Goal: Task Accomplishment & Management: Manage account settings

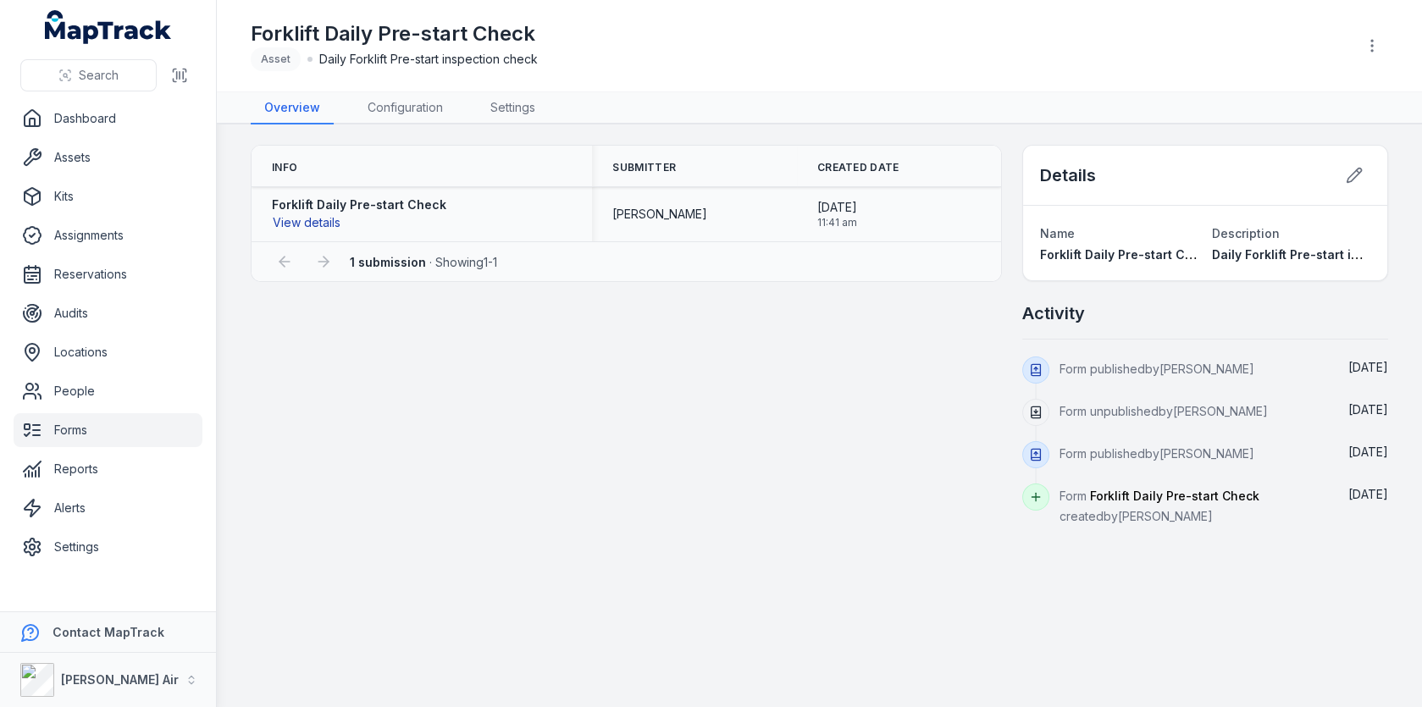
click at [326, 224] on button "View details" at bounding box center [306, 222] width 69 height 19
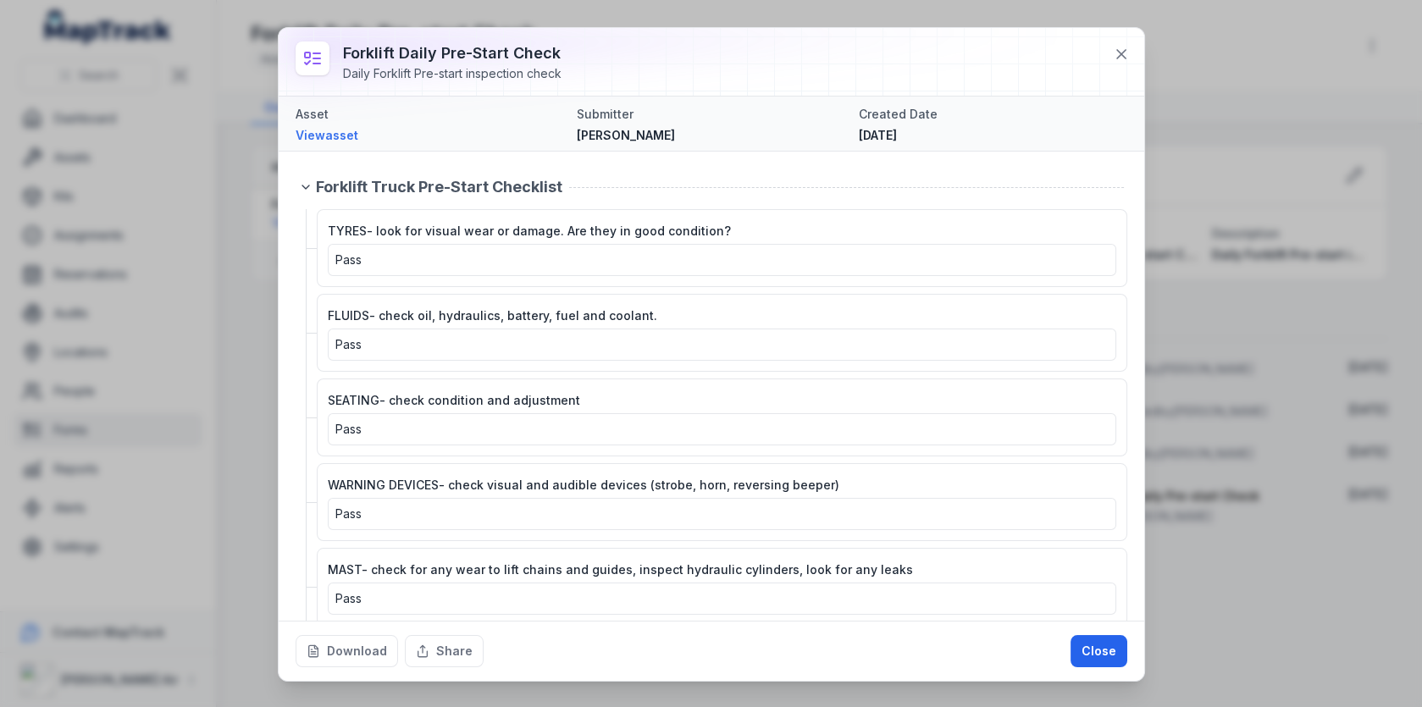
click at [311, 119] on span "Asset" at bounding box center [312, 114] width 33 height 14
click at [311, 140] on link "View asset" at bounding box center [430, 135] width 268 height 17
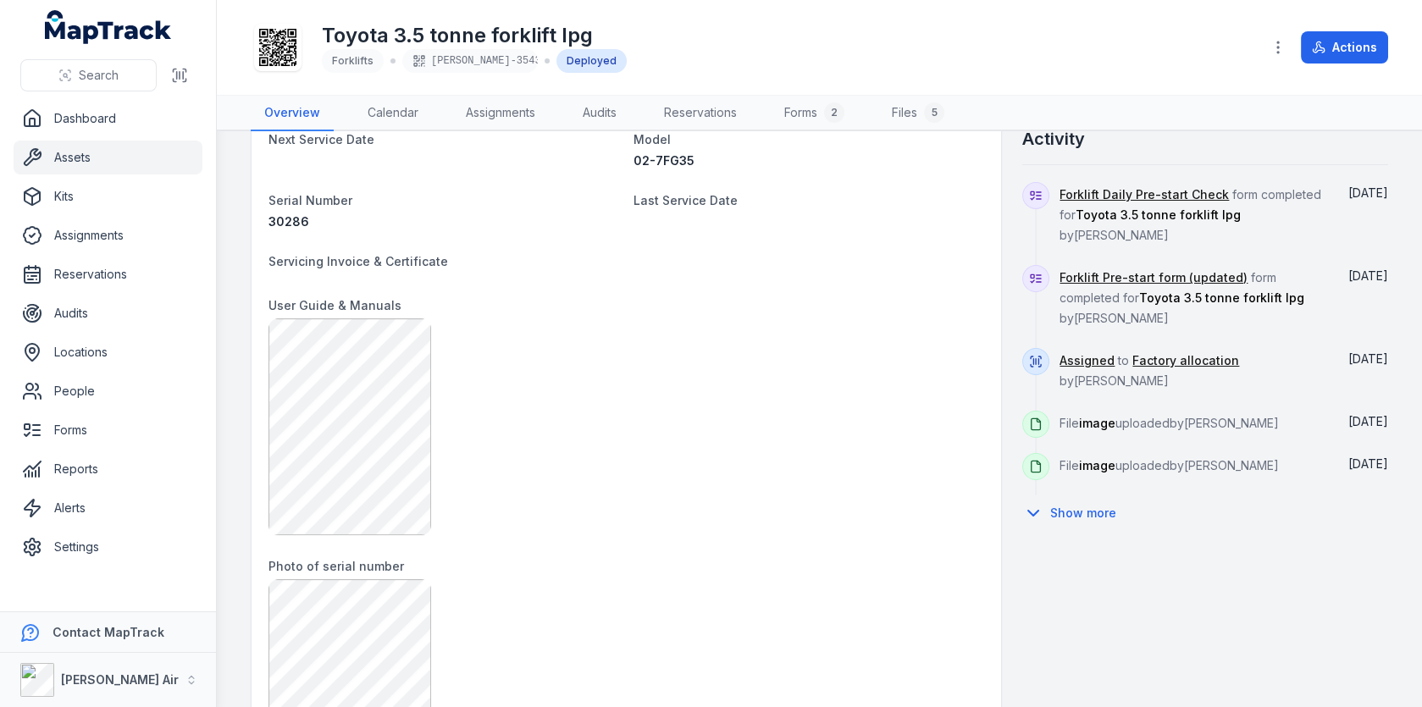
scroll to position [596, 0]
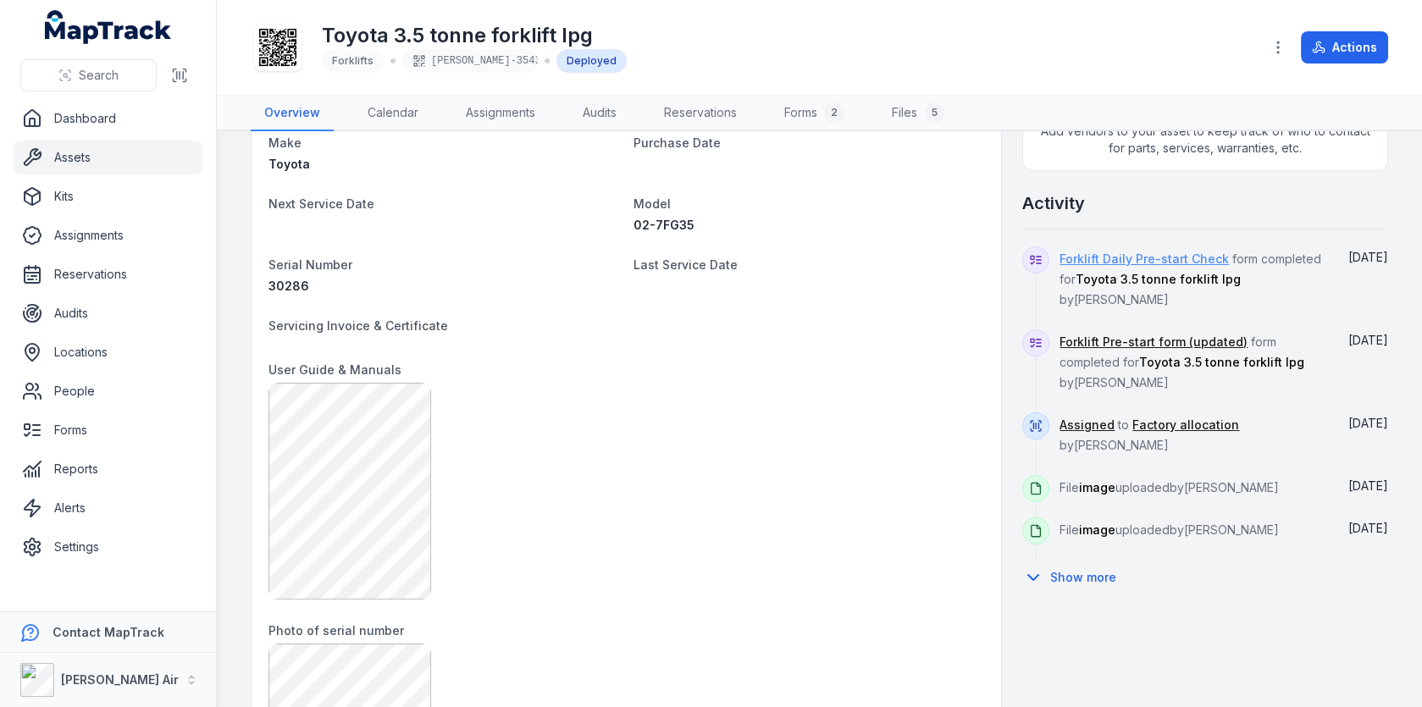
click at [1130, 255] on link "Forklift Daily Pre-start Check" at bounding box center [1143, 259] width 169 height 17
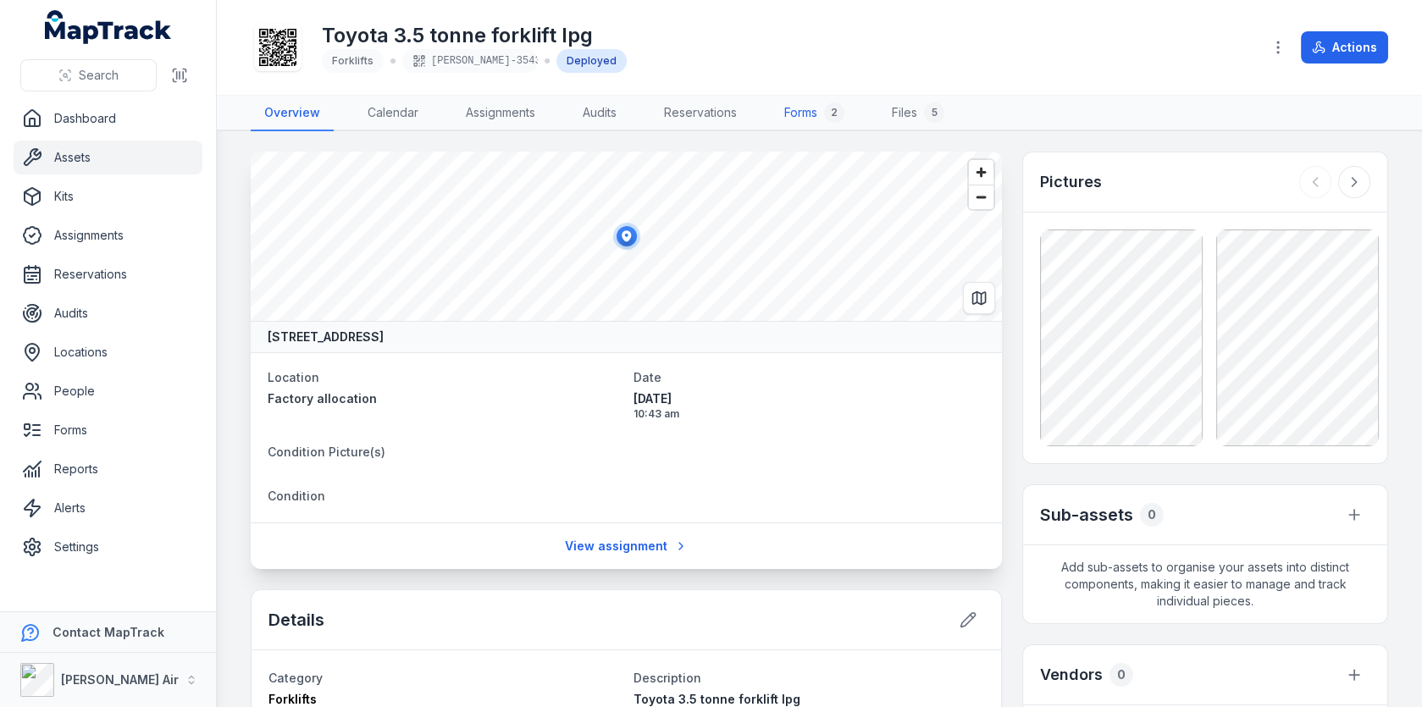
click at [809, 119] on link "Forms 2" at bounding box center [814, 114] width 87 height 36
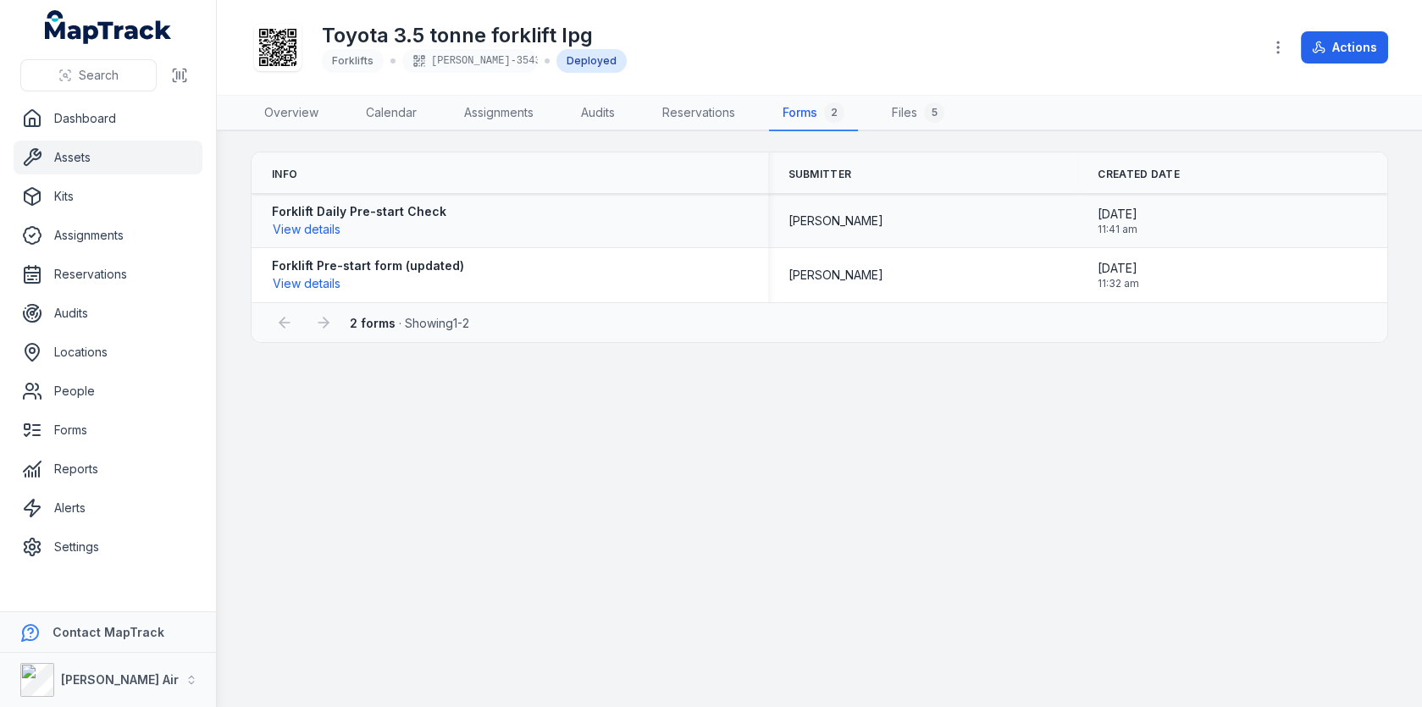
click at [340, 206] on strong "Forklift Daily Pre-start Check" at bounding box center [359, 211] width 174 height 17
click at [423, 262] on strong "Forklift Pre-start form (updated)" at bounding box center [368, 265] width 192 height 17
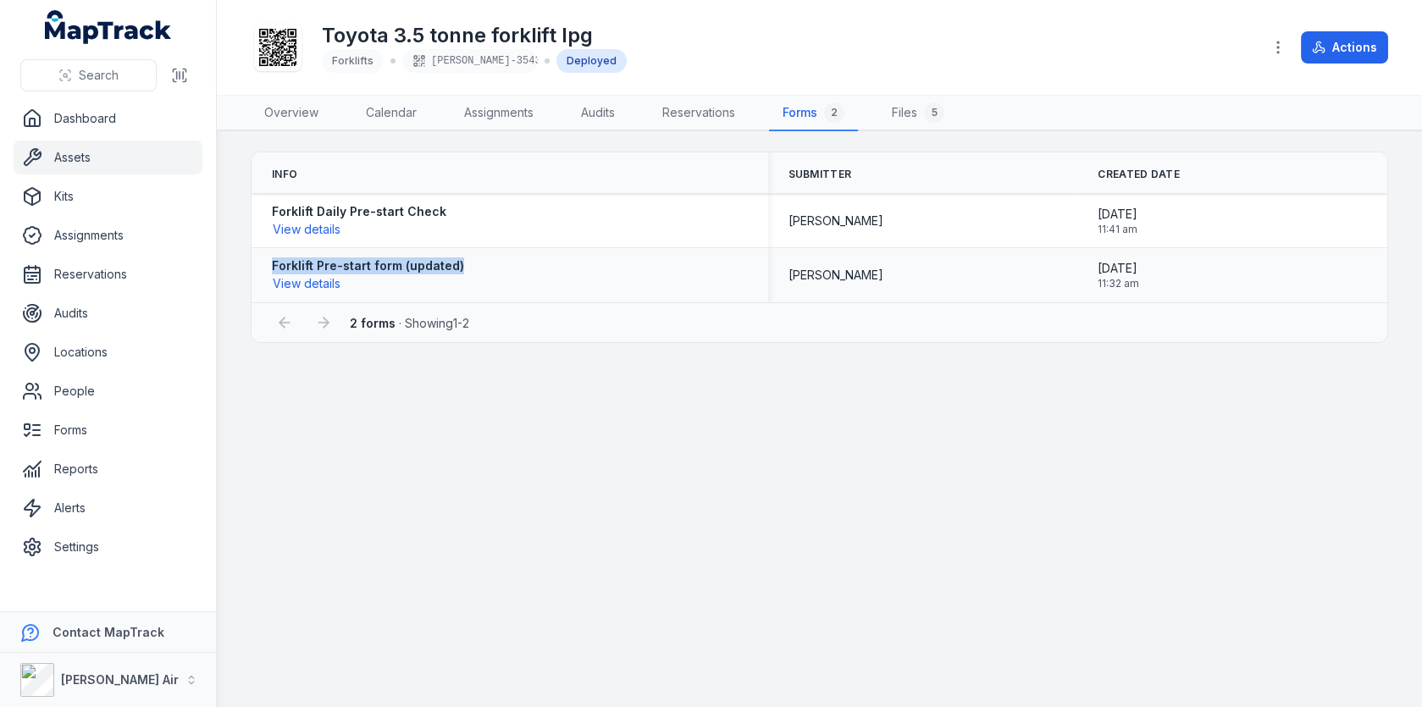
click at [423, 262] on strong "Forklift Pre-start form (updated)" at bounding box center [368, 265] width 192 height 17
click at [688, 262] on div "Forklift Pre-start form (updated) View details" at bounding box center [510, 275] width 476 height 36
click at [83, 432] on link "Forms" at bounding box center [108, 430] width 189 height 34
click at [1058, 536] on main "Info Submitter Created Date Forklift Daily Pre-start Check View details [PERSON…" at bounding box center [819, 419] width 1205 height 576
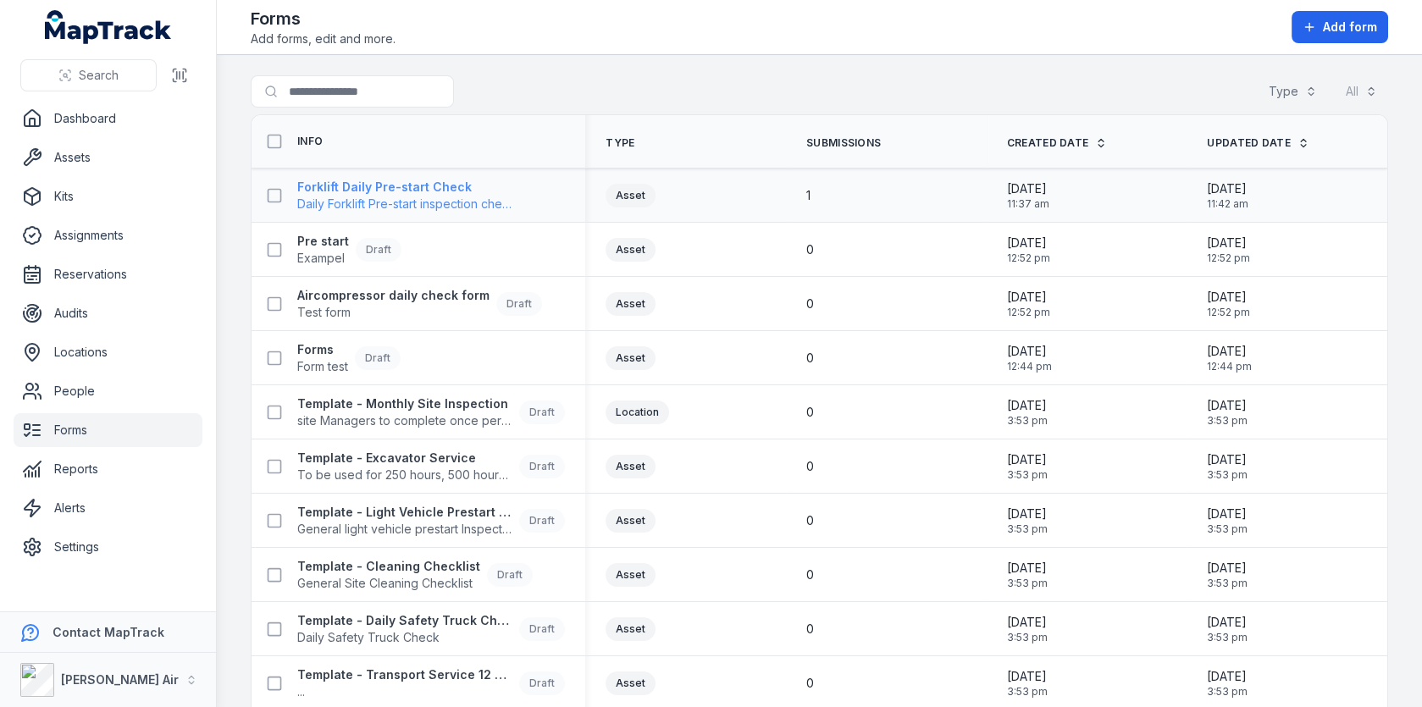
click at [460, 191] on strong "Forklift Daily Pre-start Check" at bounding box center [405, 187] width 217 height 17
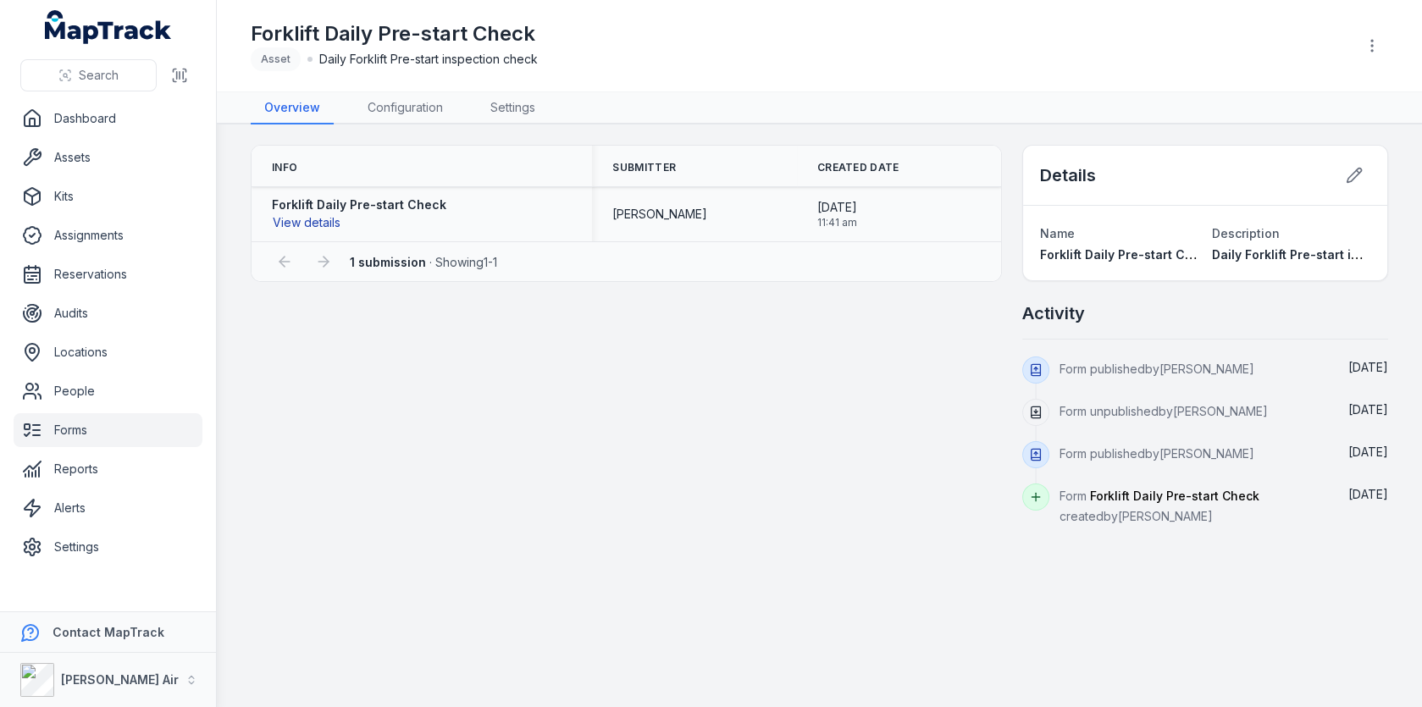
click at [318, 216] on button "View details" at bounding box center [306, 222] width 69 height 19
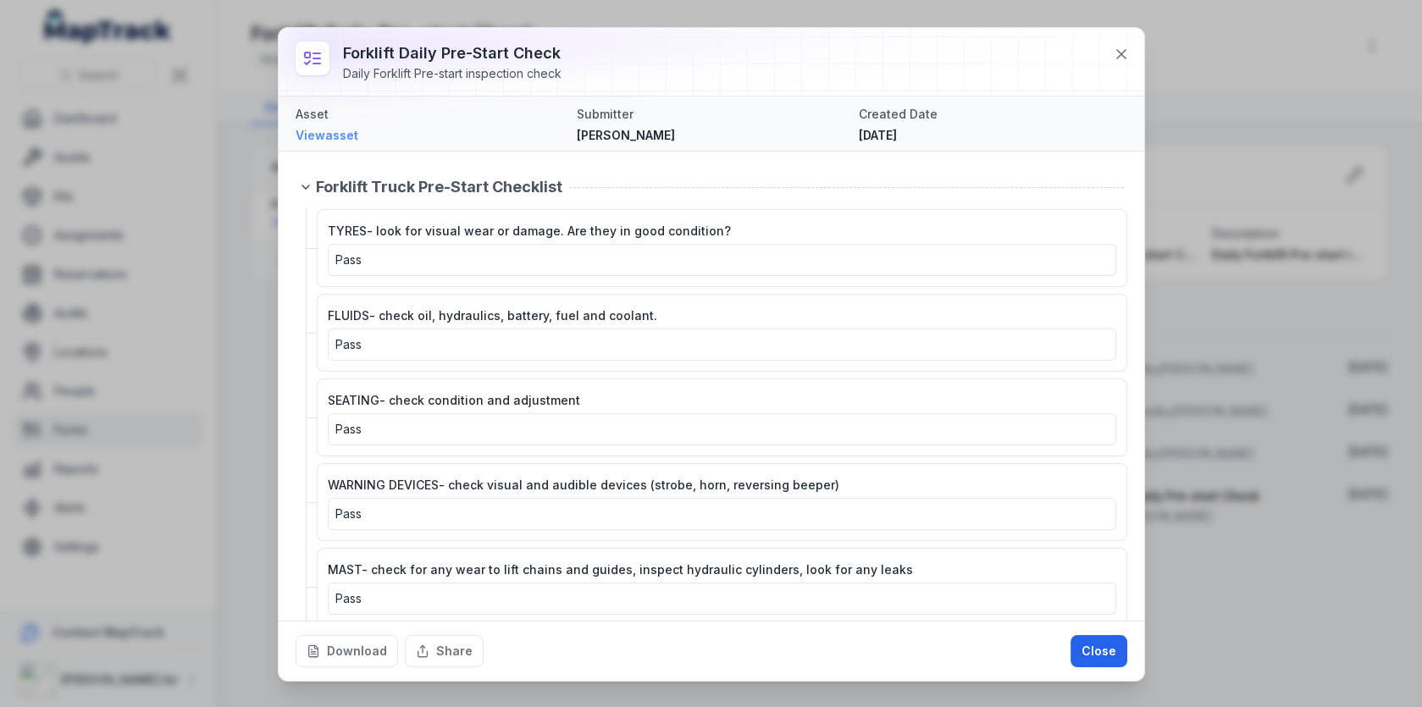
click at [359, 135] on link "View asset" at bounding box center [430, 135] width 268 height 17
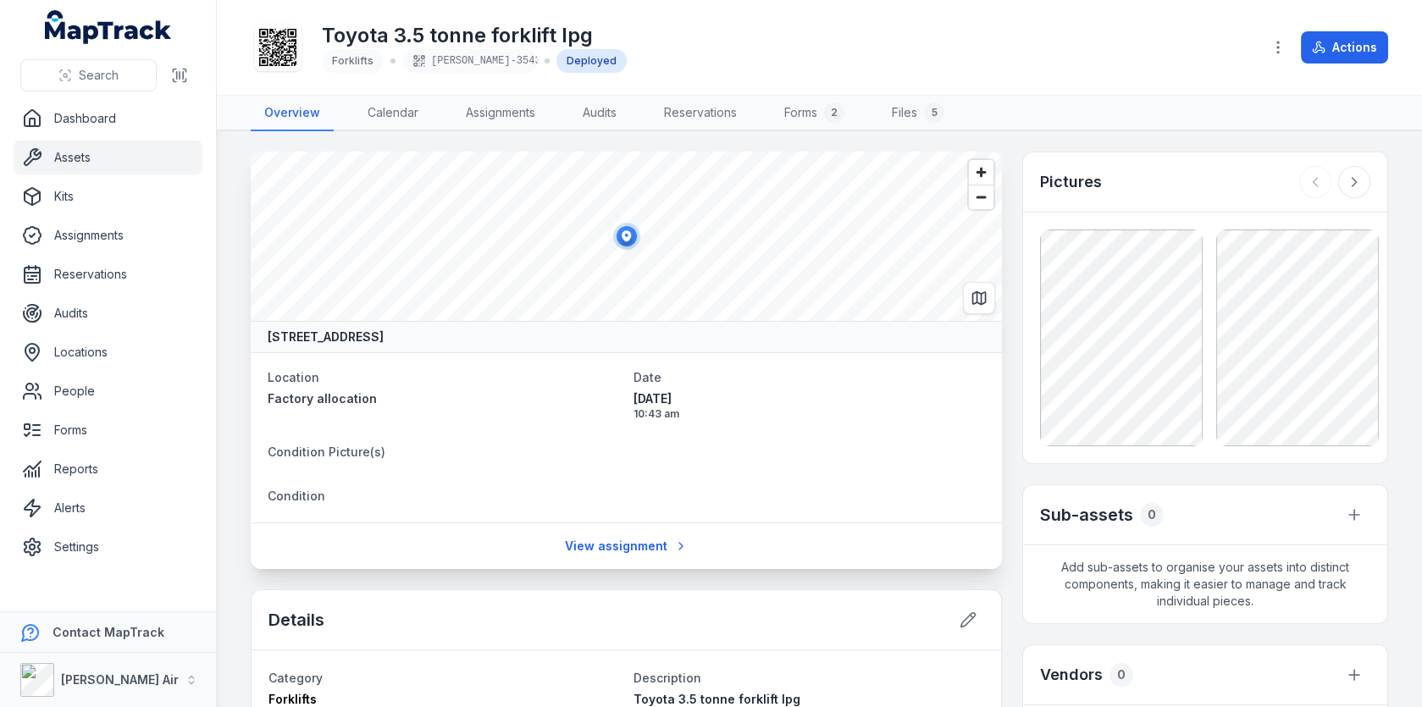
click at [791, 113] on link "Forms 2" at bounding box center [814, 114] width 87 height 36
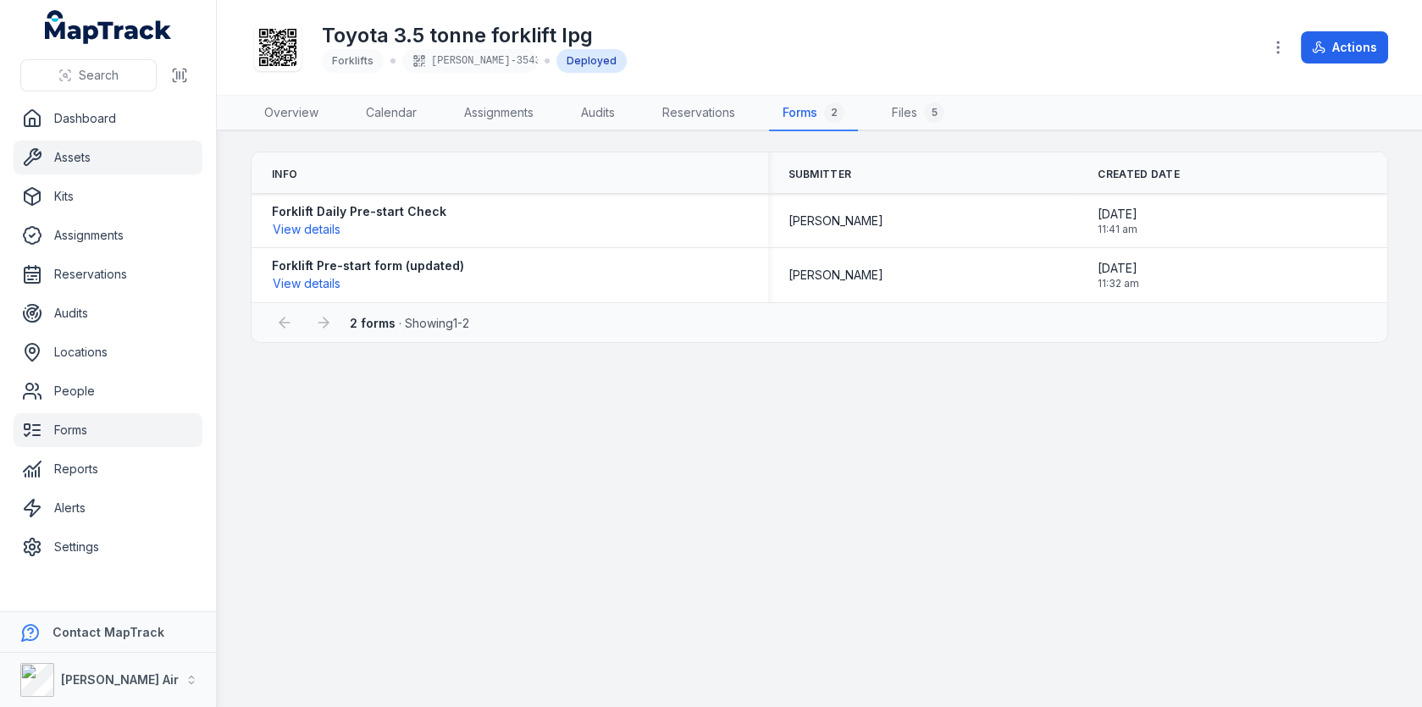
click at [54, 428] on link "Forms" at bounding box center [108, 430] width 189 height 34
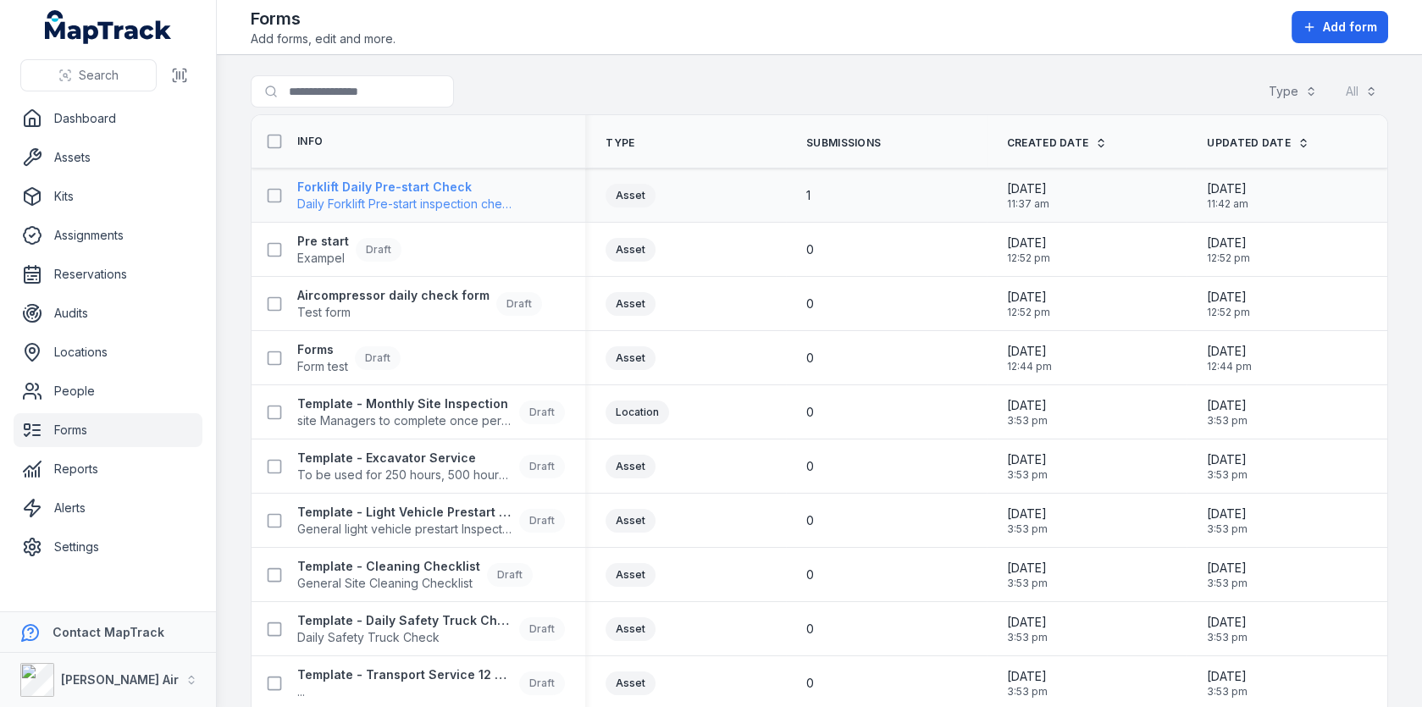
click at [429, 196] on span "Daily Forklift Pre-start inspection check" at bounding box center [405, 204] width 217 height 17
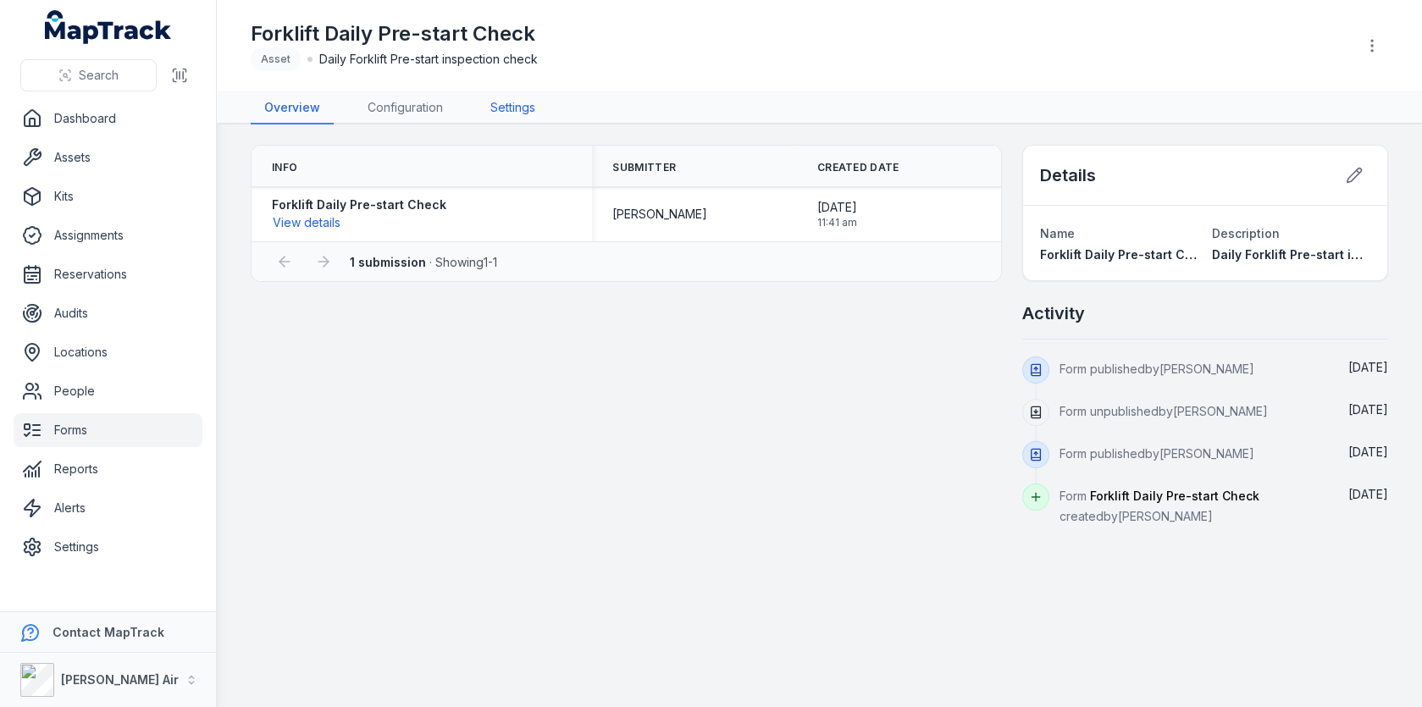
click at [532, 115] on link "Settings" at bounding box center [513, 108] width 72 height 32
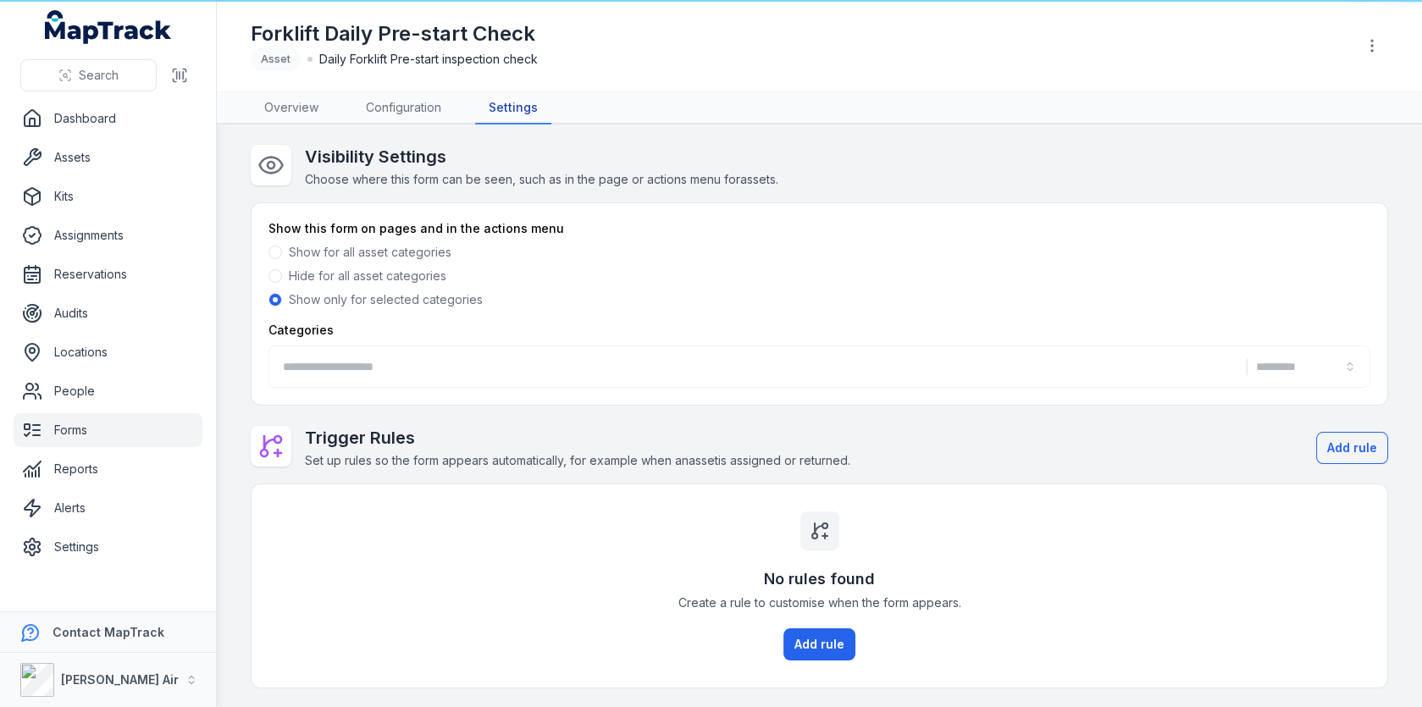
type input "*********"
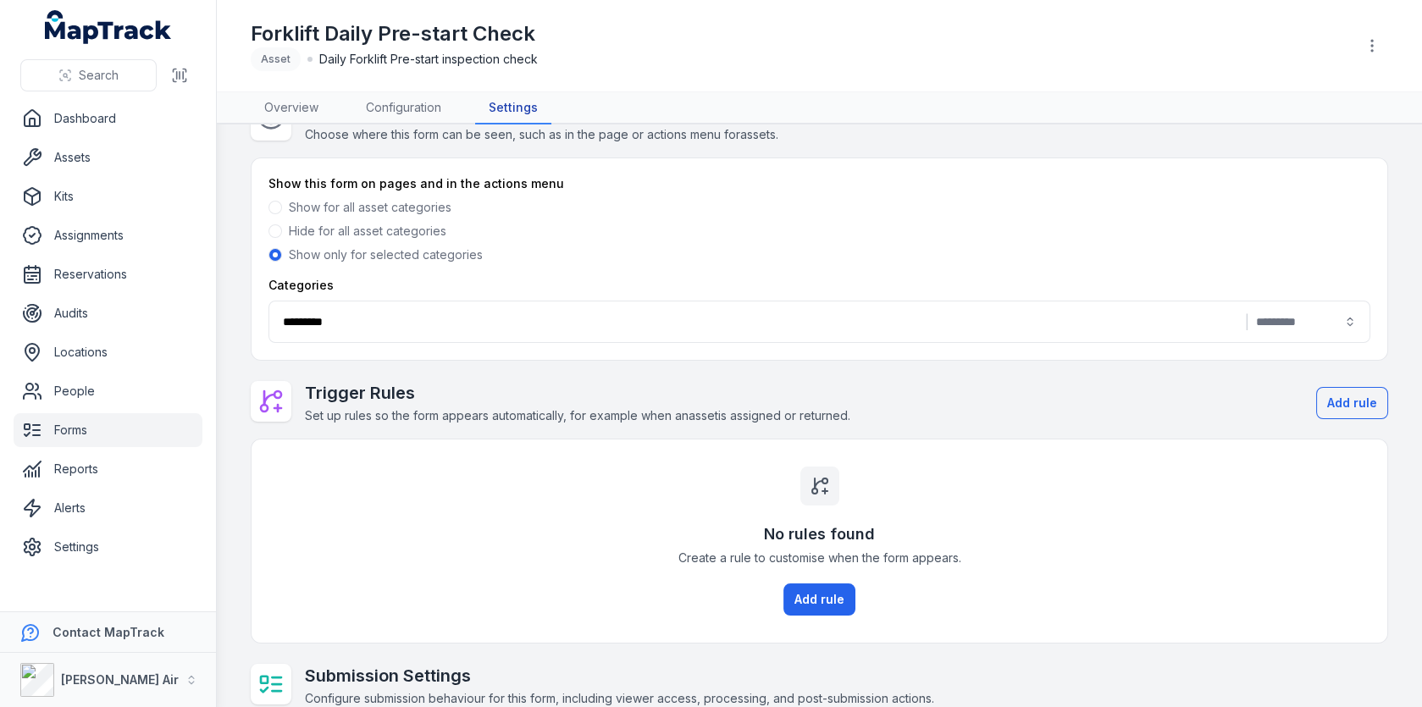
scroll to position [196, 0]
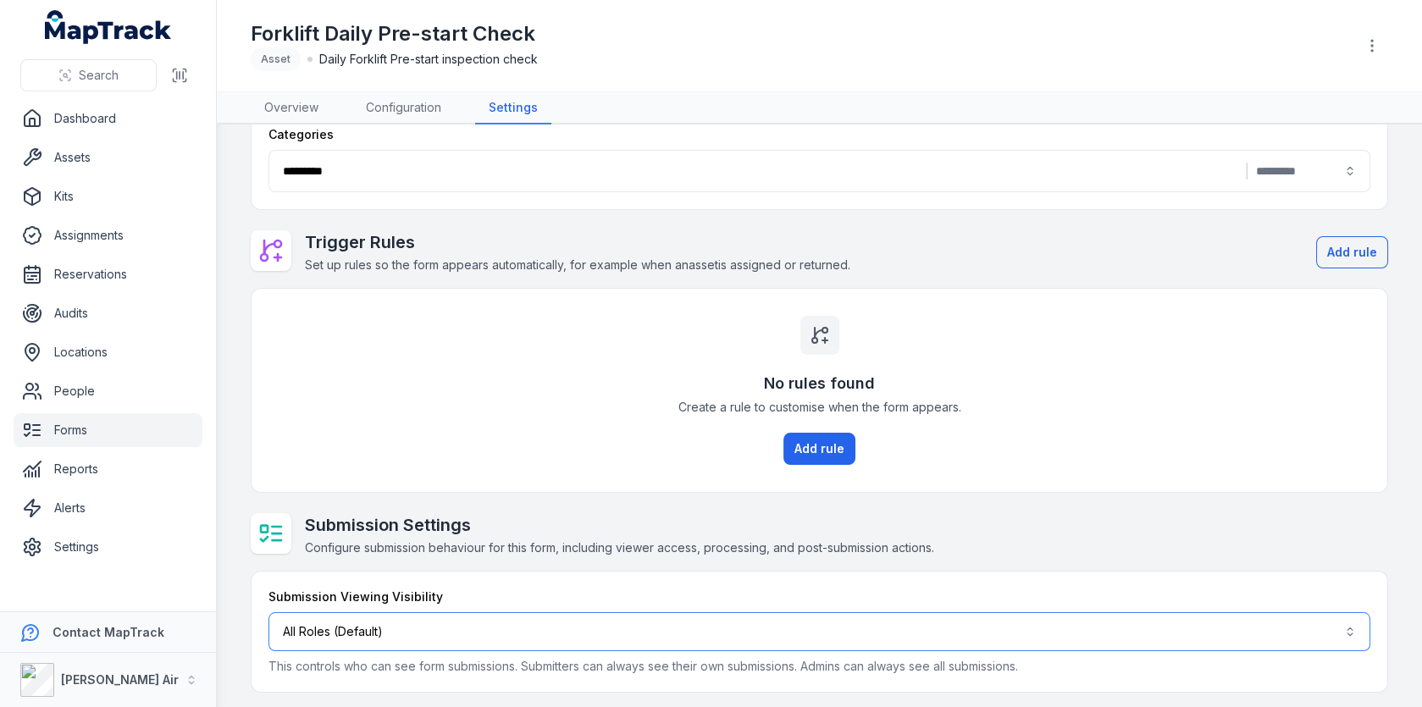
click at [591, 625] on button "All Roles (Default)" at bounding box center [819, 631] width 1102 height 39
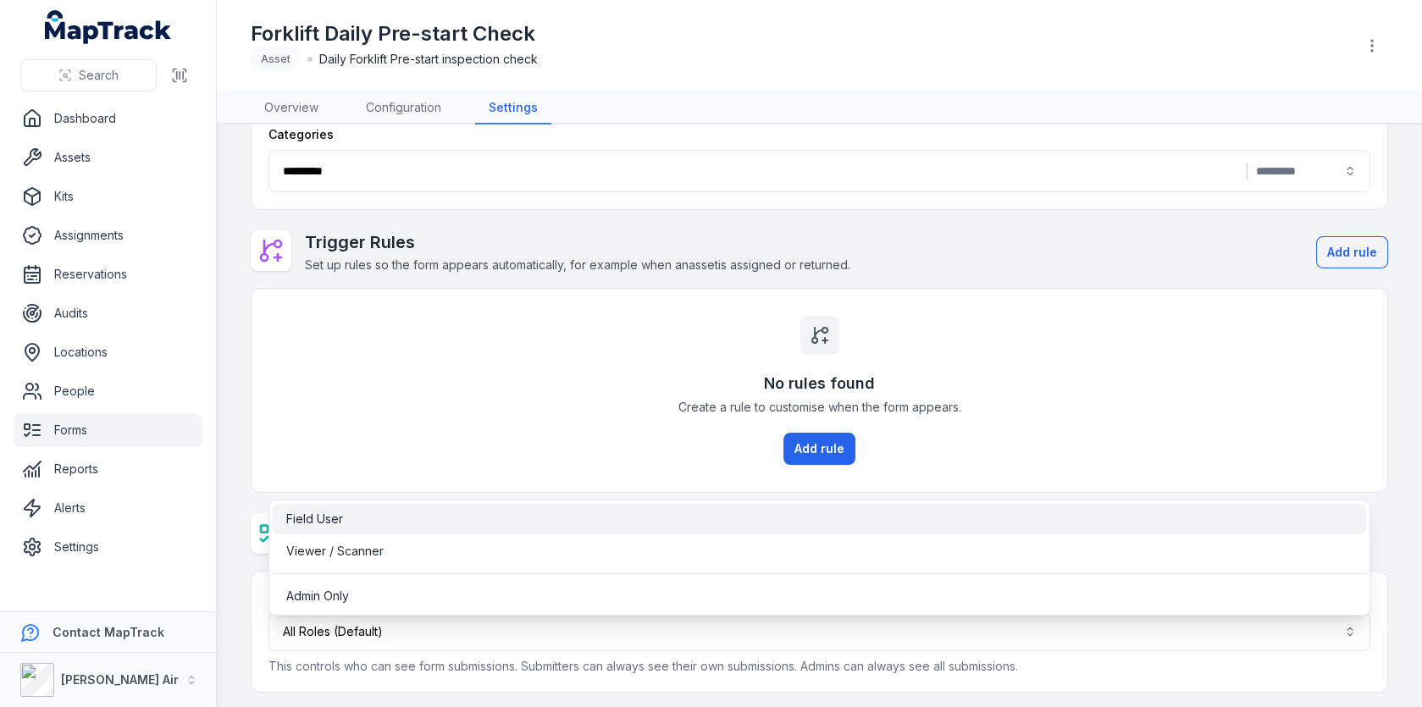
click at [625, 508] on div "Field User" at bounding box center [820, 519] width 1094 height 30
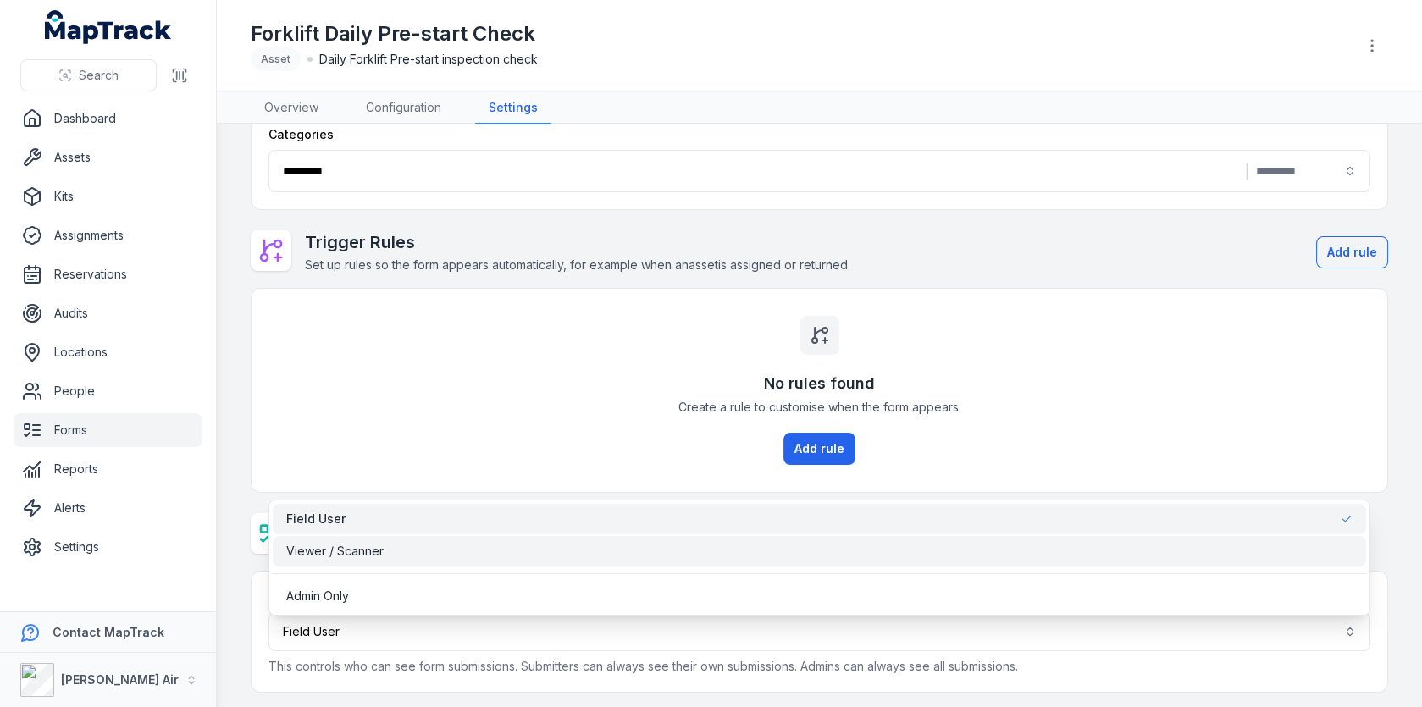
click at [619, 551] on div "Viewer / Scanner" at bounding box center [819, 551] width 1067 height 17
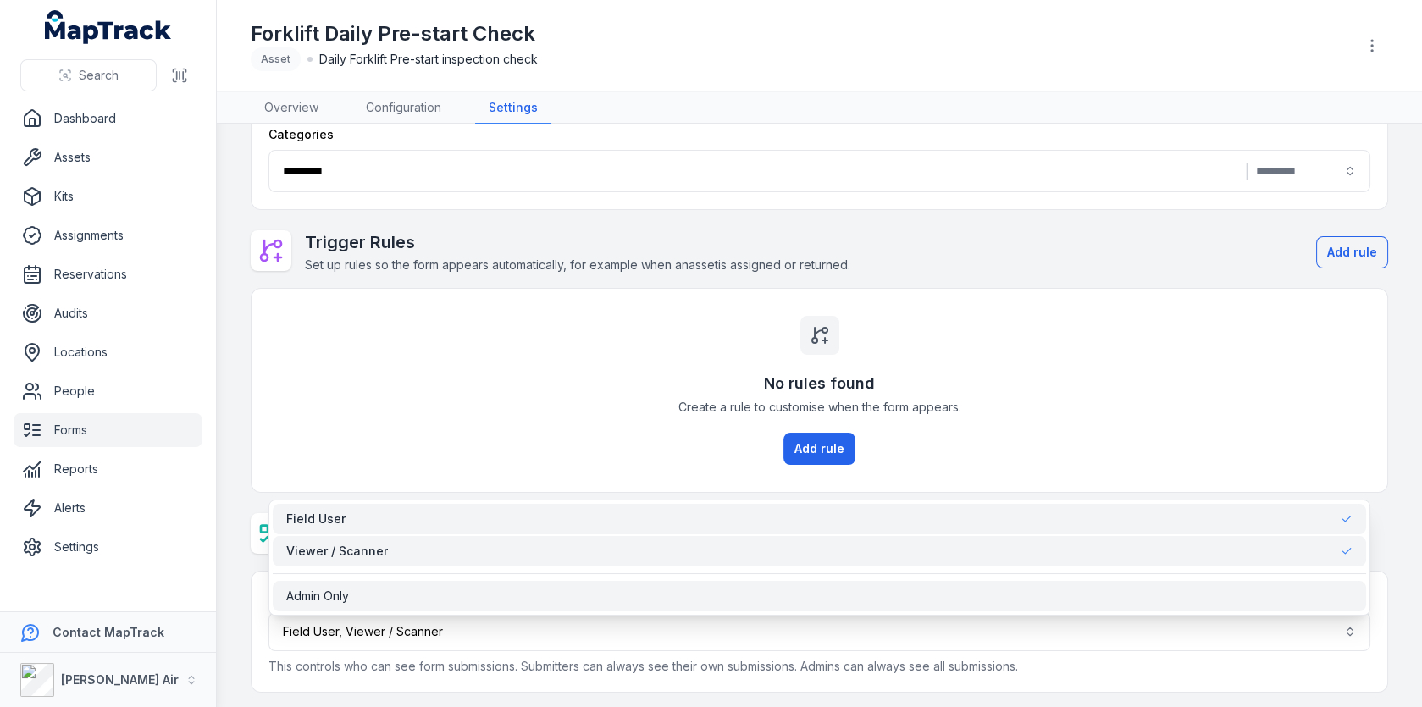
click at [613, 588] on div "Admin Only" at bounding box center [819, 596] width 1067 height 17
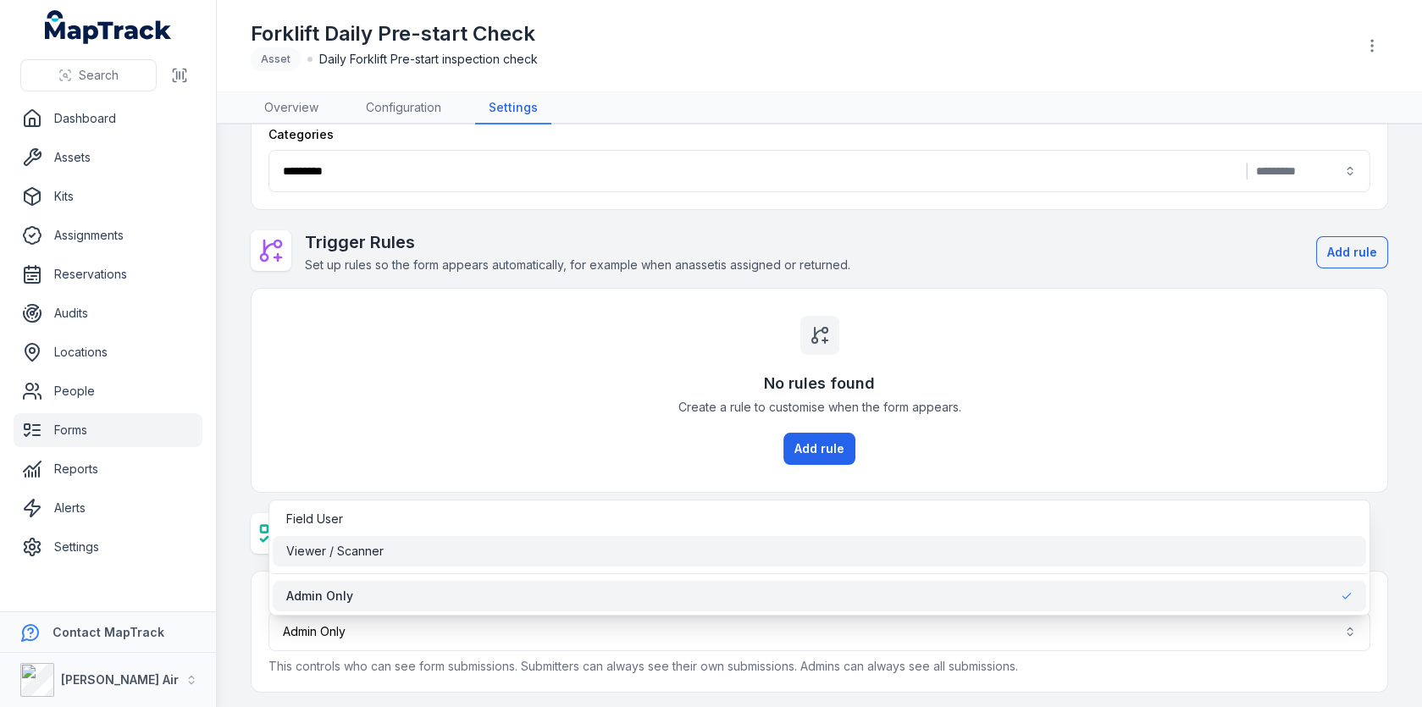
click at [625, 549] on div "Viewer / Scanner" at bounding box center [819, 551] width 1067 height 17
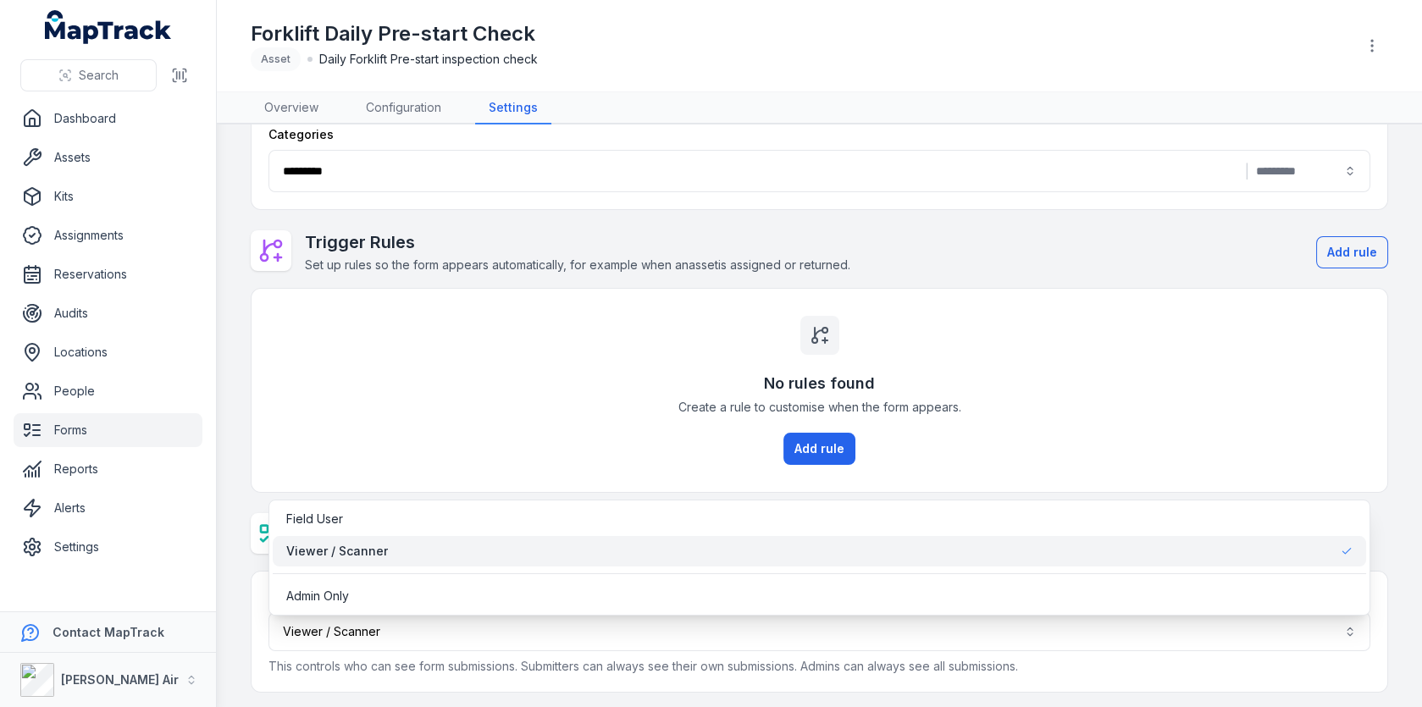
click at [628, 553] on div "Viewer / Scanner" at bounding box center [819, 551] width 1067 height 17
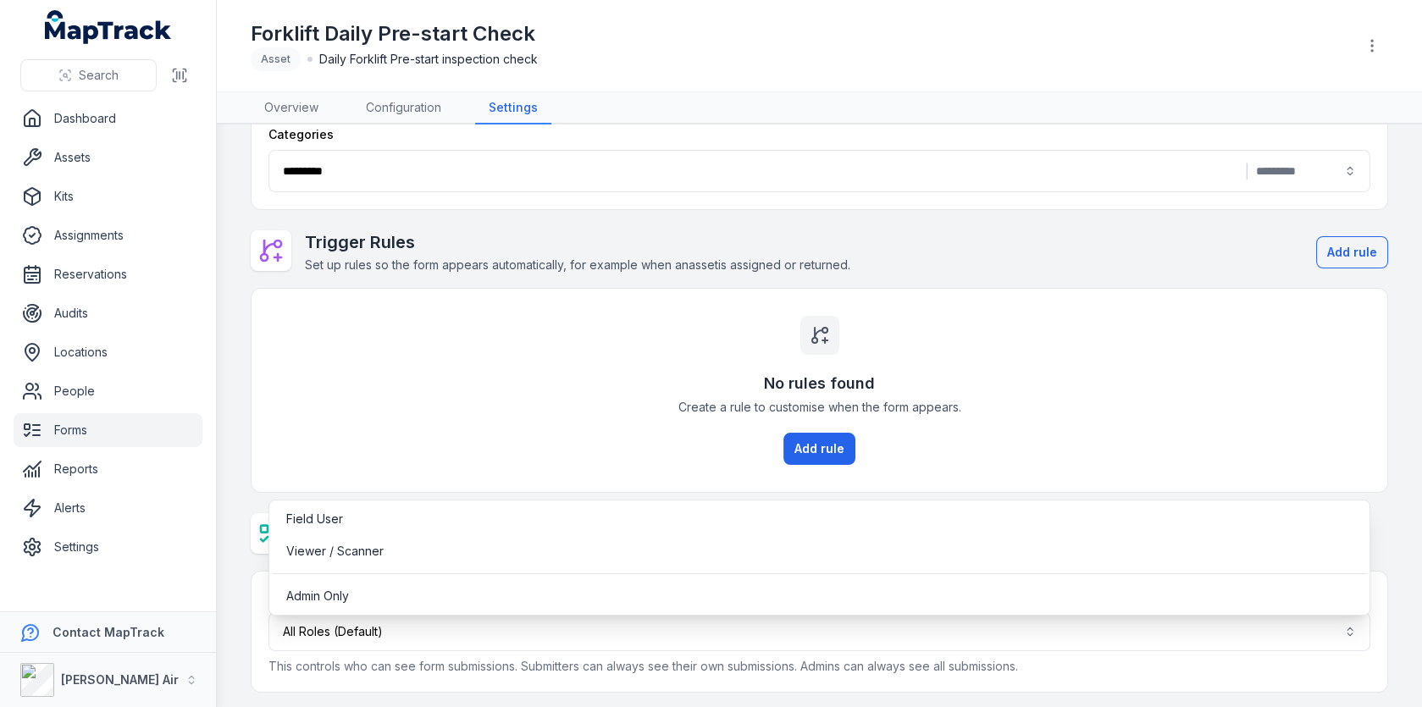
click at [641, 475] on div "**********" at bounding box center [819, 320] width 1137 height 743
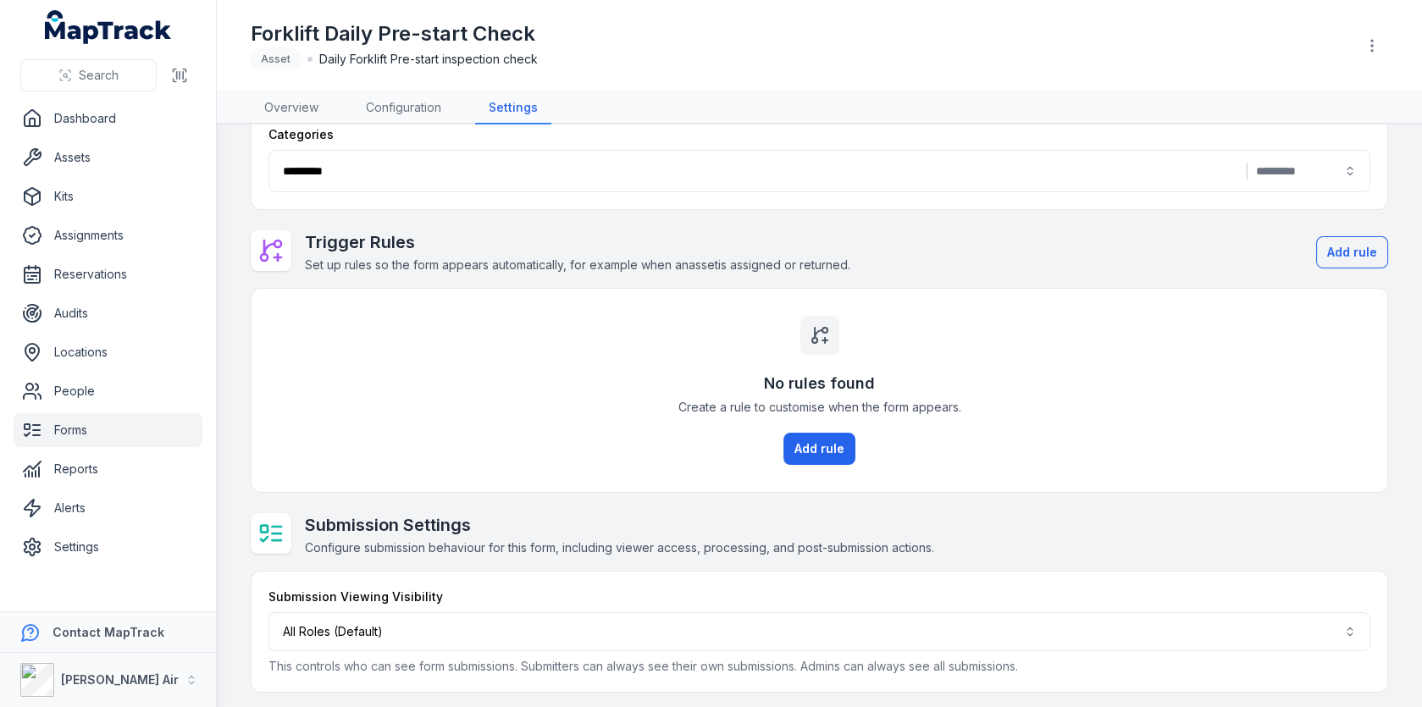
click at [988, 487] on div "No rules found Create a rule to customise when the form appears. Add rule" at bounding box center [818, 390] width 1135 height 203
click at [86, 545] on link "Settings" at bounding box center [108, 547] width 189 height 34
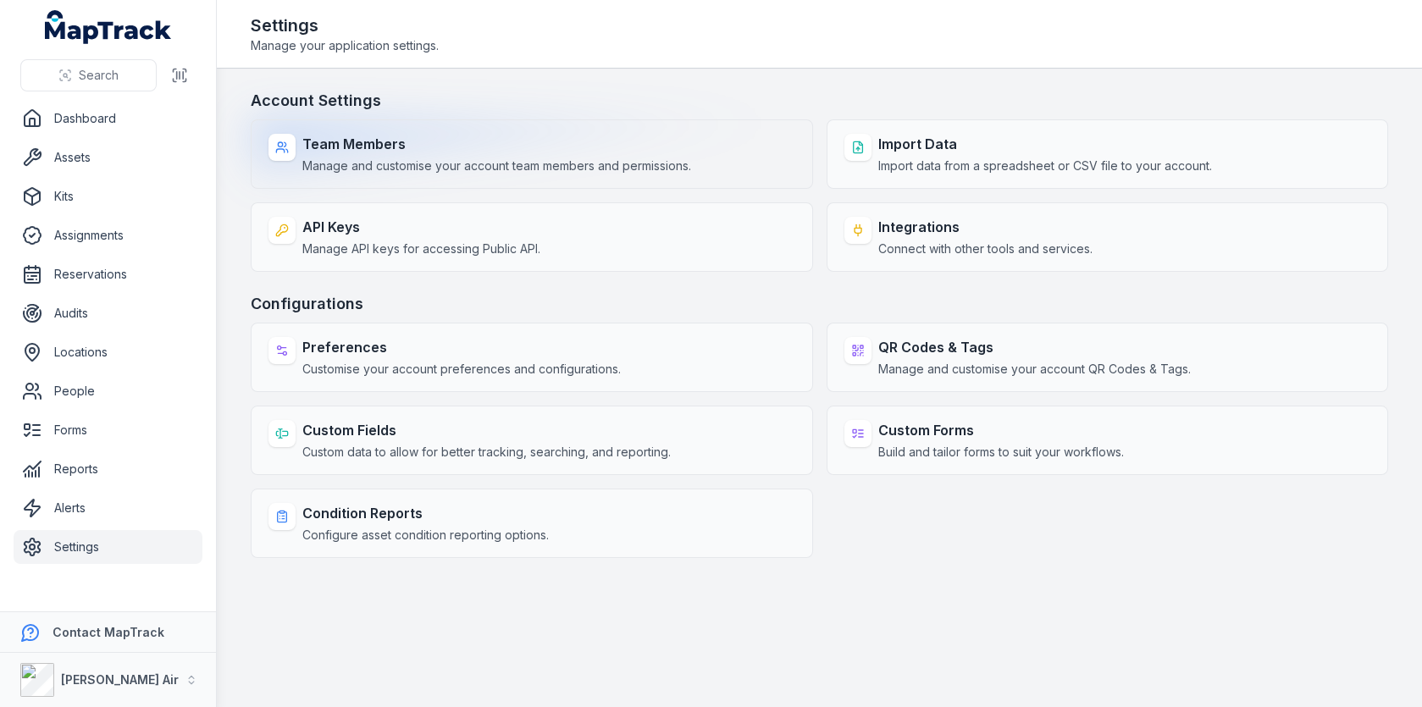
click at [480, 141] on strong "Team Members" at bounding box center [496, 144] width 389 height 20
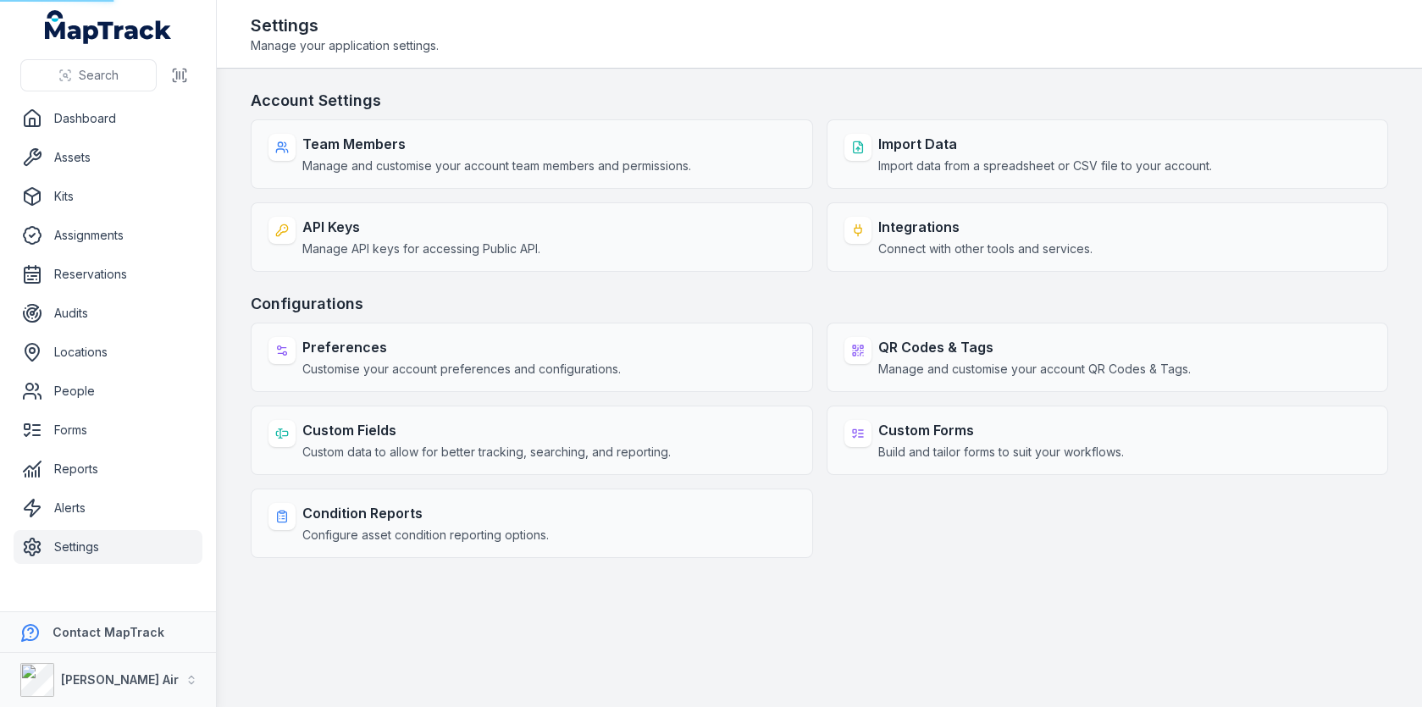
click at [737, 26] on div "Settings Manage your application settings." at bounding box center [819, 34] width 1137 height 41
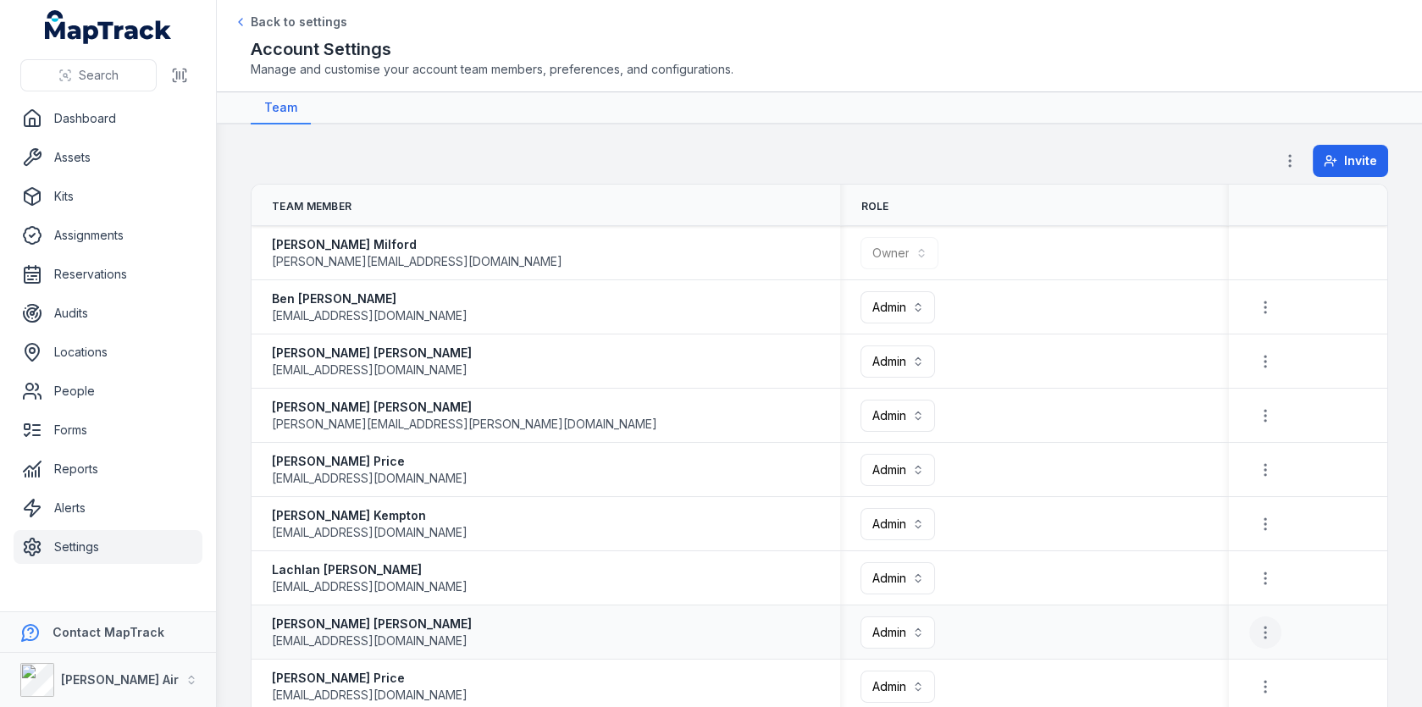
click at [1256, 636] on button "button" at bounding box center [1265, 632] width 32 height 32
click at [47, 425] on link "Forms" at bounding box center [108, 430] width 189 height 34
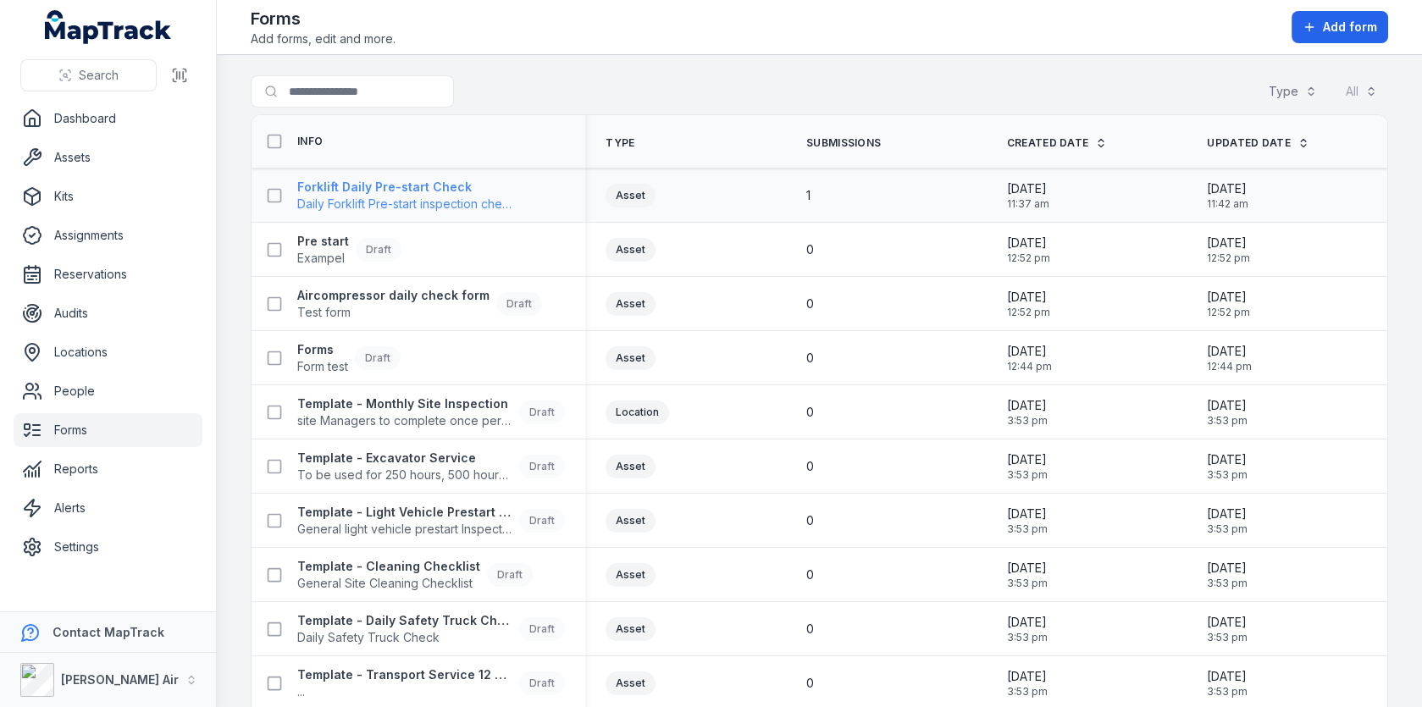
click at [454, 206] on span "Daily Forklift Pre-start inspection check" at bounding box center [405, 204] width 217 height 17
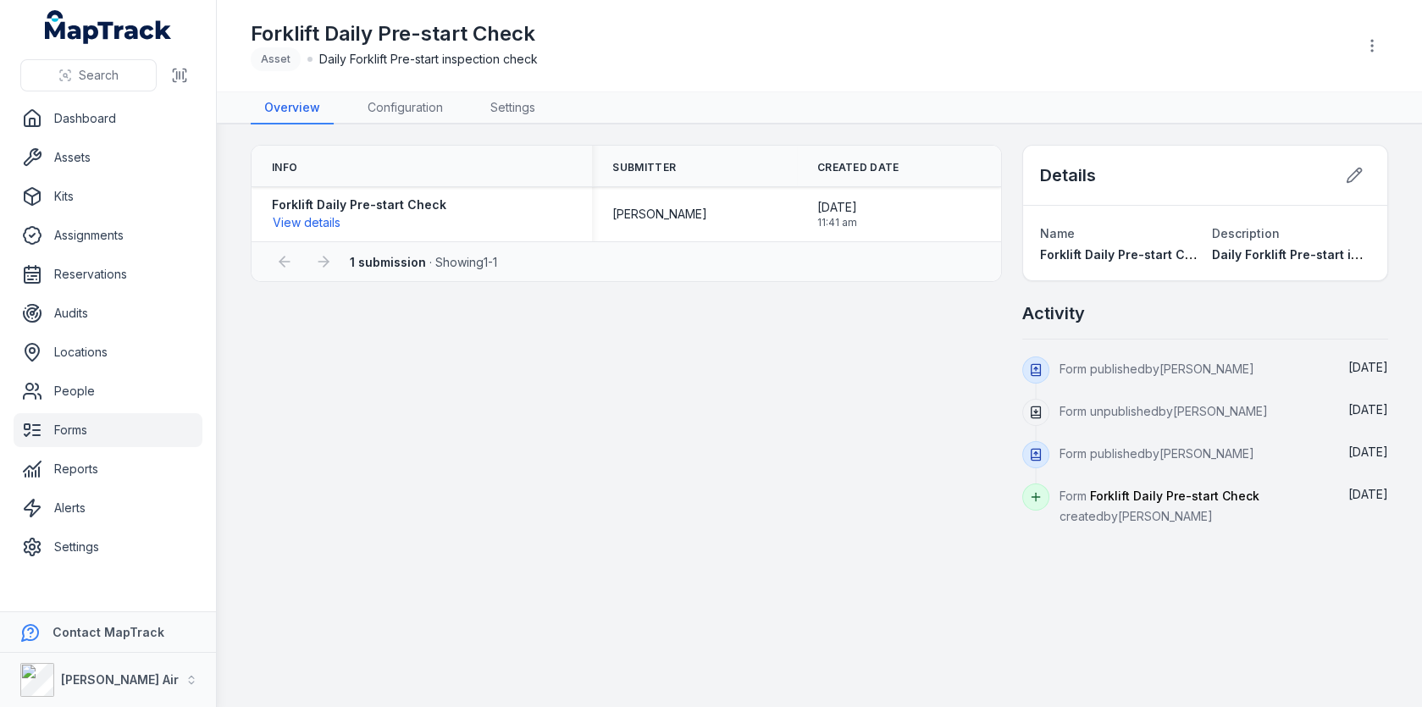
click at [868, 130] on main "Info Submitter Created Date Forklift Daily Pre-start Check View details [PERSON…" at bounding box center [819, 415] width 1205 height 583
click at [785, 128] on main "Info Submitter Created Date Forklift Daily Pre-start Check View details [PERSON…" at bounding box center [819, 415] width 1205 height 583
click at [95, 436] on link "Forms" at bounding box center [108, 430] width 189 height 34
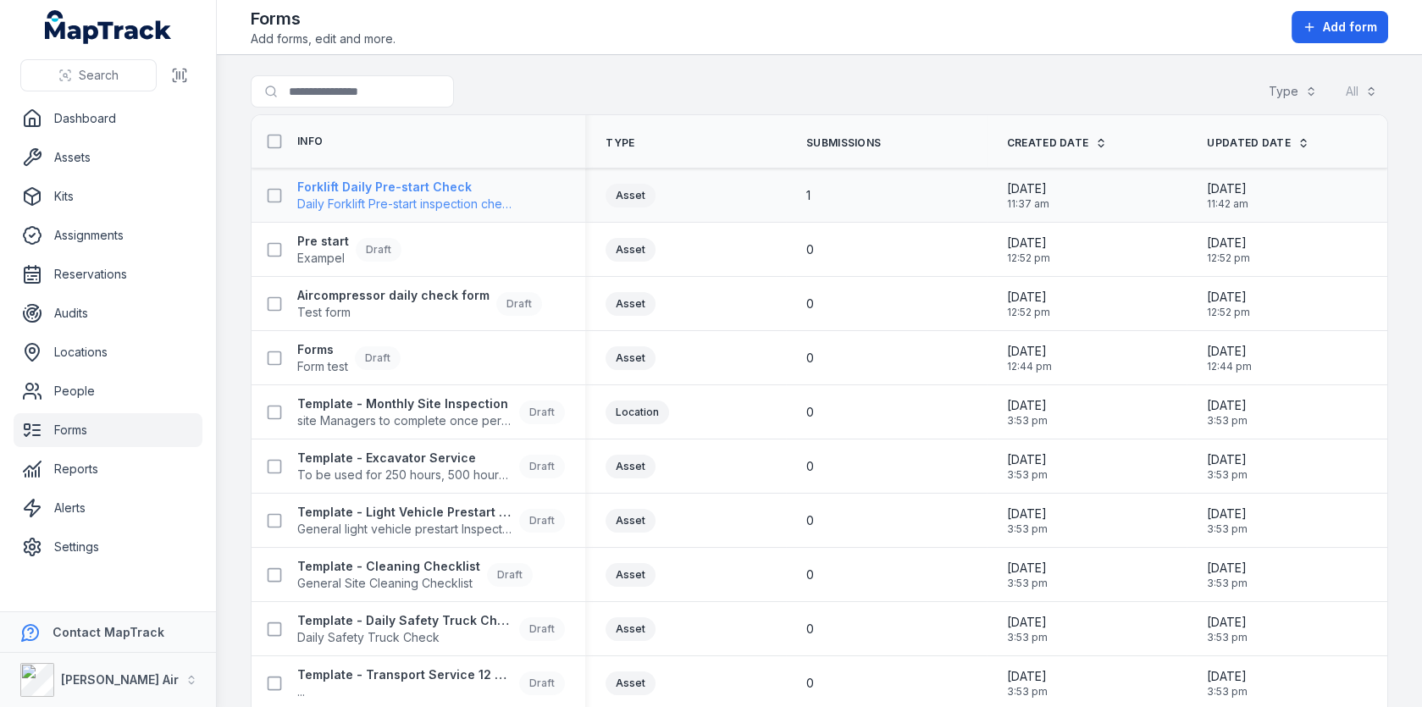
click at [371, 196] on span "Daily Forklift Pre-start inspection check" at bounding box center [405, 204] width 217 height 17
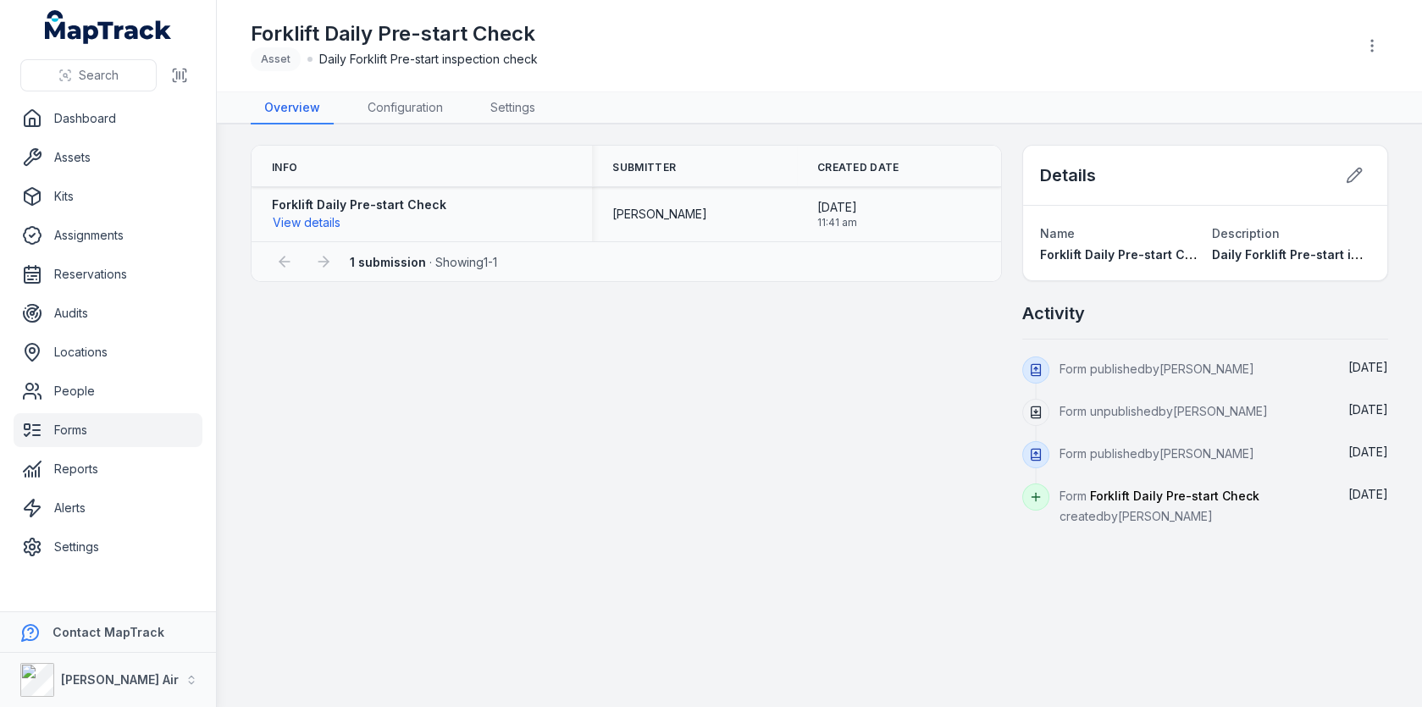
click at [443, 198] on div "Forklift Daily Pre-start Check View details" at bounding box center [422, 214] width 300 height 36
click at [715, 241] on div "1 submission · Showing 1 - 1" at bounding box center [625, 261] width 749 height 40
click at [313, 224] on button "View details" at bounding box center [306, 222] width 69 height 19
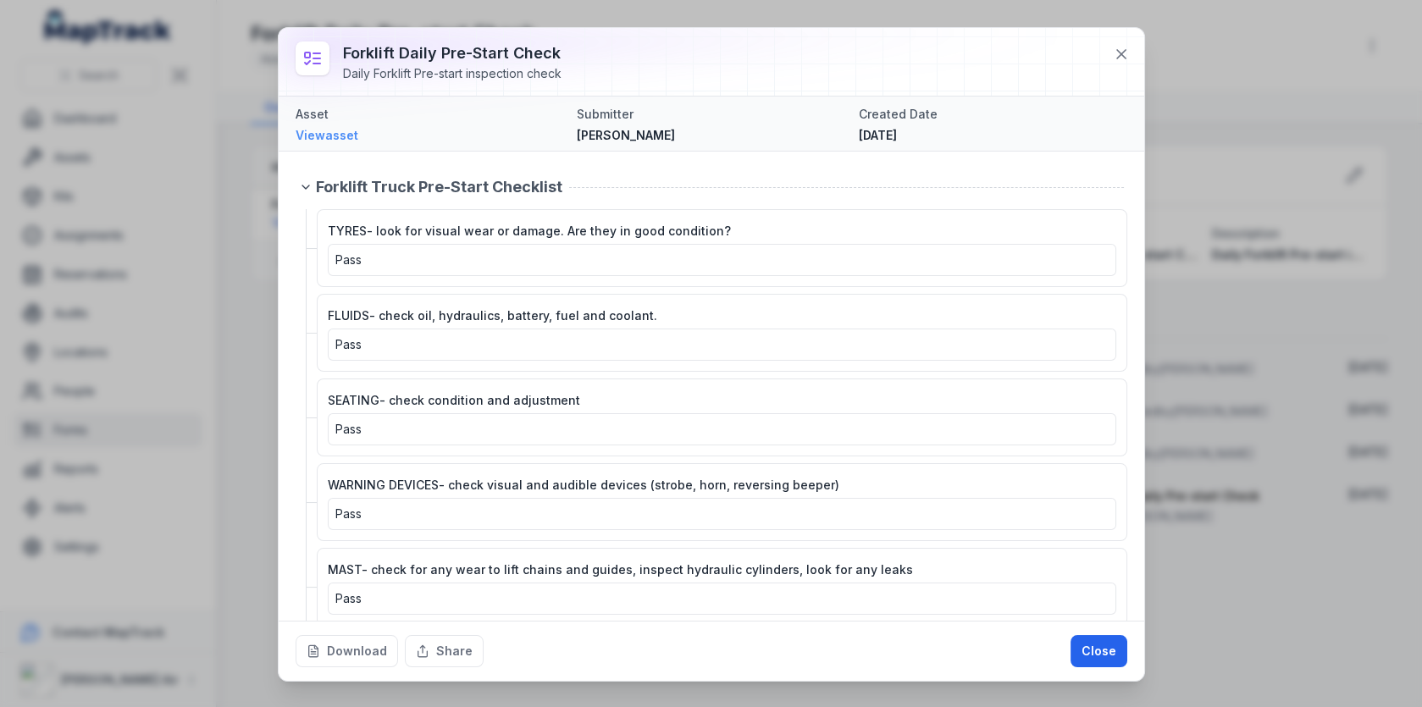
click at [329, 137] on link "View asset" at bounding box center [430, 135] width 268 height 17
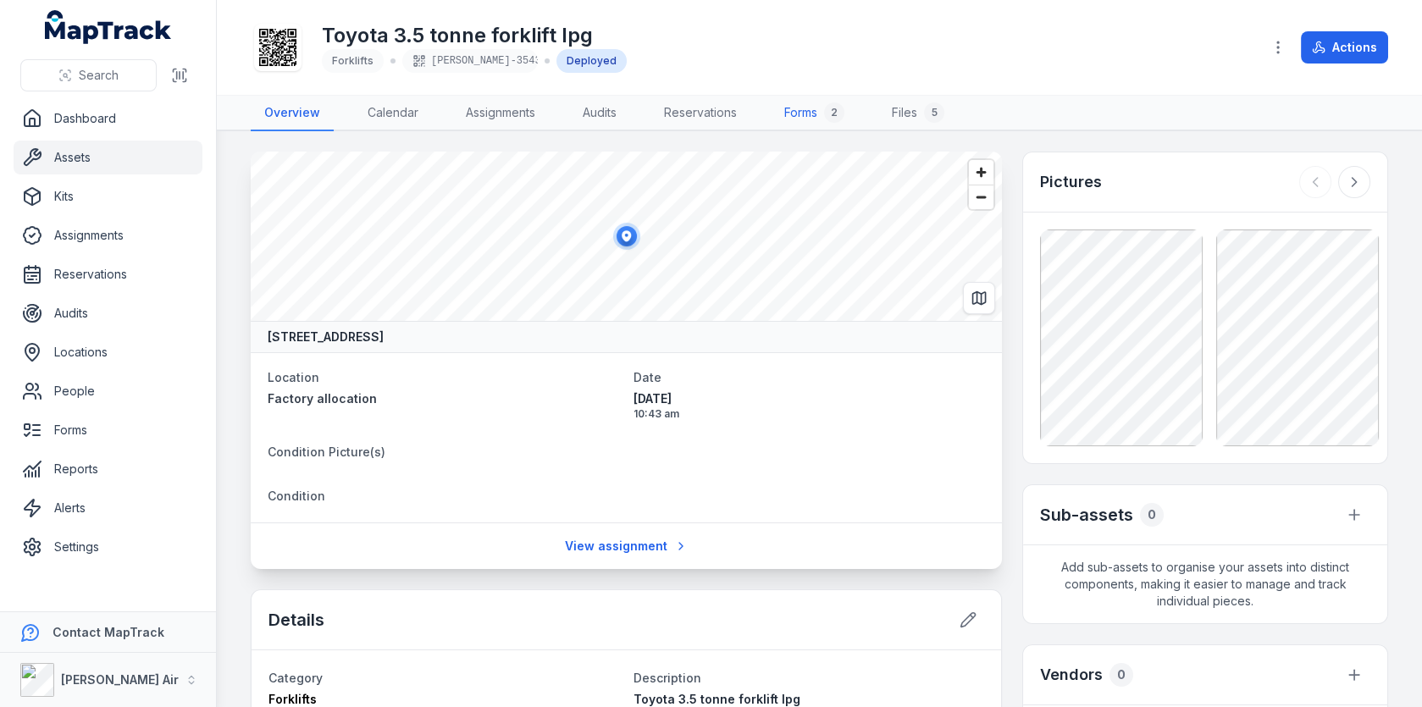
click at [812, 121] on link "Forms 2" at bounding box center [814, 114] width 87 height 36
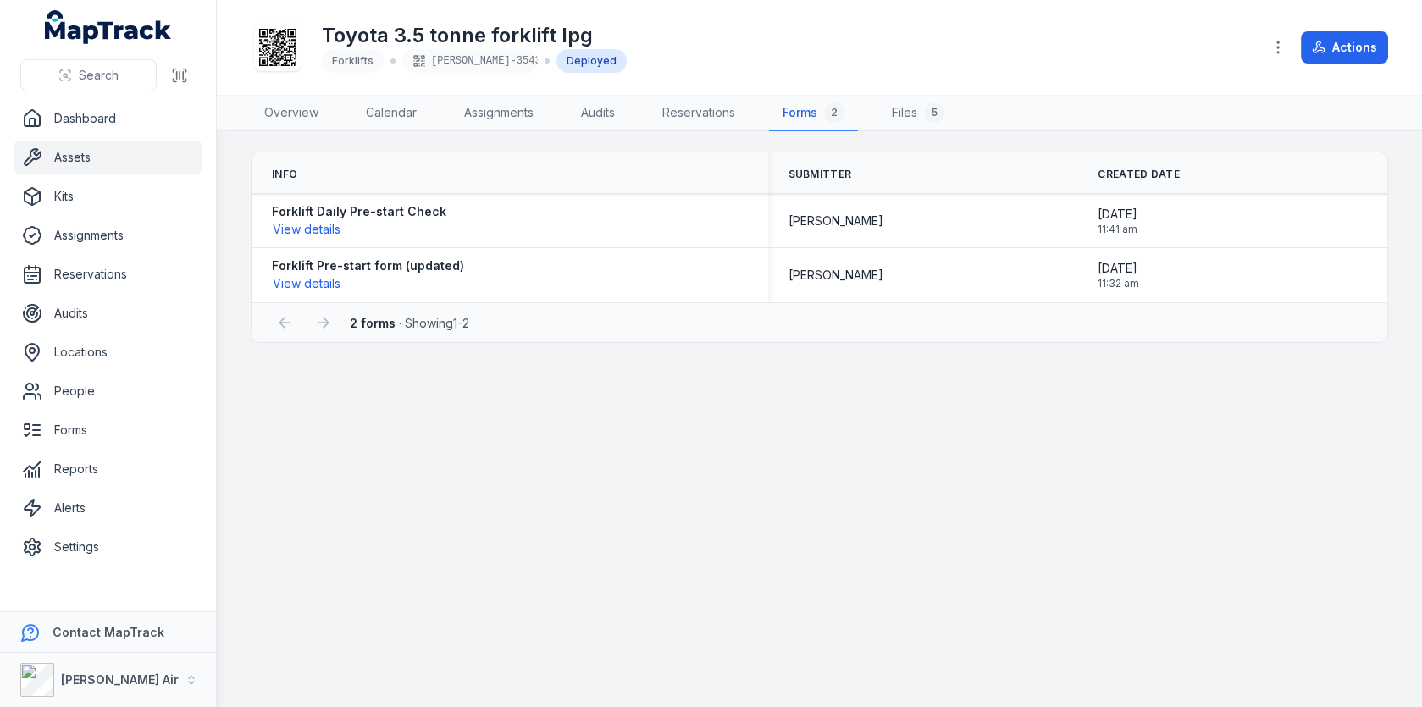
click at [856, 65] on div "Toyota 3.5 tonne forklift lpg Forklifts [PERSON_NAME]-3543 Deployed" at bounding box center [749, 47] width 997 height 54
click at [312, 229] on button "View details" at bounding box center [306, 229] width 69 height 19
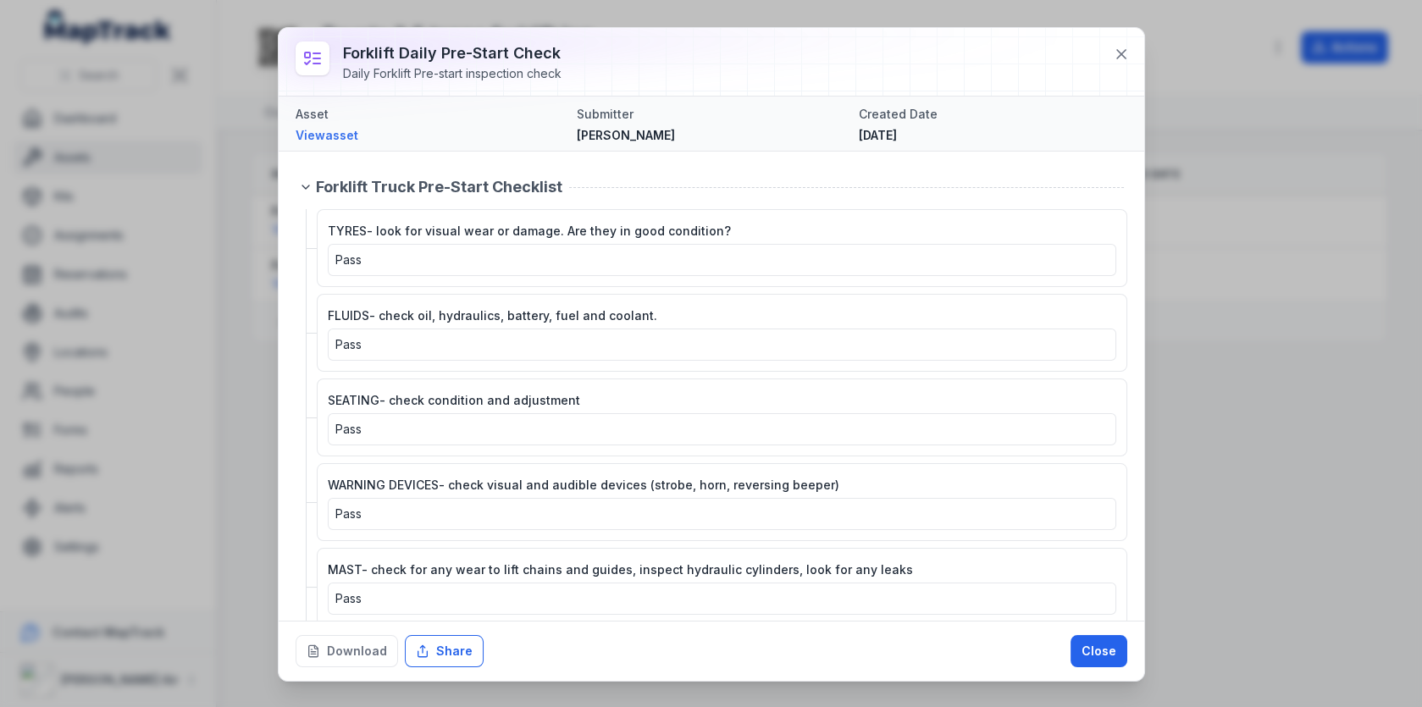
click at [429, 655] on button "Share" at bounding box center [444, 651] width 79 height 32
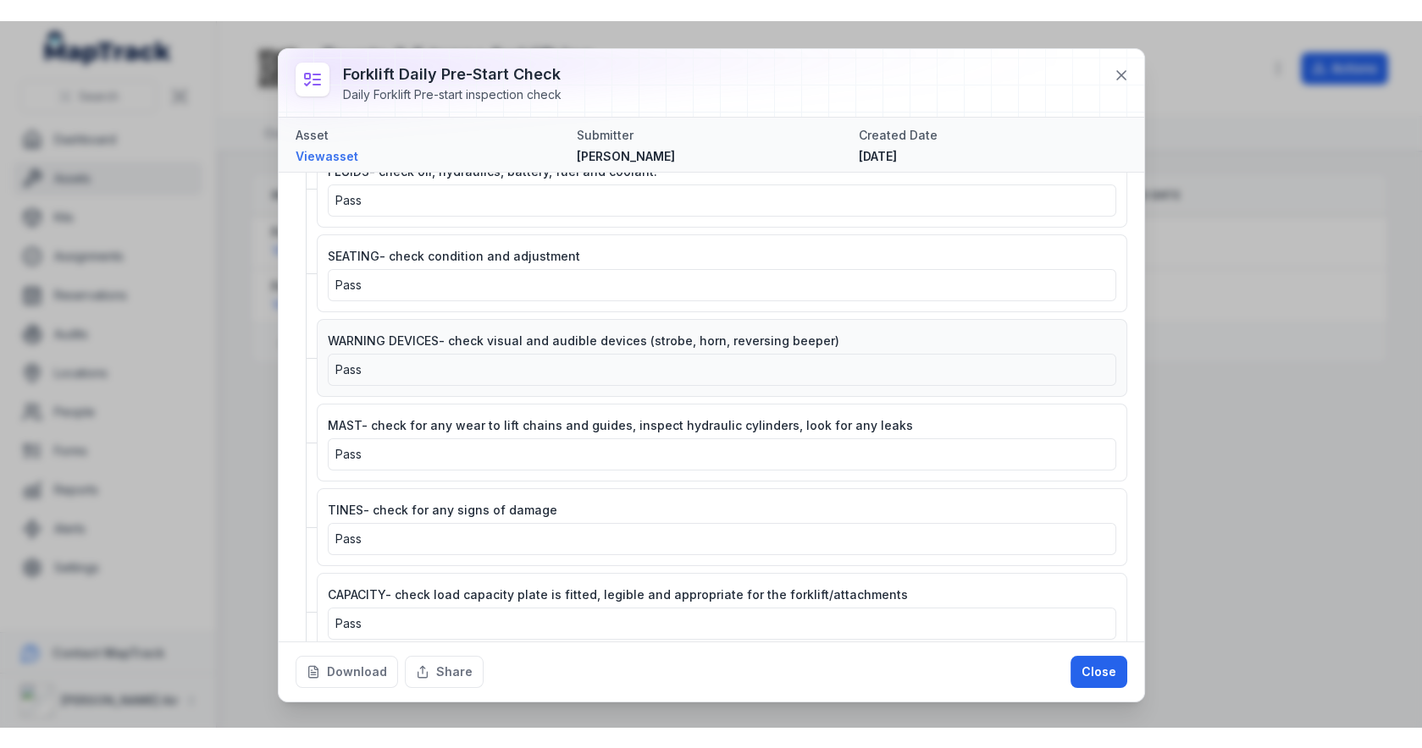
scroll to position [534, 0]
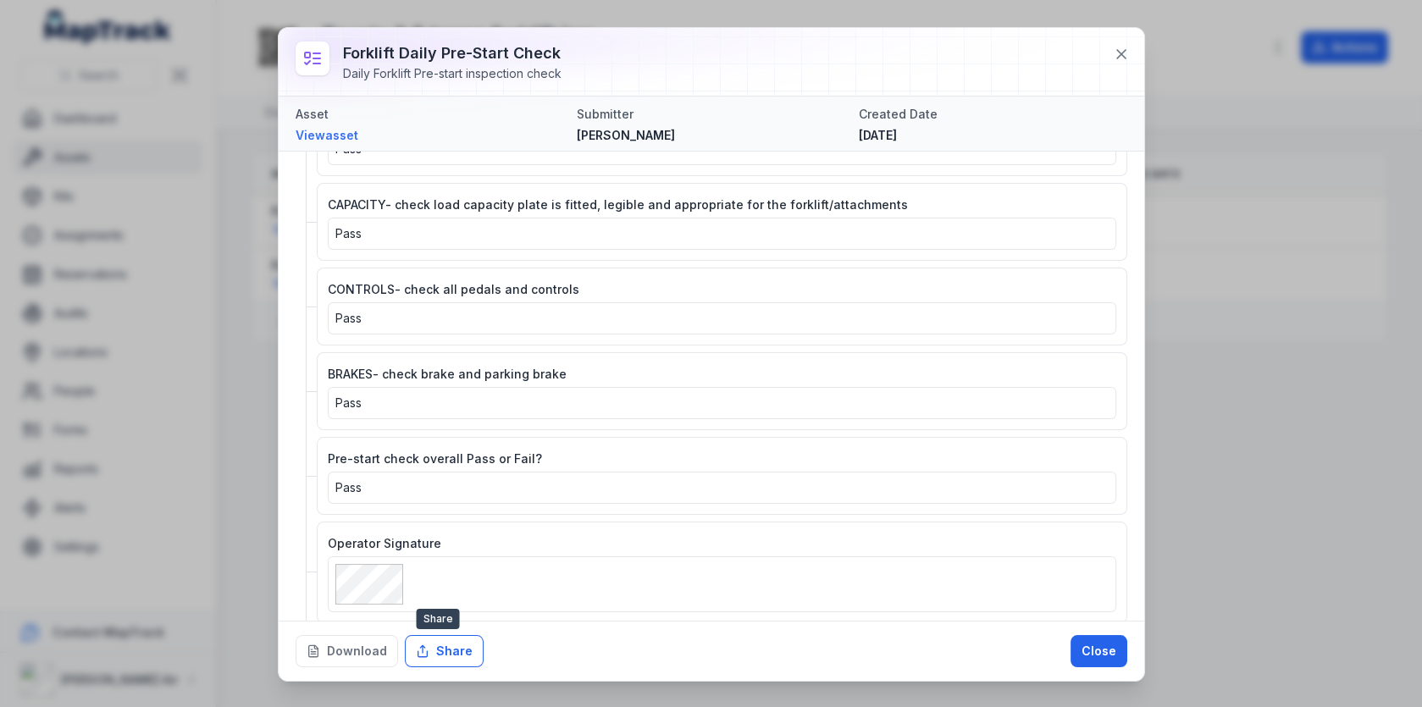
click at [454, 646] on button "Share" at bounding box center [444, 651] width 79 height 32
click at [996, 334] on div "TYRES- look for visual wear or damage. Are they in good condition? Pass FLUIDS-…" at bounding box center [717, 149] width 820 height 948
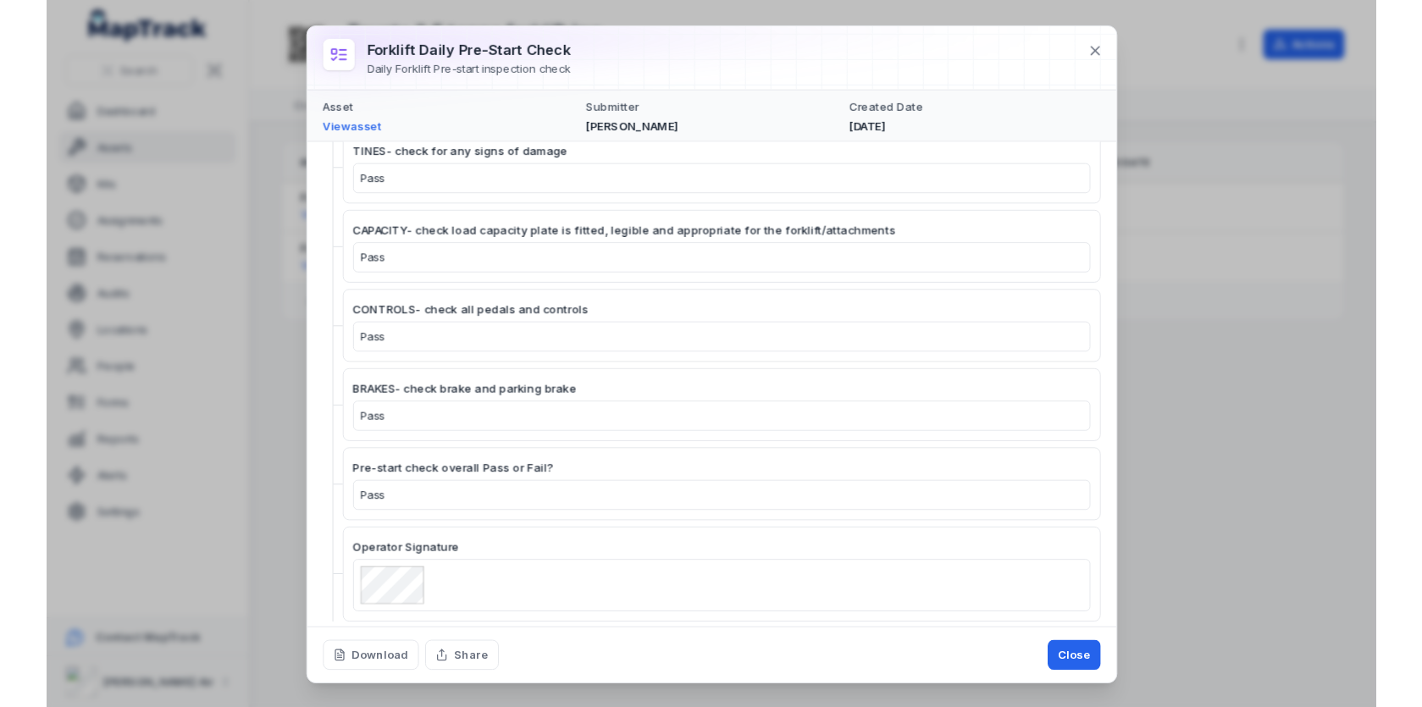
scroll to position [485, 0]
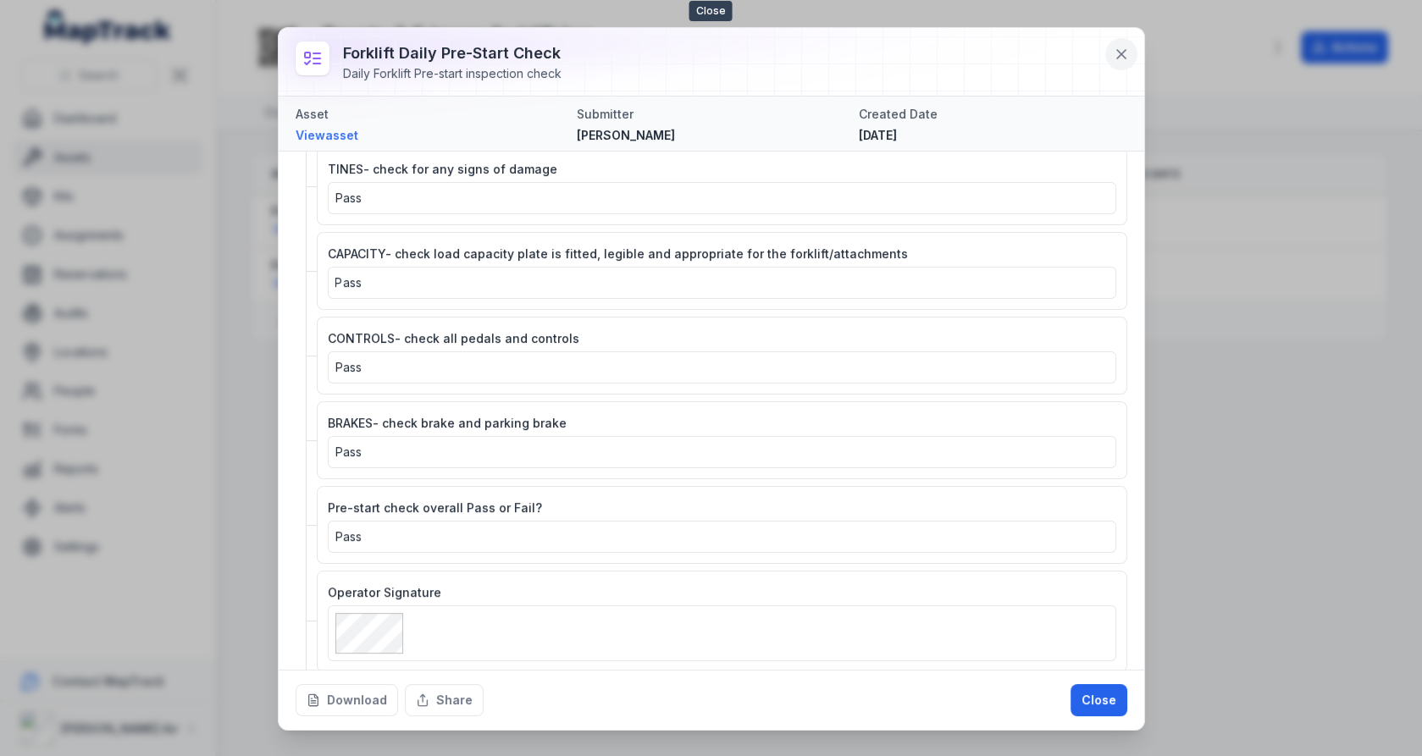
click at [1115, 54] on icon at bounding box center [1121, 54] width 17 height 17
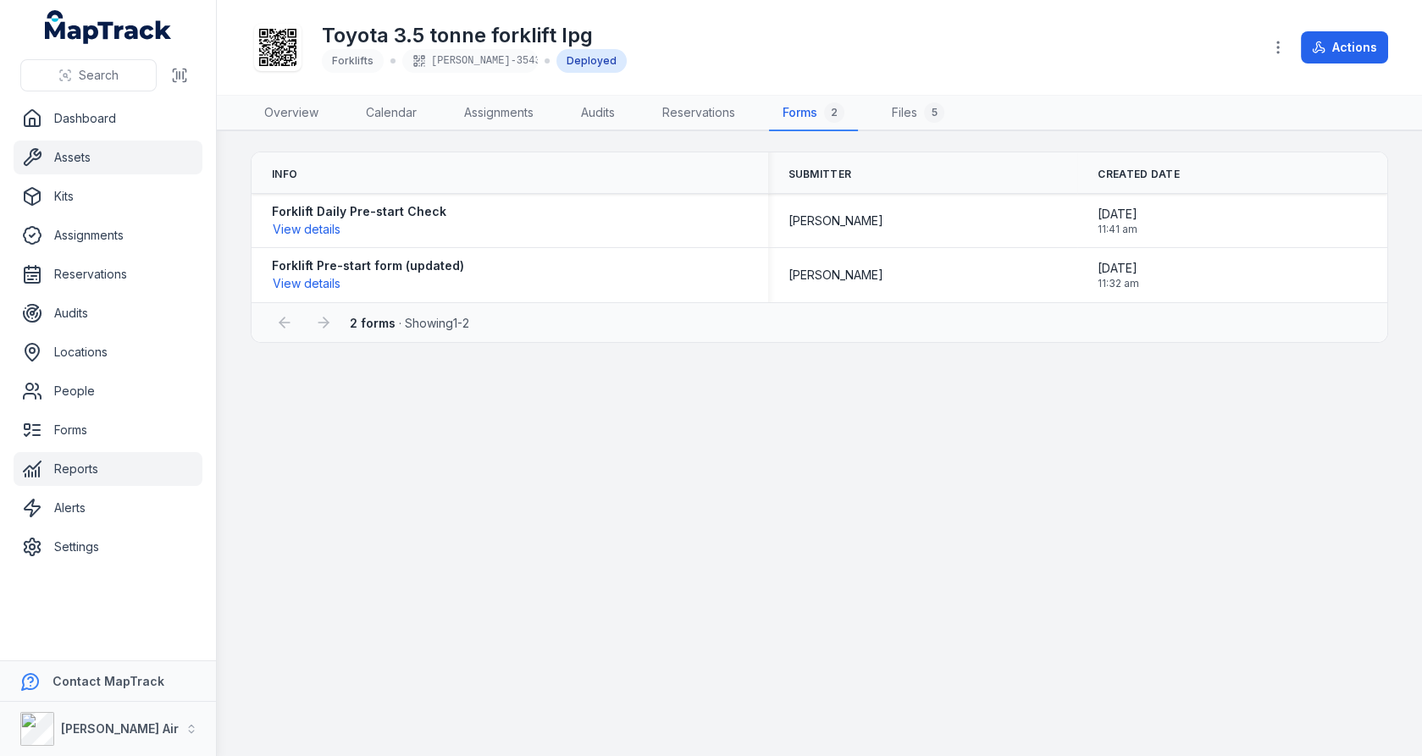
click at [130, 458] on link "Reports" at bounding box center [108, 469] width 189 height 34
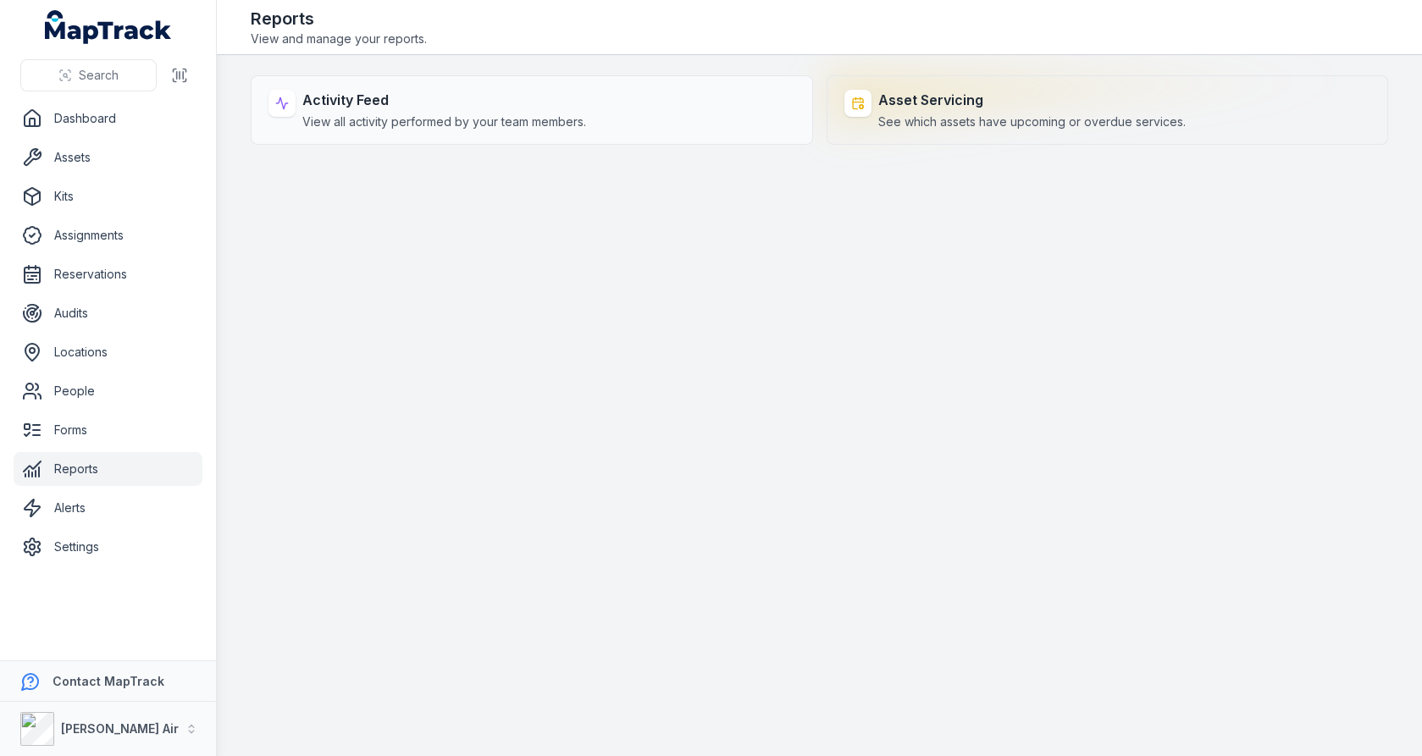
click at [918, 118] on span "See which assets have upcoming or overdue services." at bounding box center [1031, 121] width 307 height 17
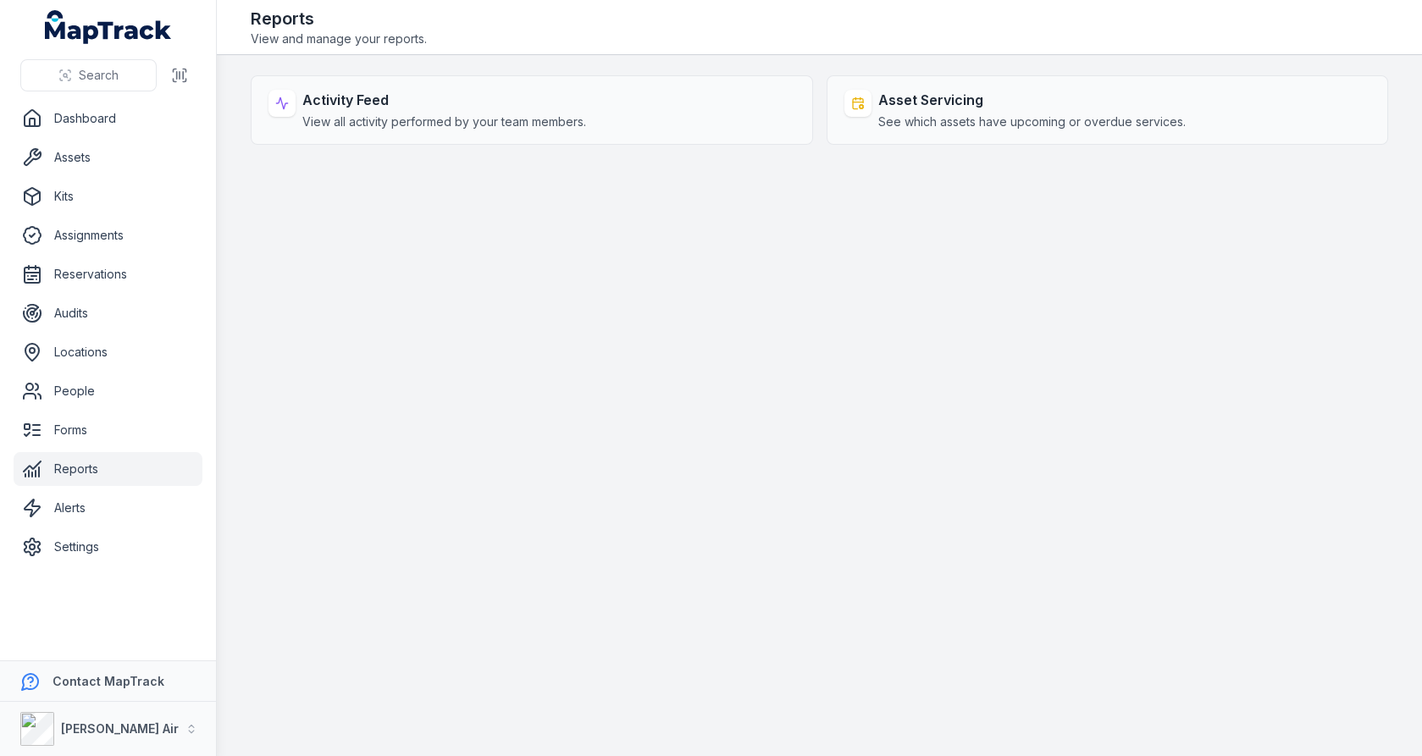
click at [793, 260] on main "Activity Feed View all activity performed by your team members. Asset Servicing…" at bounding box center [819, 405] width 1205 height 701
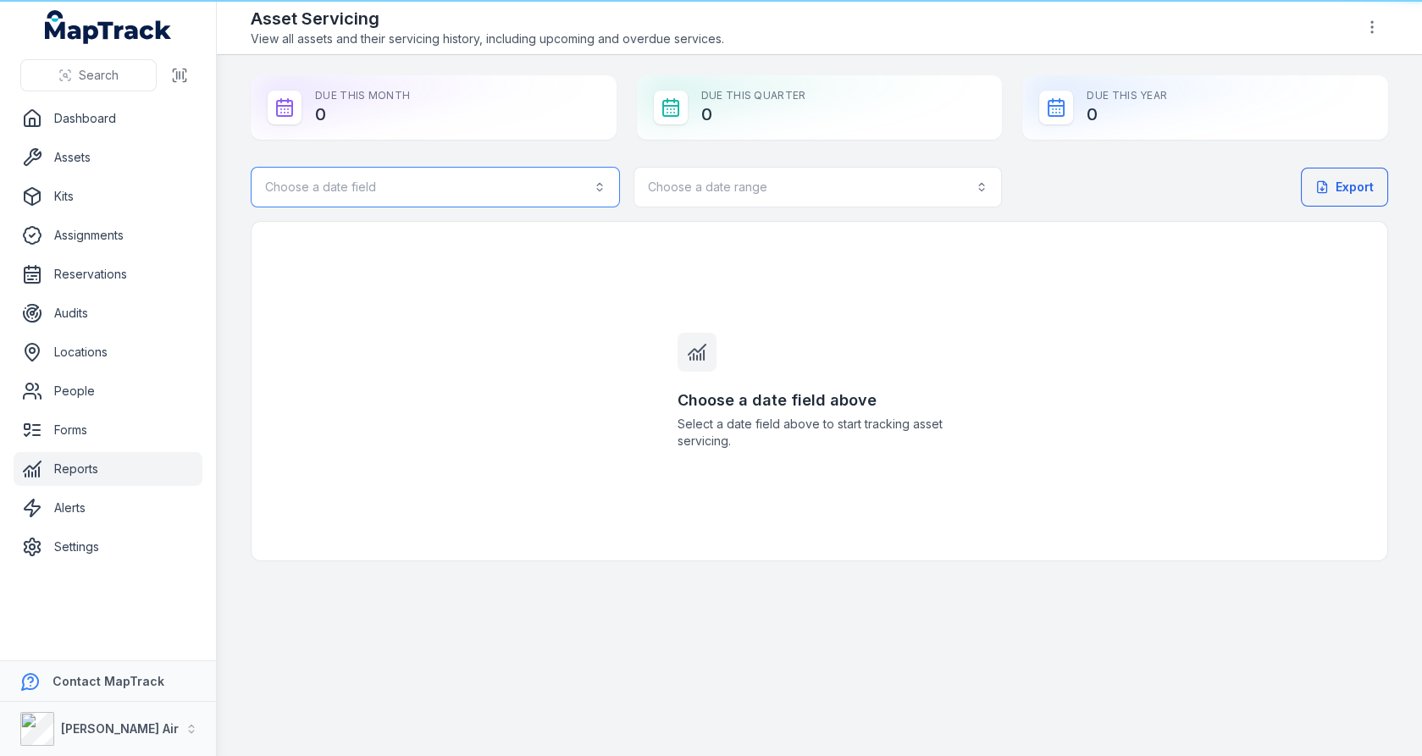
click at [464, 199] on button "Choose a date field" at bounding box center [435, 187] width 369 height 41
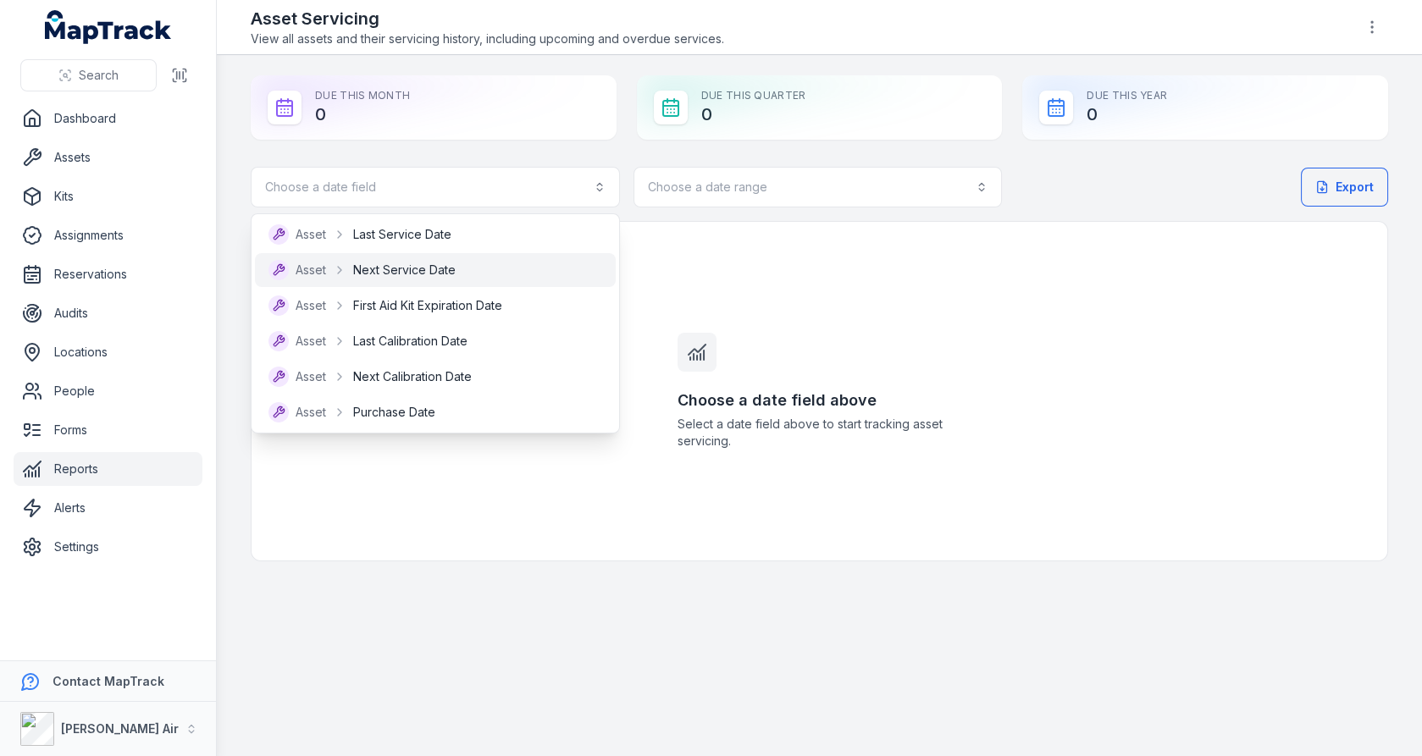
click at [445, 262] on span "Next Service Date" at bounding box center [404, 270] width 102 height 17
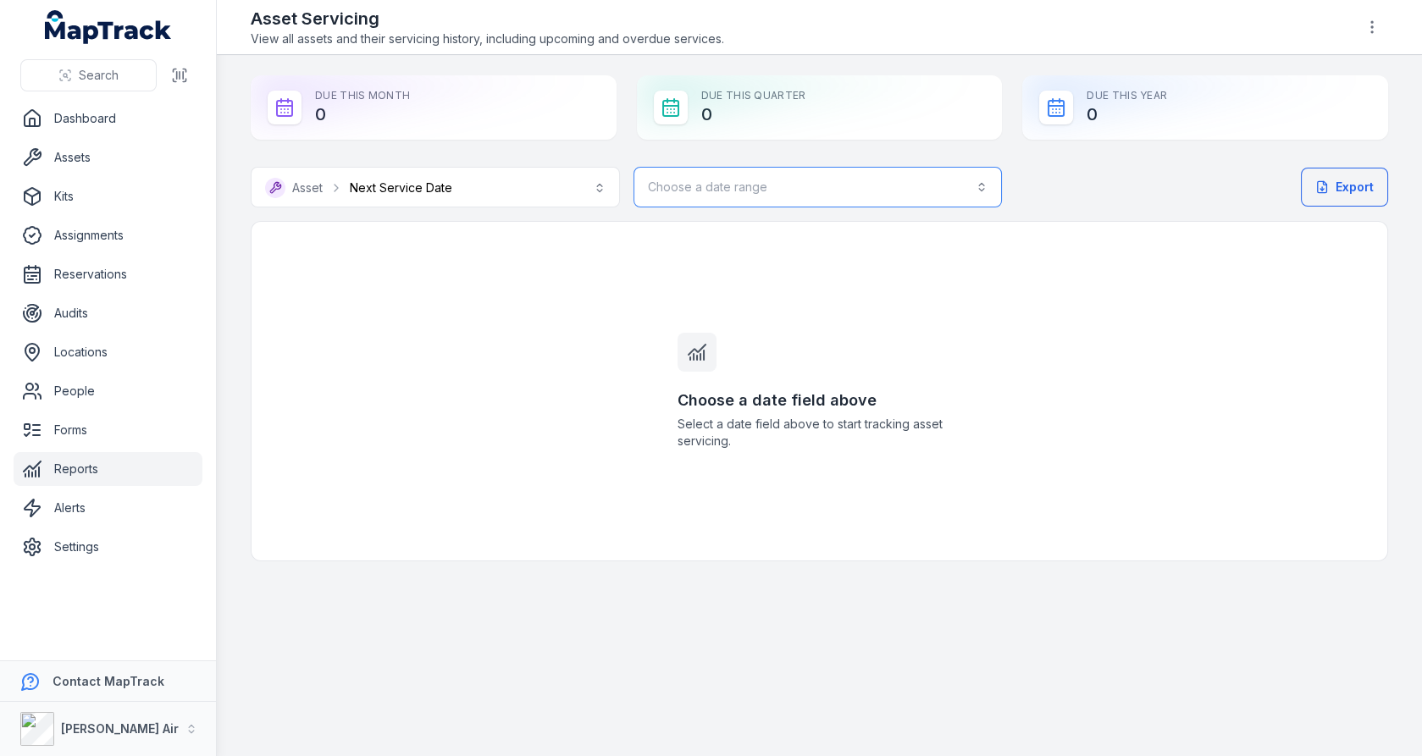
click at [719, 198] on button "Choose a date range" at bounding box center [817, 187] width 369 height 41
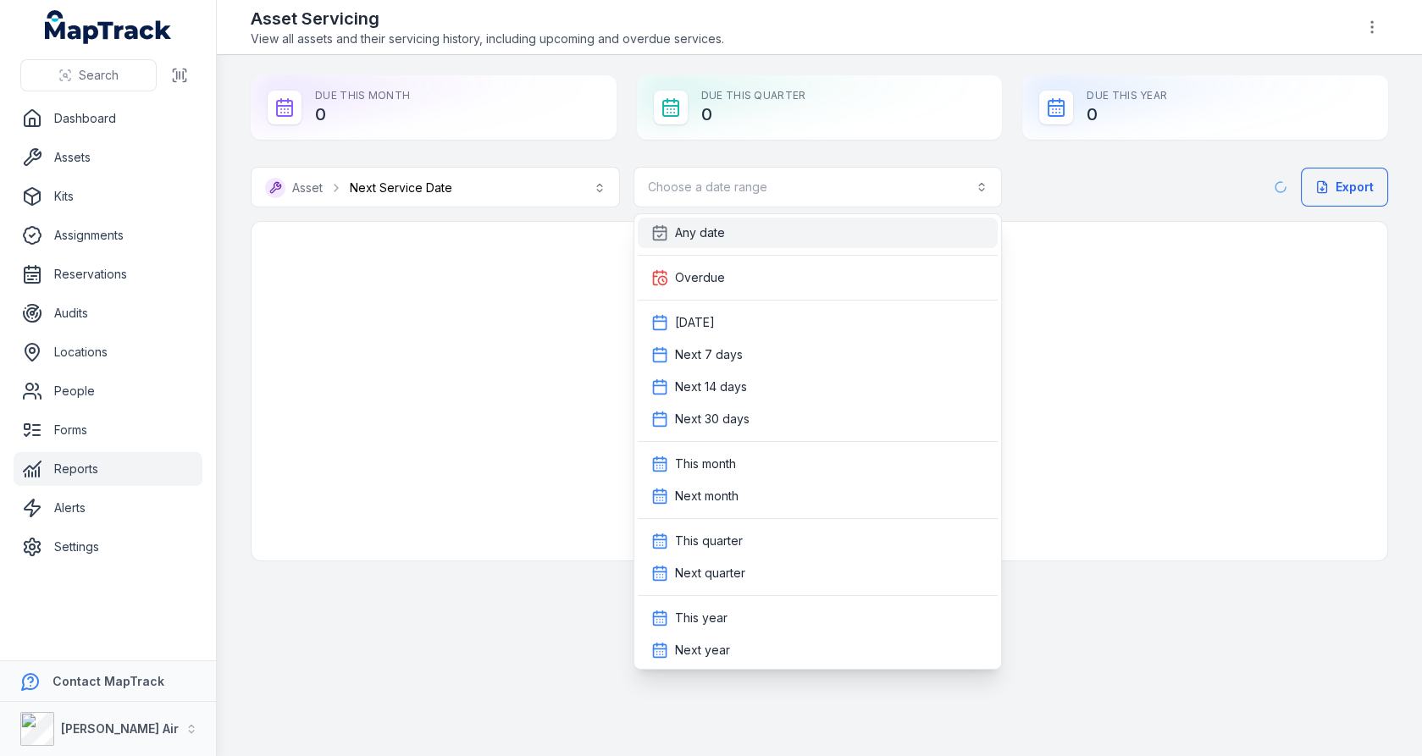
click at [719, 231] on span "Any date" at bounding box center [700, 232] width 50 height 17
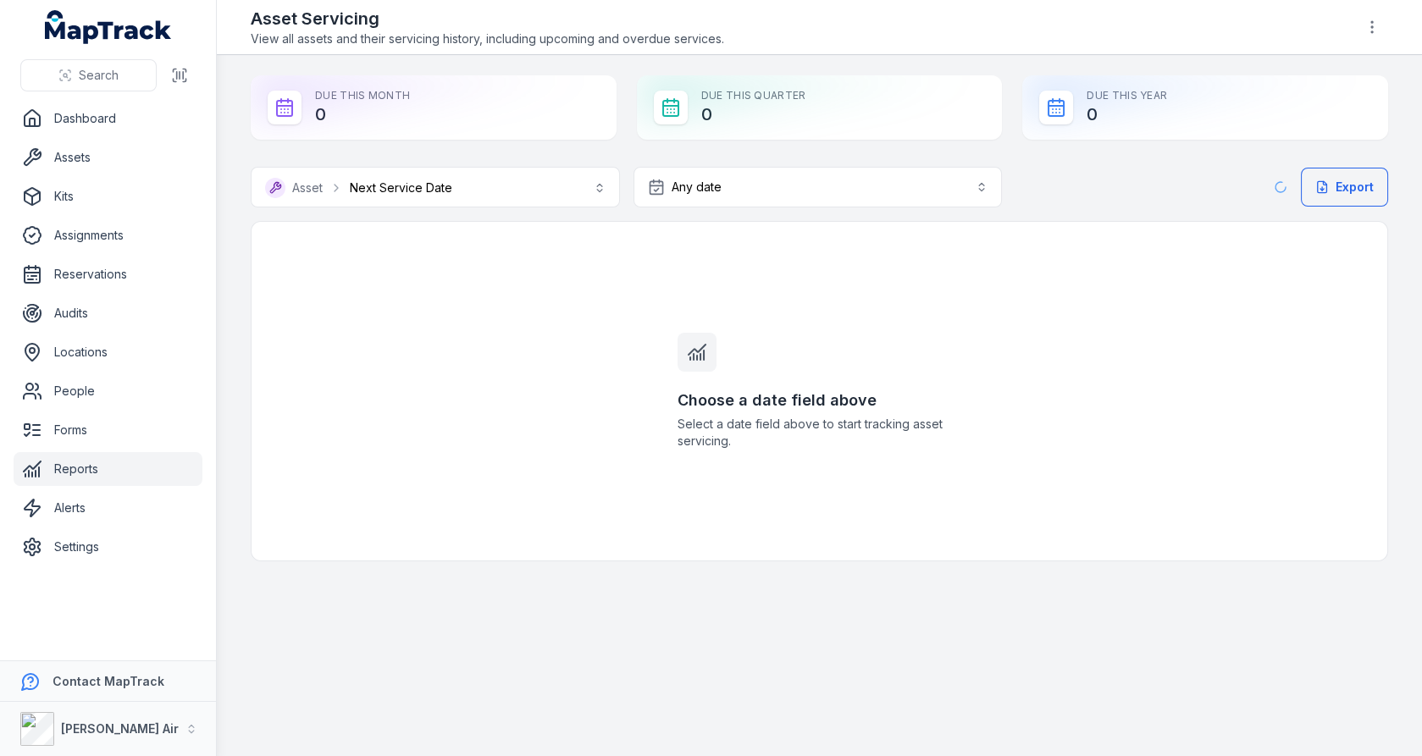
click at [717, 290] on div "Choose a date field above Select a date field above to start tracking asset ser…" at bounding box center [819, 391] width 325 height 339
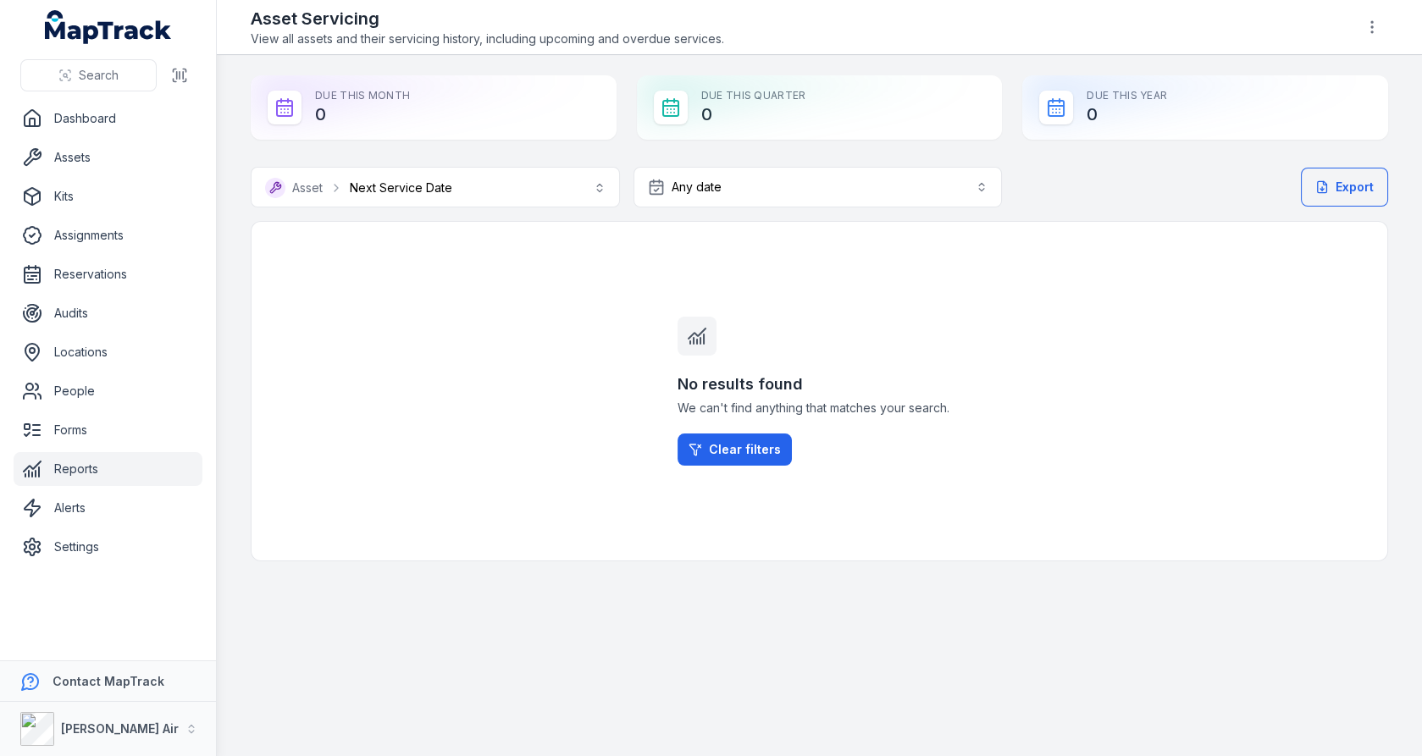
click at [929, 359] on div "No results found We can't find anything that matches your search. Clear filters" at bounding box center [819, 391] width 325 height 339
click at [496, 196] on button "**********" at bounding box center [435, 187] width 369 height 41
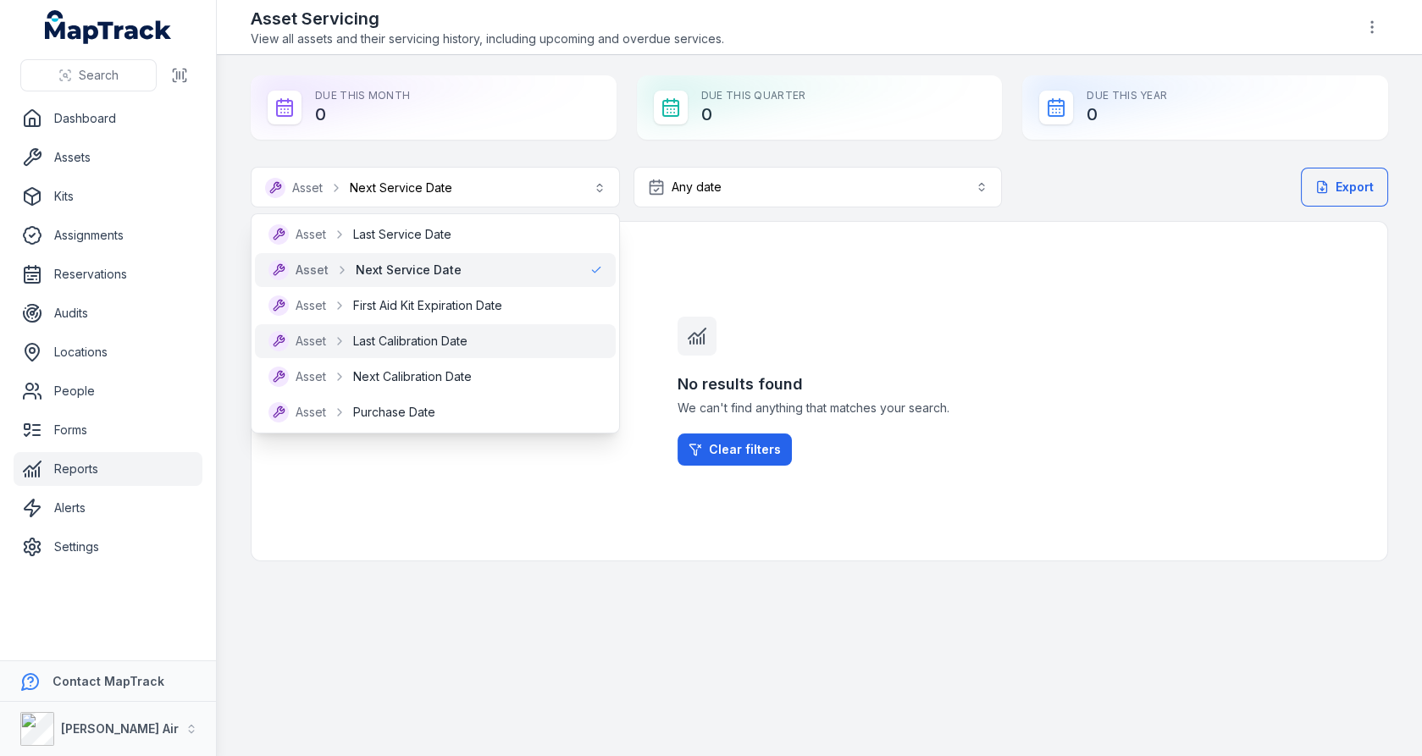
click at [451, 337] on span "Last Calibration Date" at bounding box center [410, 341] width 114 height 17
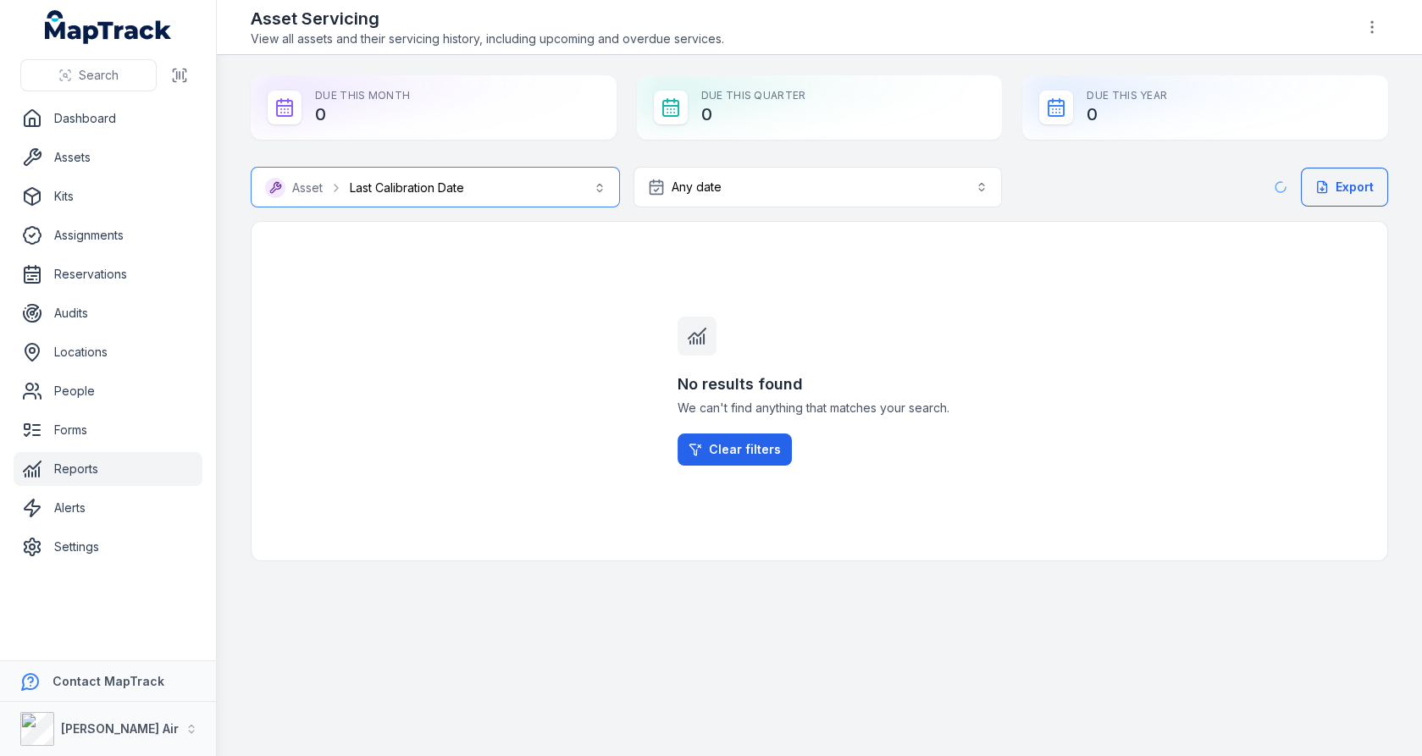
click at [545, 206] on button "**********" at bounding box center [435, 187] width 369 height 41
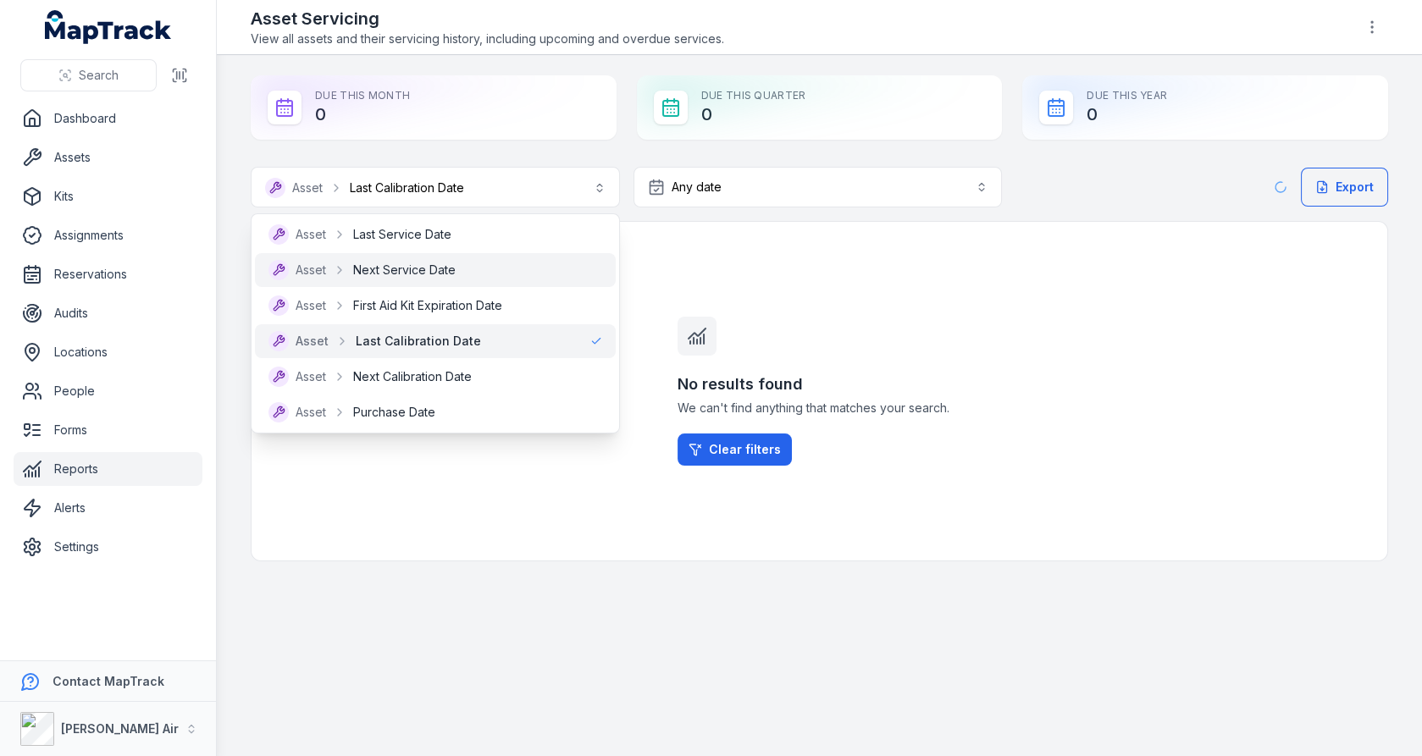
click at [481, 268] on div "Asset Next Service Date" at bounding box center [435, 270] width 334 height 20
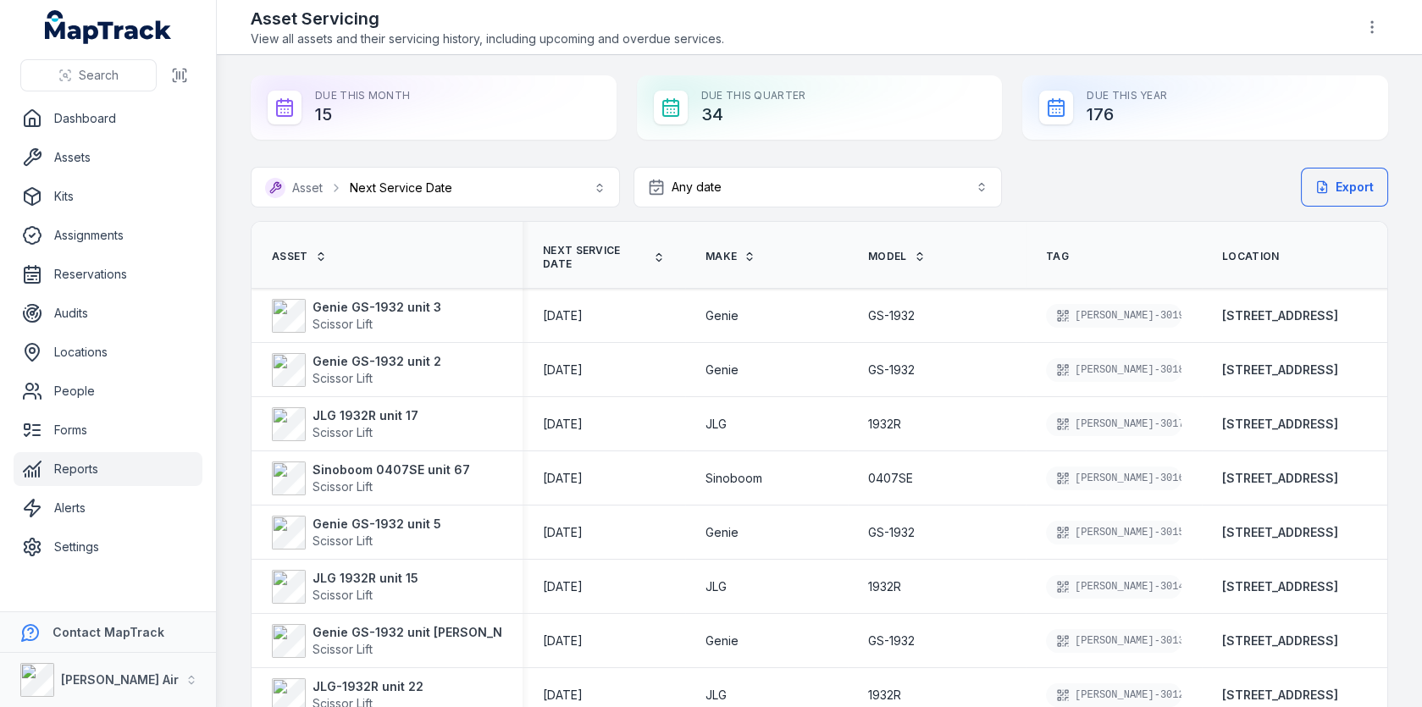
click at [588, 270] on th "Next Service Date" at bounding box center [603, 255] width 163 height 67
click at [588, 255] on span "Next Service Date" at bounding box center [594, 257] width 103 height 27
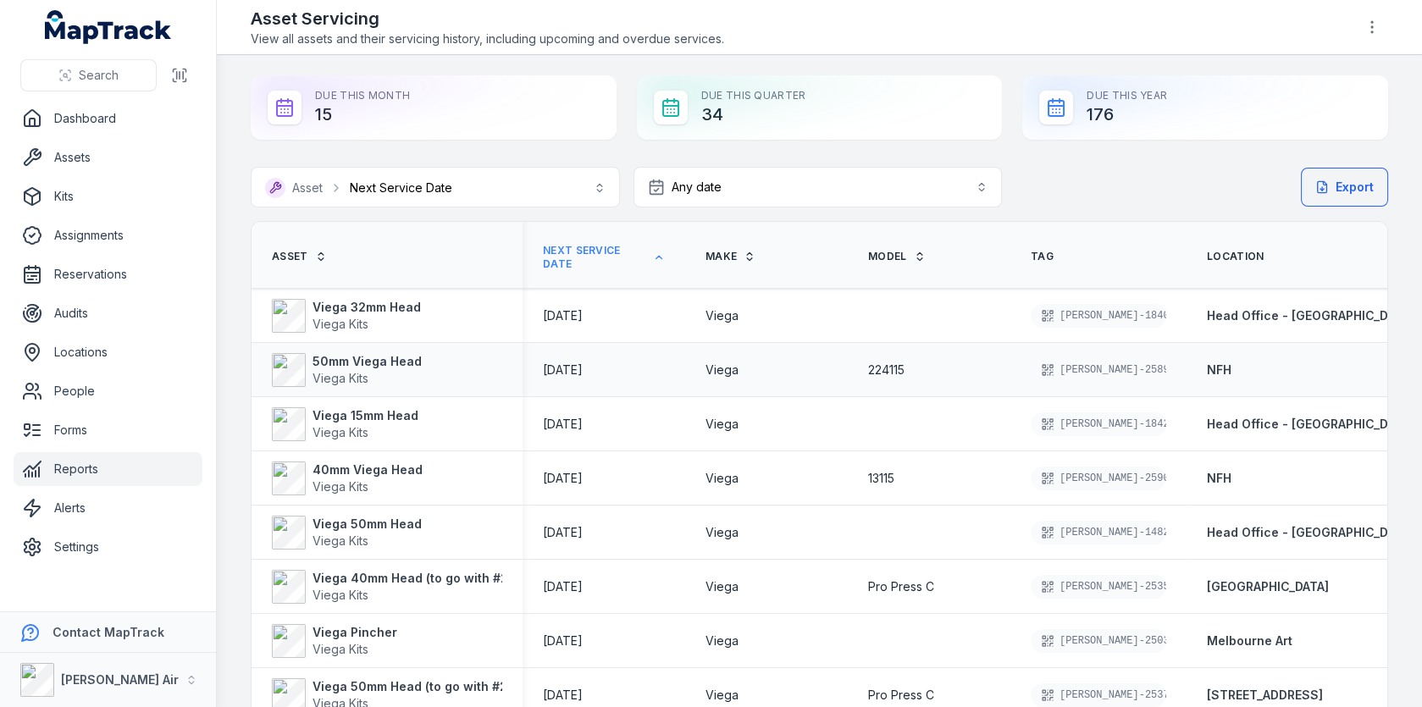
click at [583, 373] on span "01/09/2018" at bounding box center [563, 369] width 40 height 14
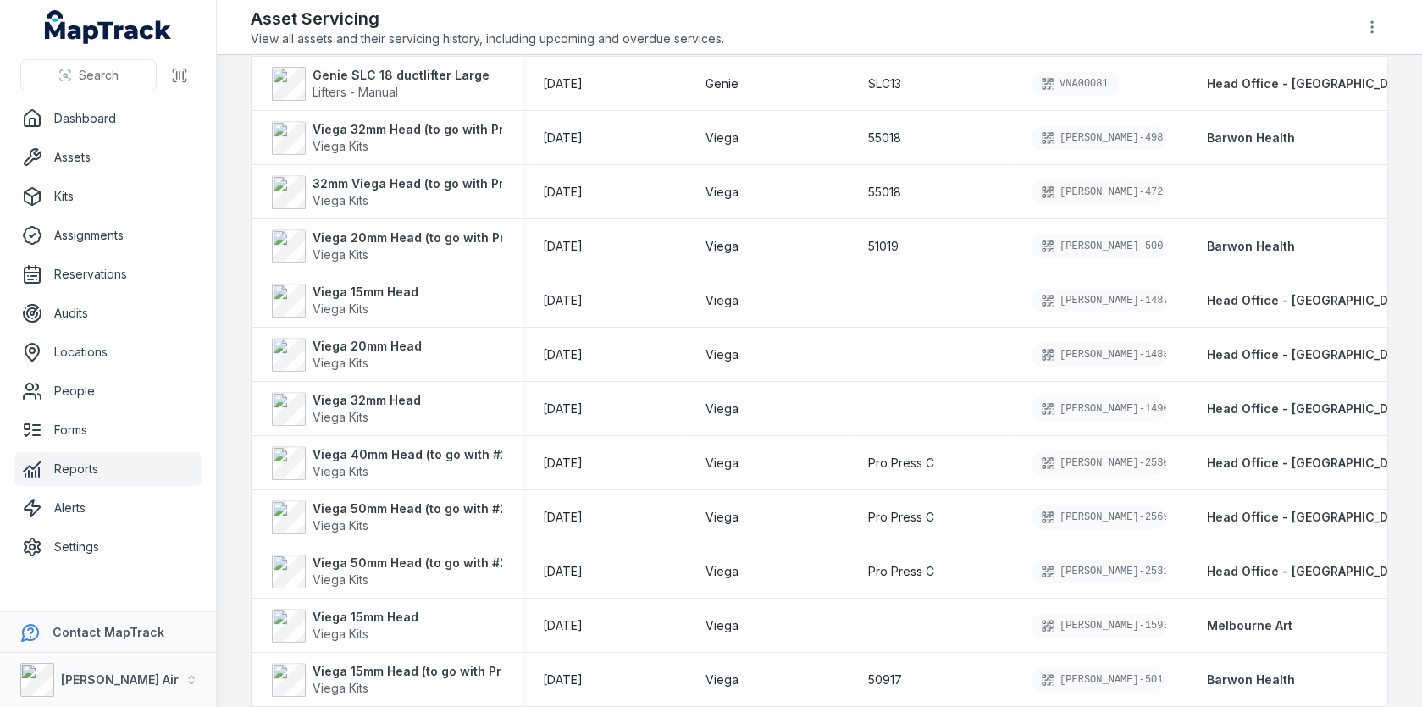
scroll to position [1774, 0]
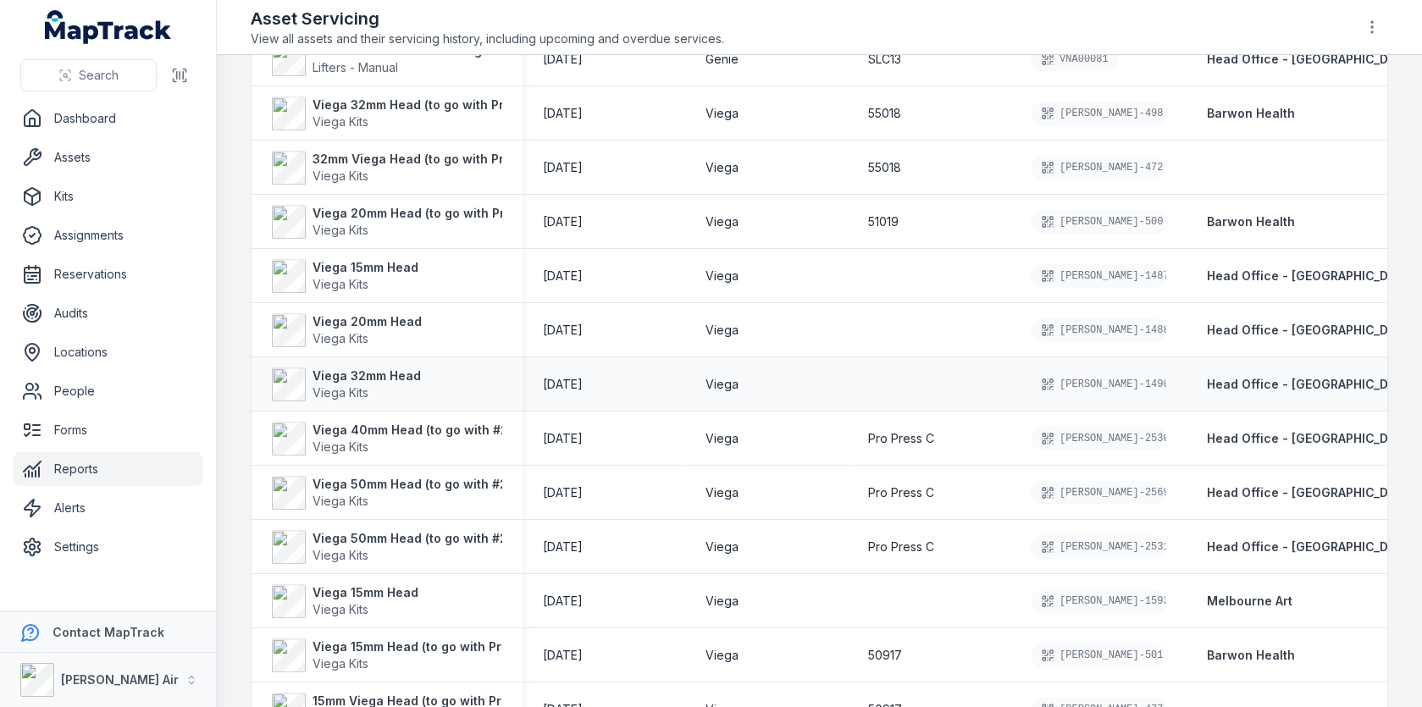
click at [585, 392] on div "[DATE]" at bounding box center [603, 384] width 163 height 30
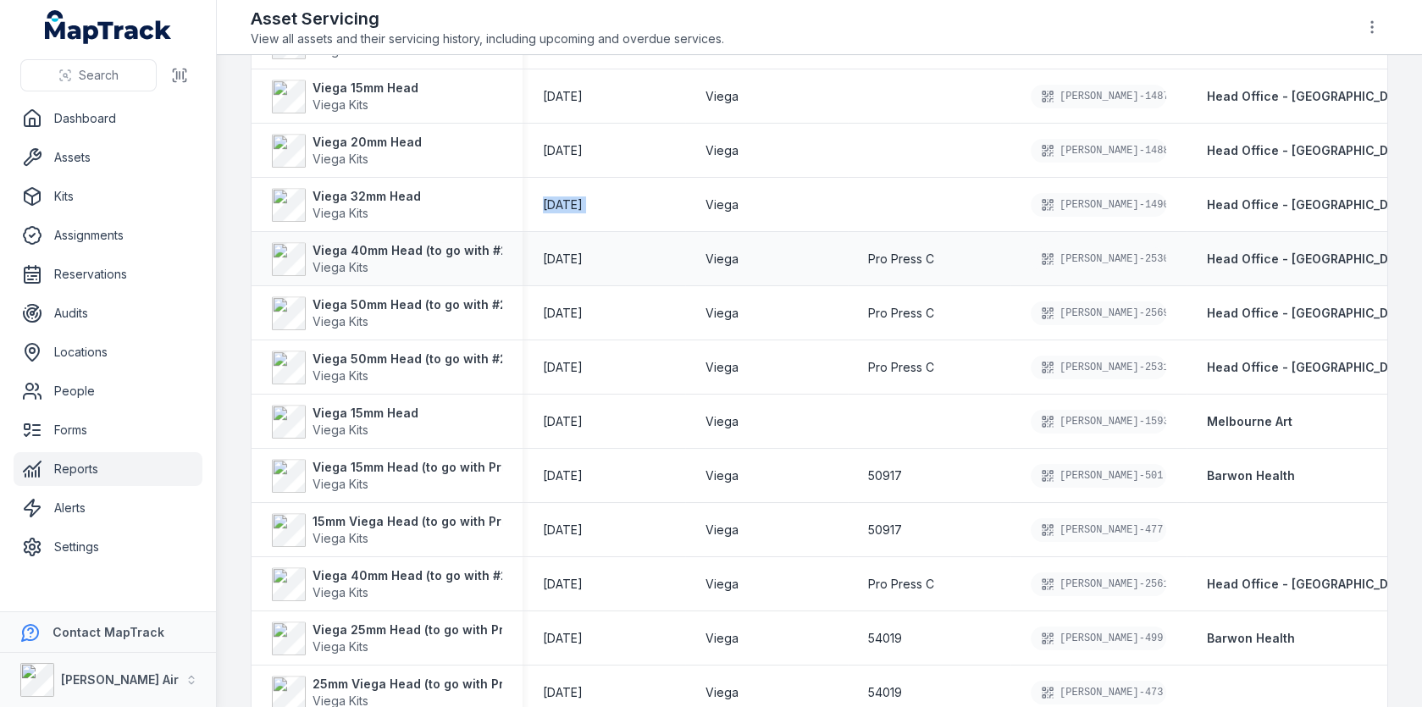
scroll to position [2156, 0]
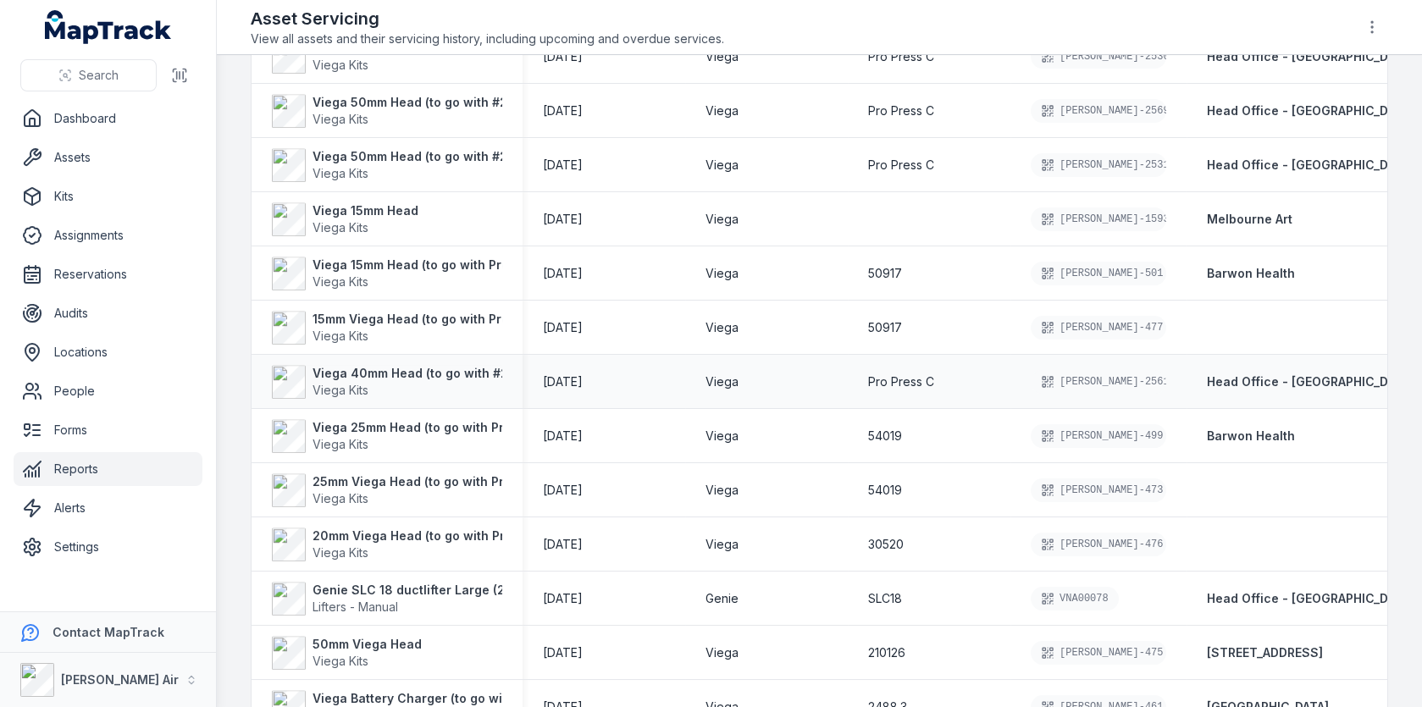
click at [583, 387] on time "[DATE]" at bounding box center [563, 381] width 40 height 17
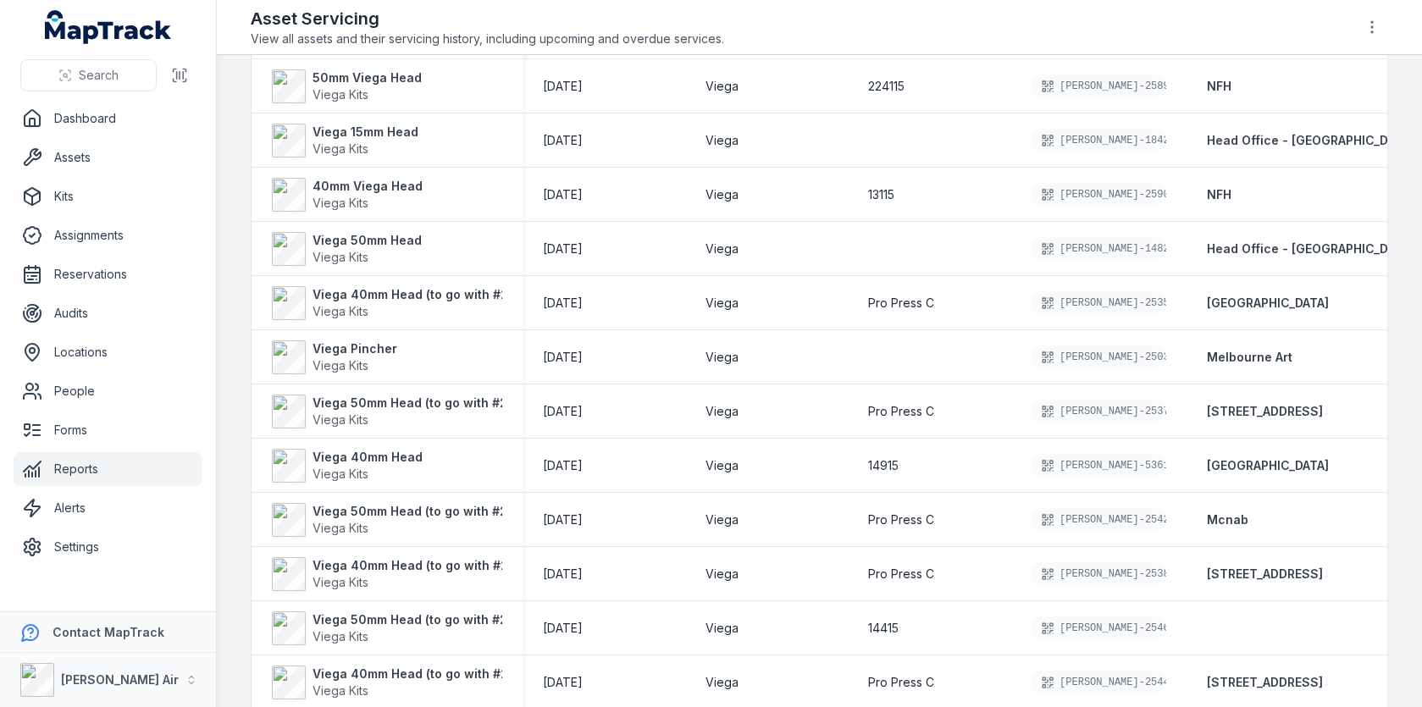
scroll to position [0, 0]
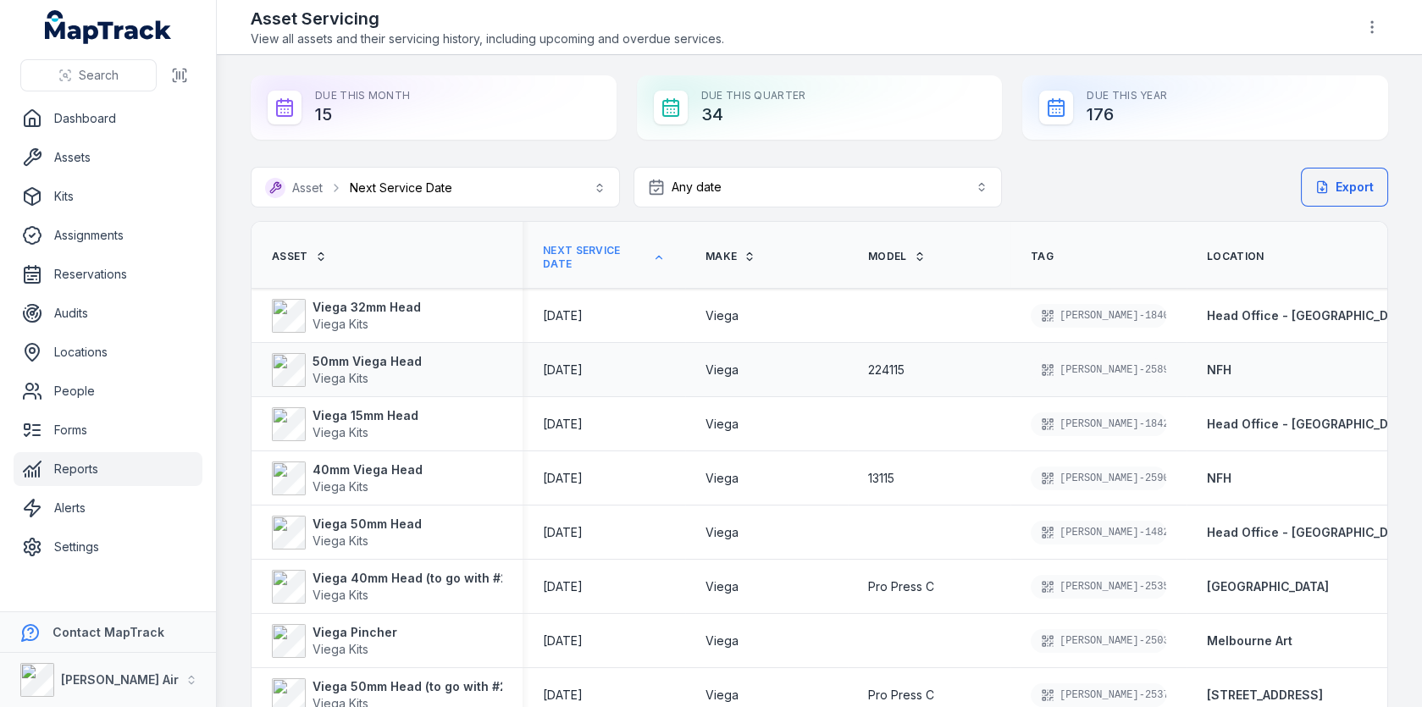
click at [581, 373] on span "01/09/2018" at bounding box center [563, 369] width 40 height 14
click at [689, 409] on div "Viega" at bounding box center [766, 424] width 163 height 30
click at [80, 310] on link "Audits" at bounding box center [108, 313] width 189 height 34
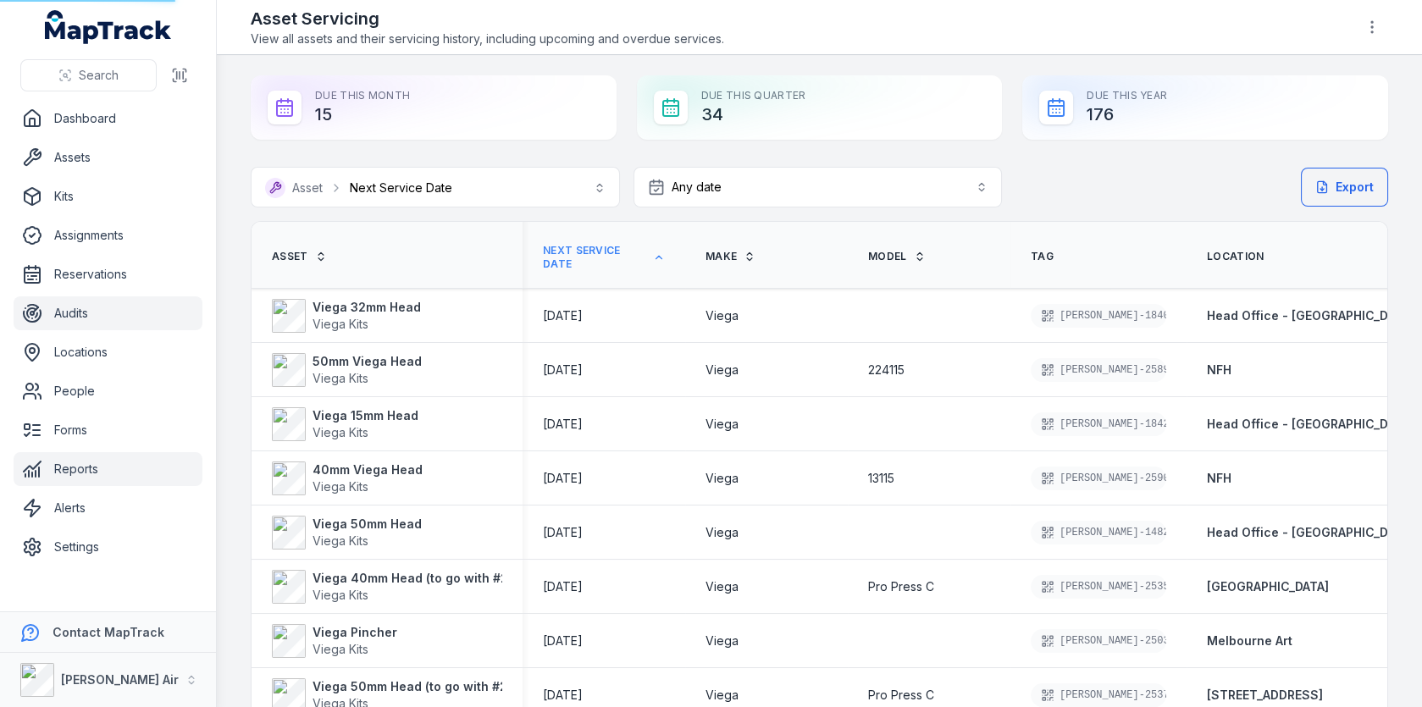
click at [62, 318] on link "Audits" at bounding box center [108, 313] width 189 height 34
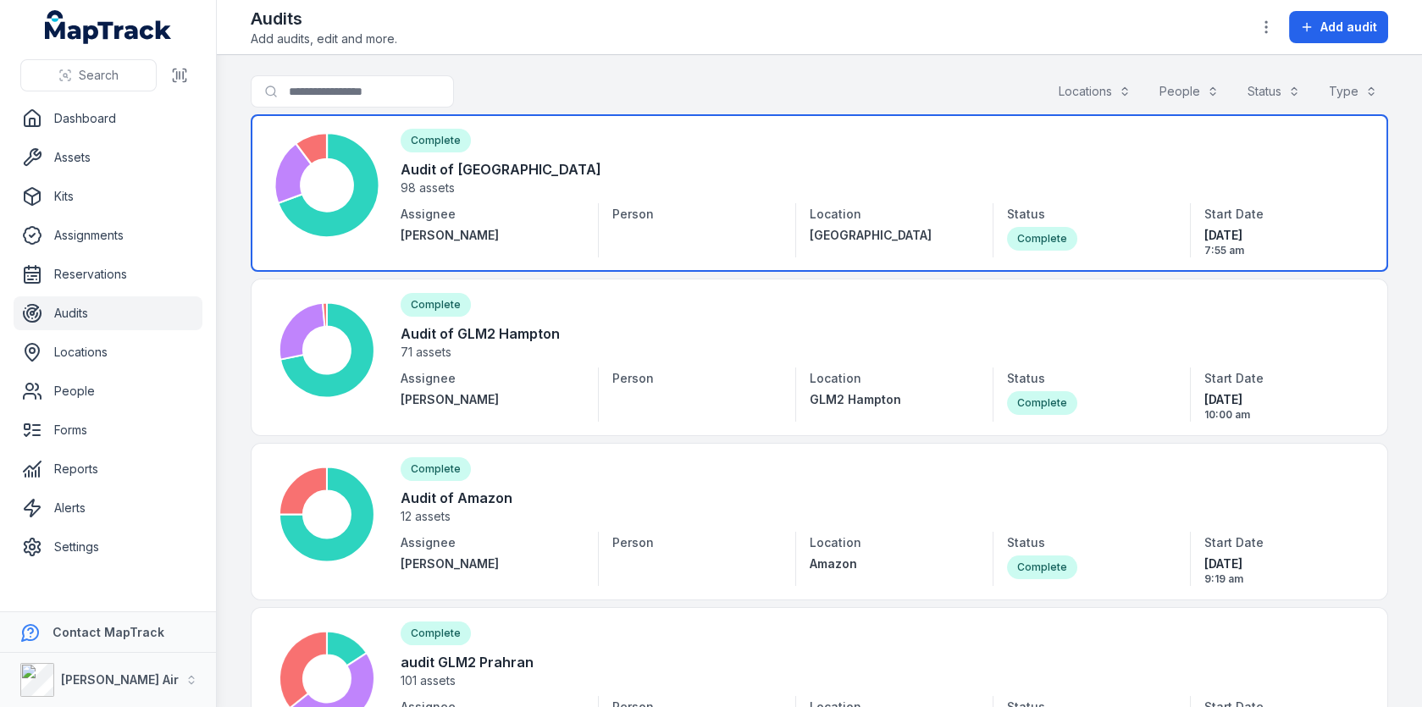
click at [700, 172] on link at bounding box center [819, 192] width 1137 height 157
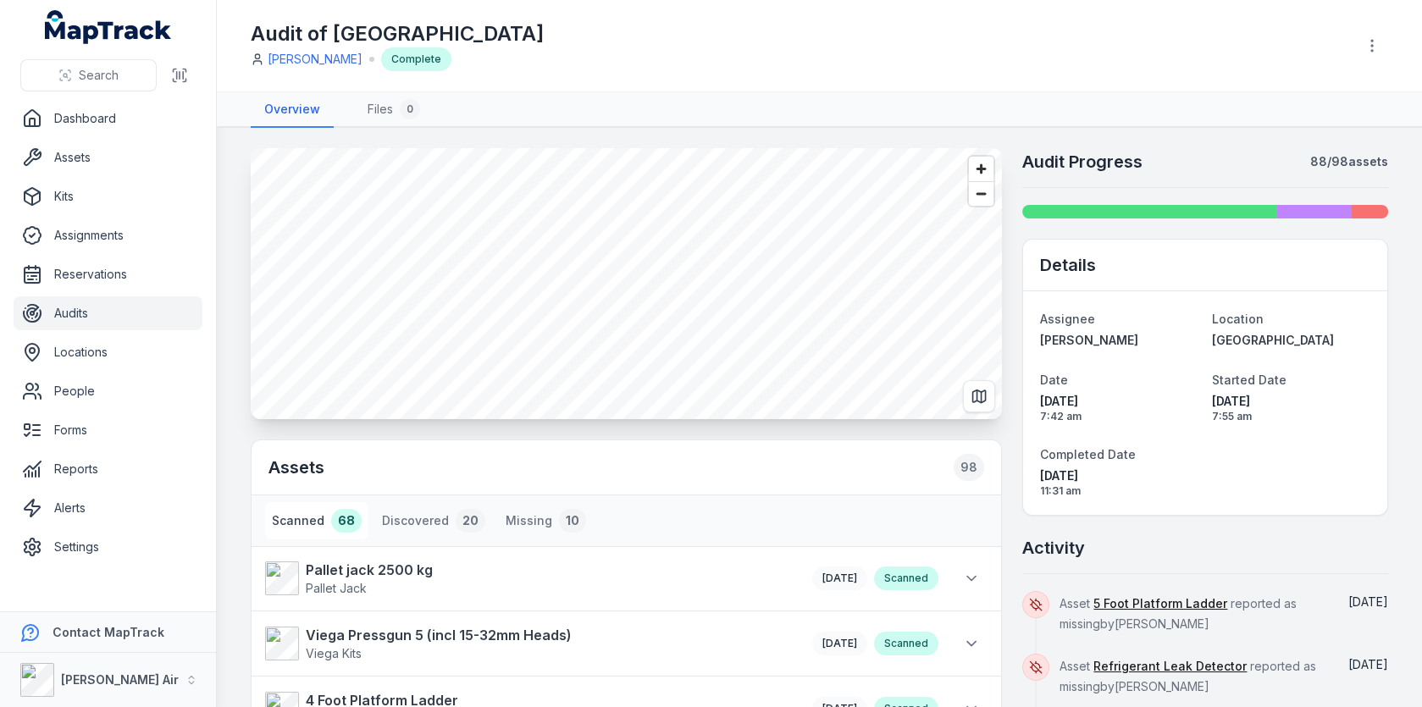
click at [676, 106] on nav "Overview Files 0" at bounding box center [819, 110] width 1137 height 36
click at [975, 170] on span "Zoom in" at bounding box center [981, 169] width 25 height 25
click at [739, 58] on div "Audit of Sky Square Michael Smith Complete" at bounding box center [796, 45] width 1091 height 51
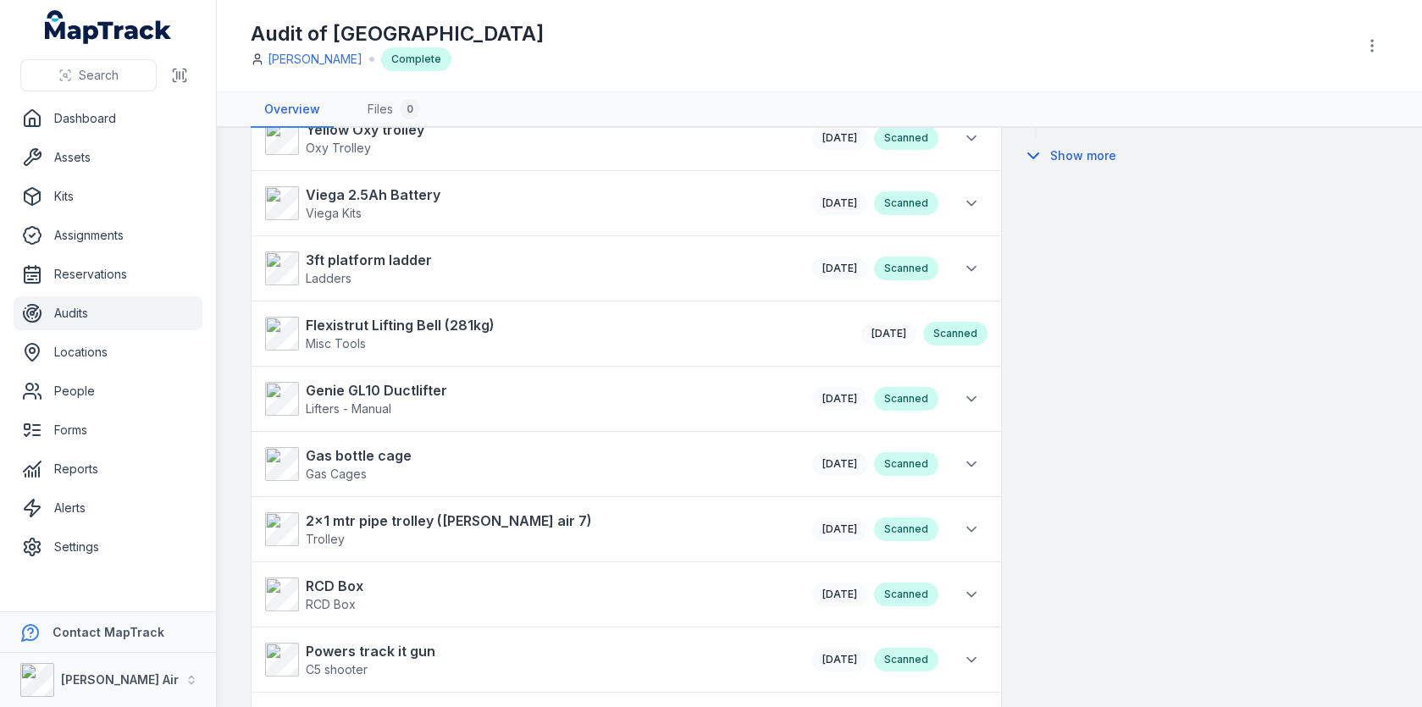
scroll to position [764, 0]
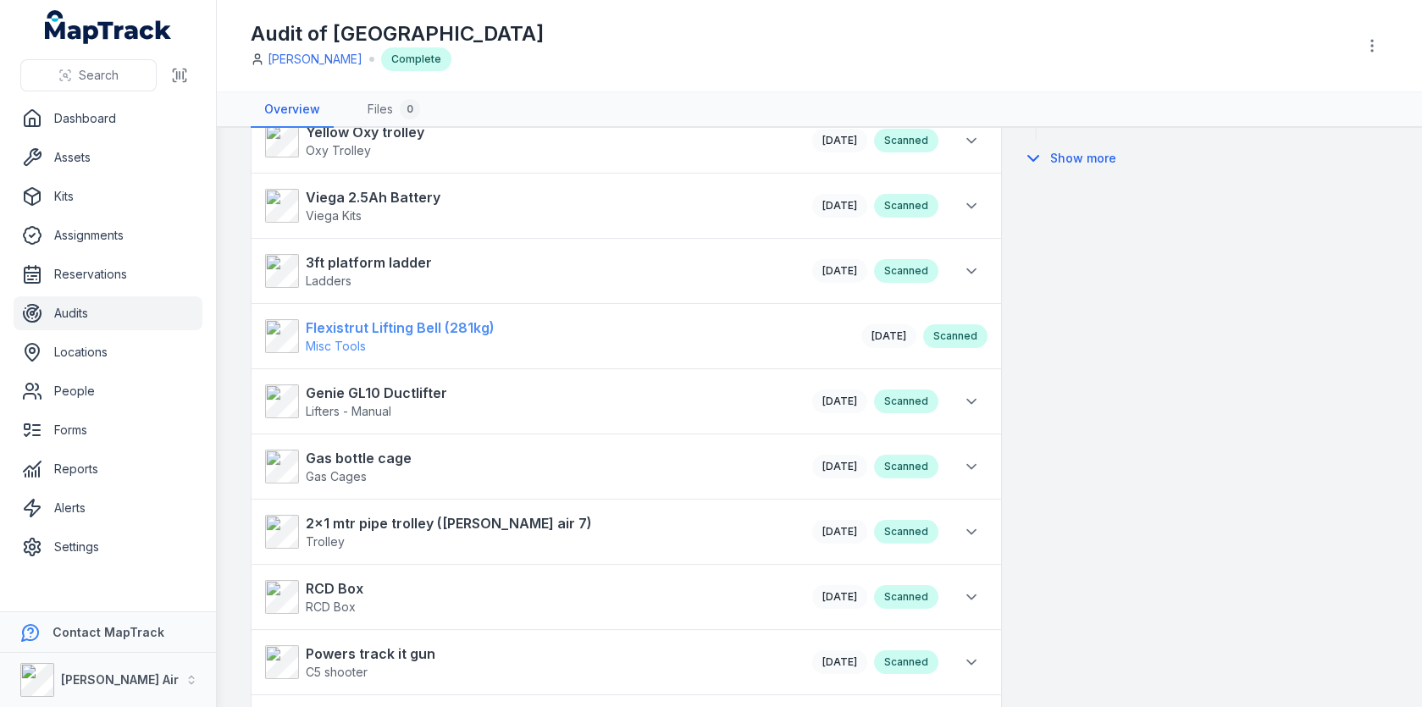
click at [710, 332] on link "Flexistrut Lifting Bell (281kg) Misc Tools" at bounding box center [554, 336] width 579 height 37
click at [973, 273] on button at bounding box center [971, 271] width 32 height 32
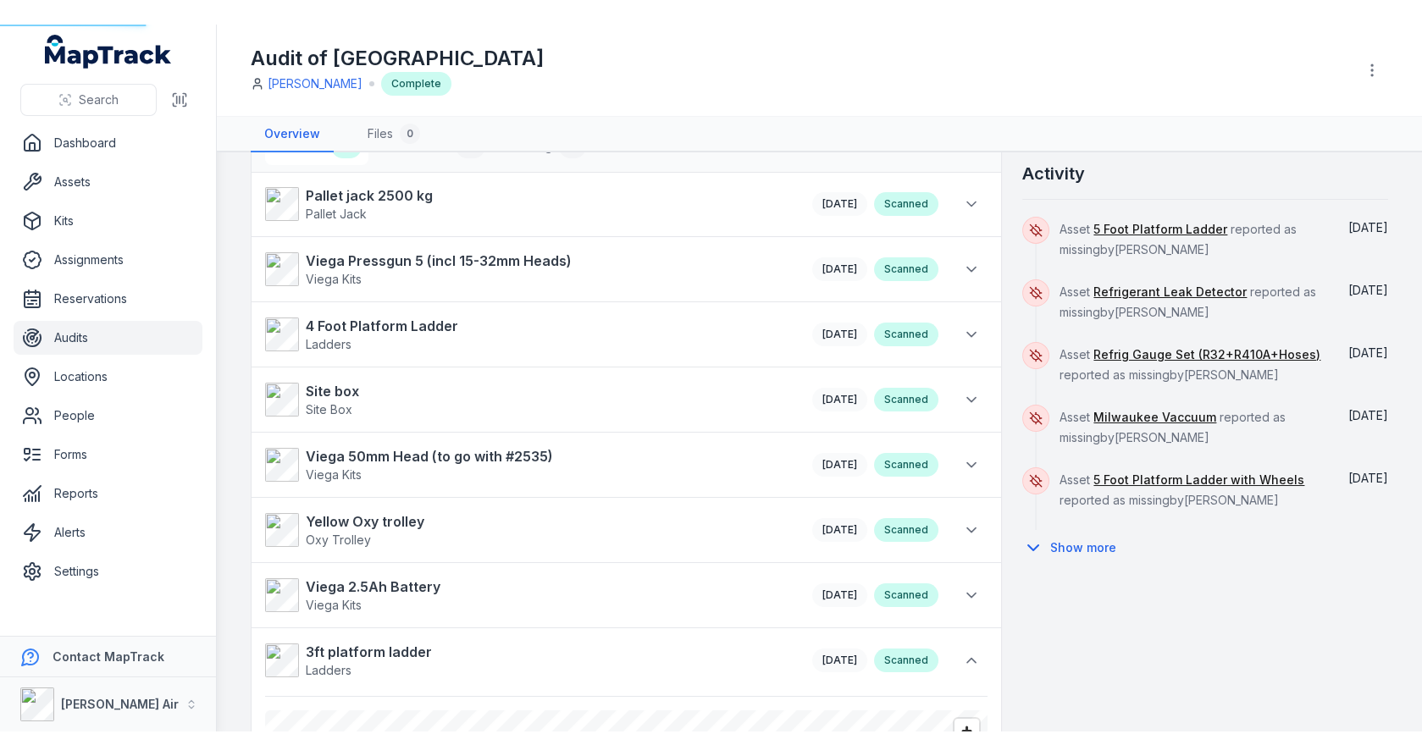
scroll to position [0, 0]
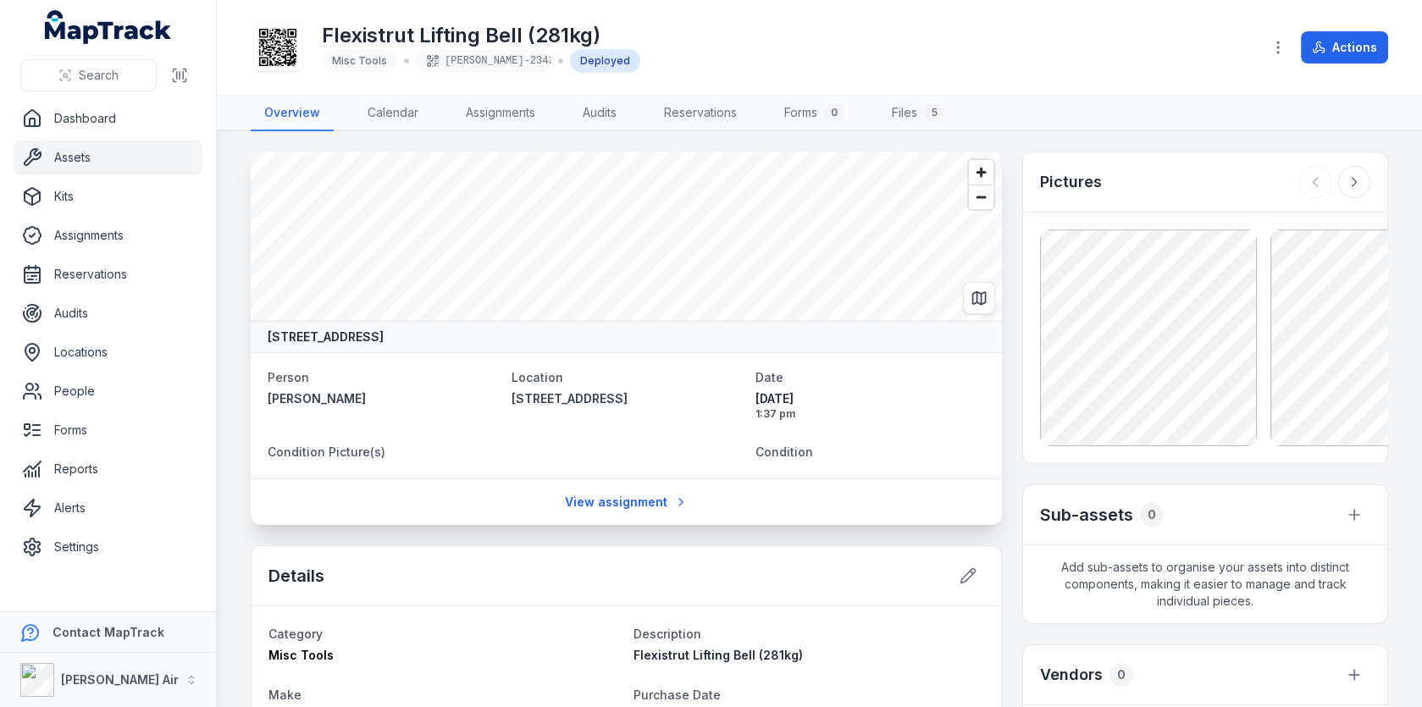
click at [112, 153] on link "Assets" at bounding box center [108, 158] width 189 height 34
click at [849, 64] on div "Flexistrut Lifting Bell (281kg) Misc Tools ELLIS-2343 Deployed" at bounding box center [749, 47] width 997 height 54
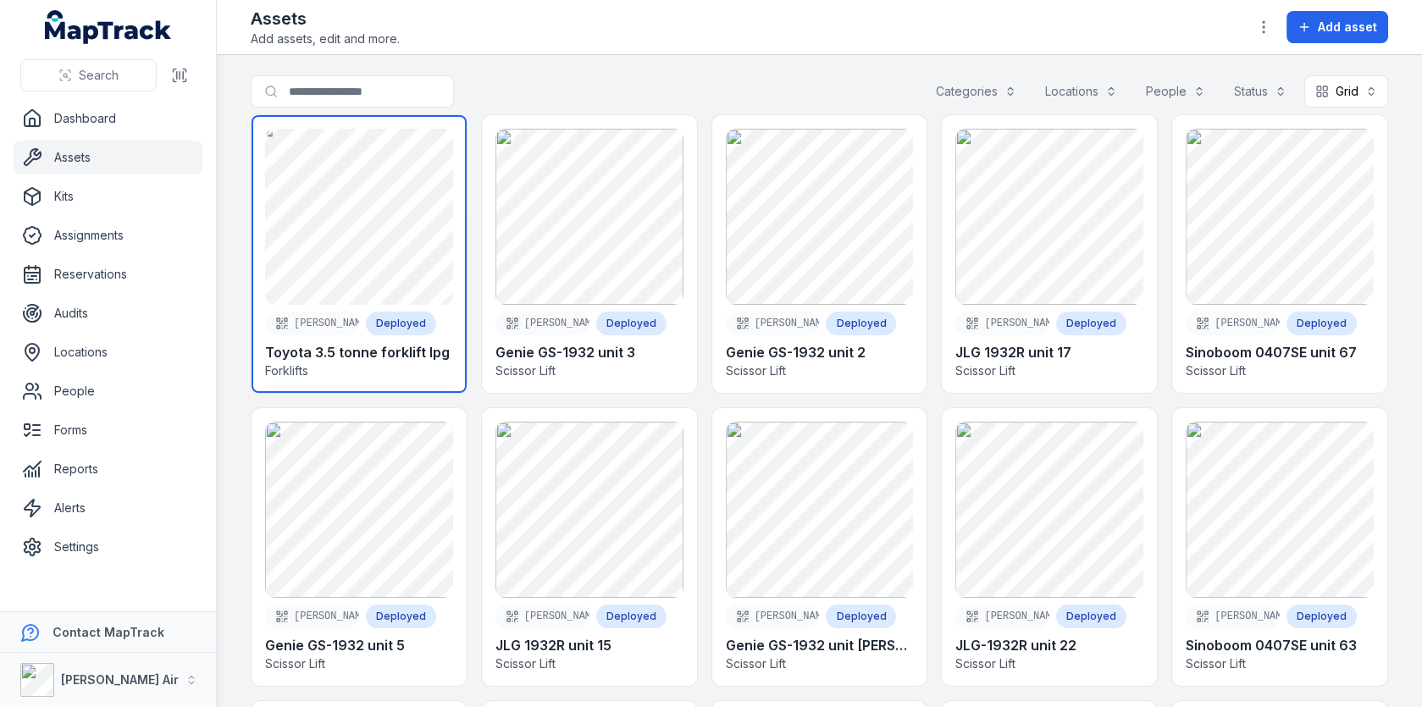
click at [437, 229] on link at bounding box center [358, 254] width 215 height 278
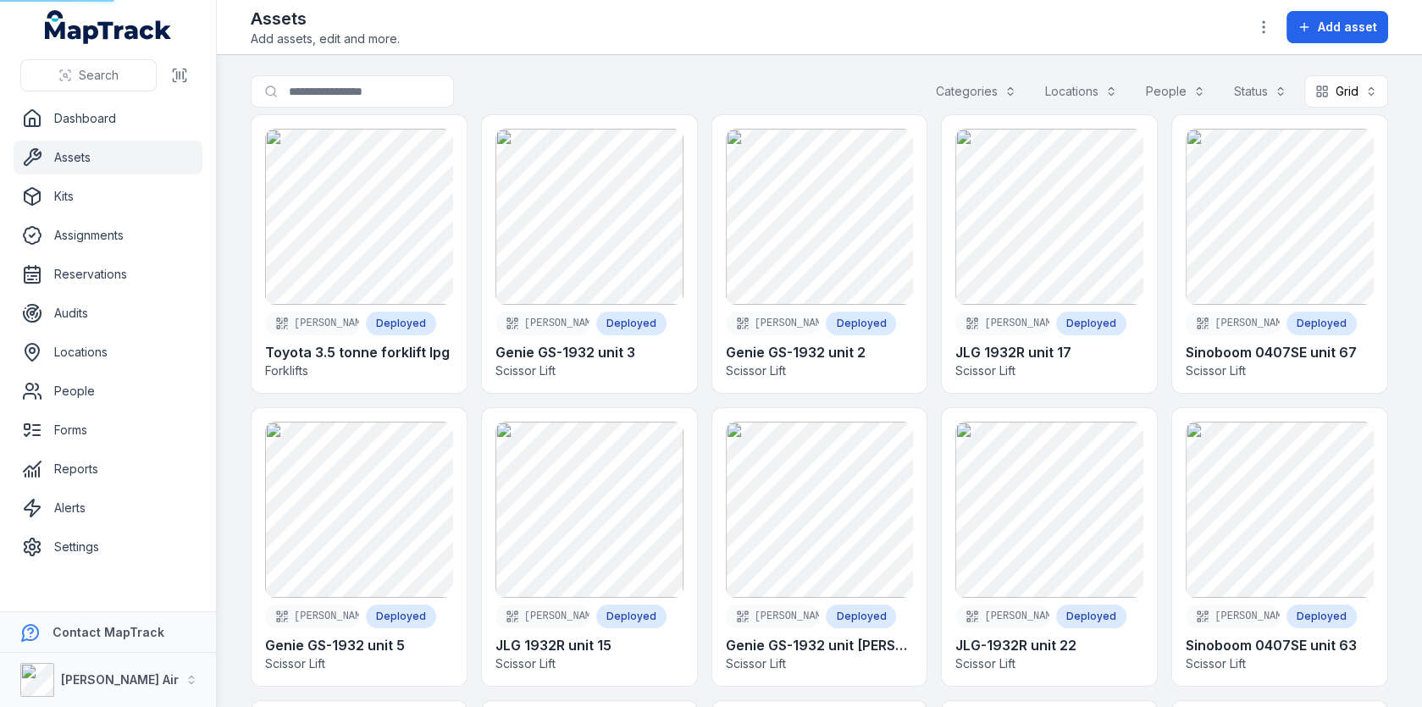
click at [705, 80] on div "Search for assets Categories Locations People Status Grid ****" at bounding box center [819, 94] width 1137 height 39
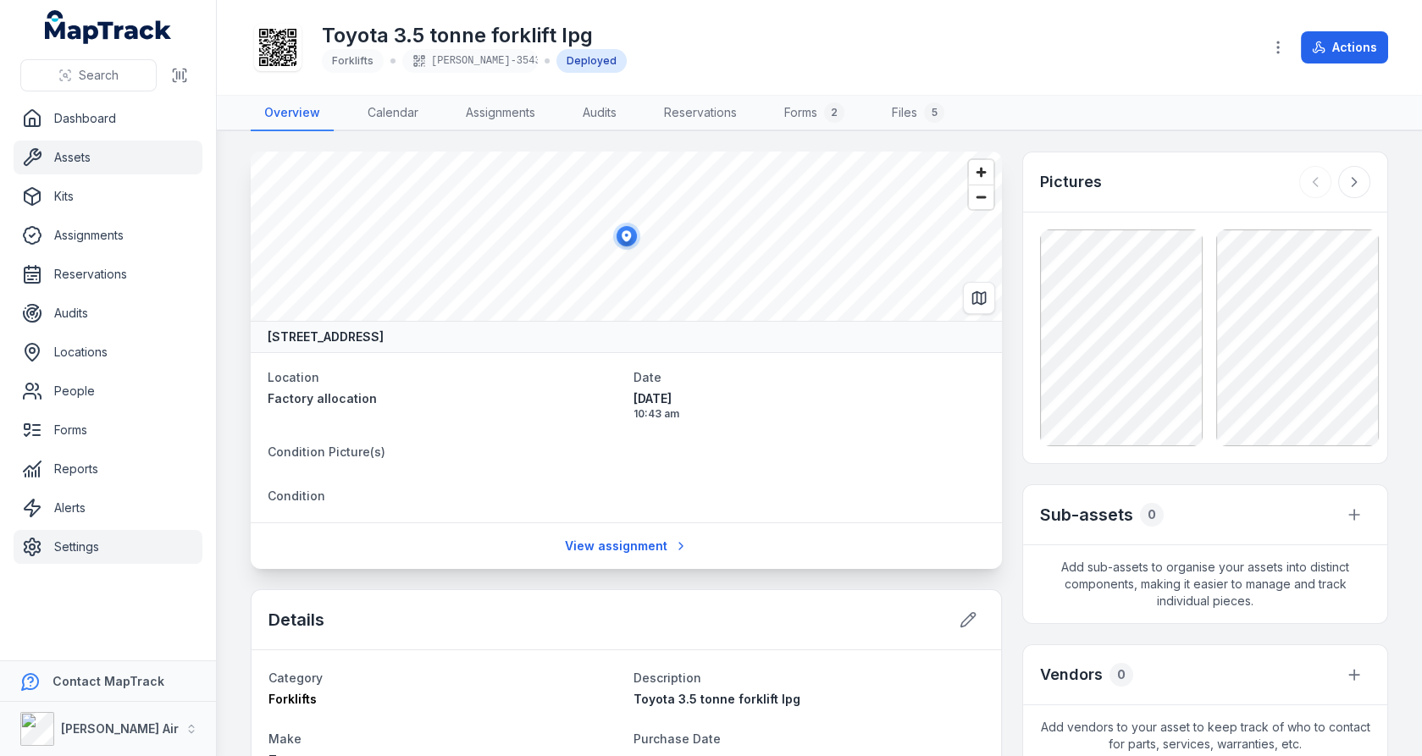
click at [62, 540] on link "Settings" at bounding box center [108, 547] width 189 height 34
click at [235, 413] on main "[STREET_ADDRESS] Location Factory allocation Date [DATE] 10:43 am Condition Pic…" at bounding box center [819, 443] width 1205 height 625
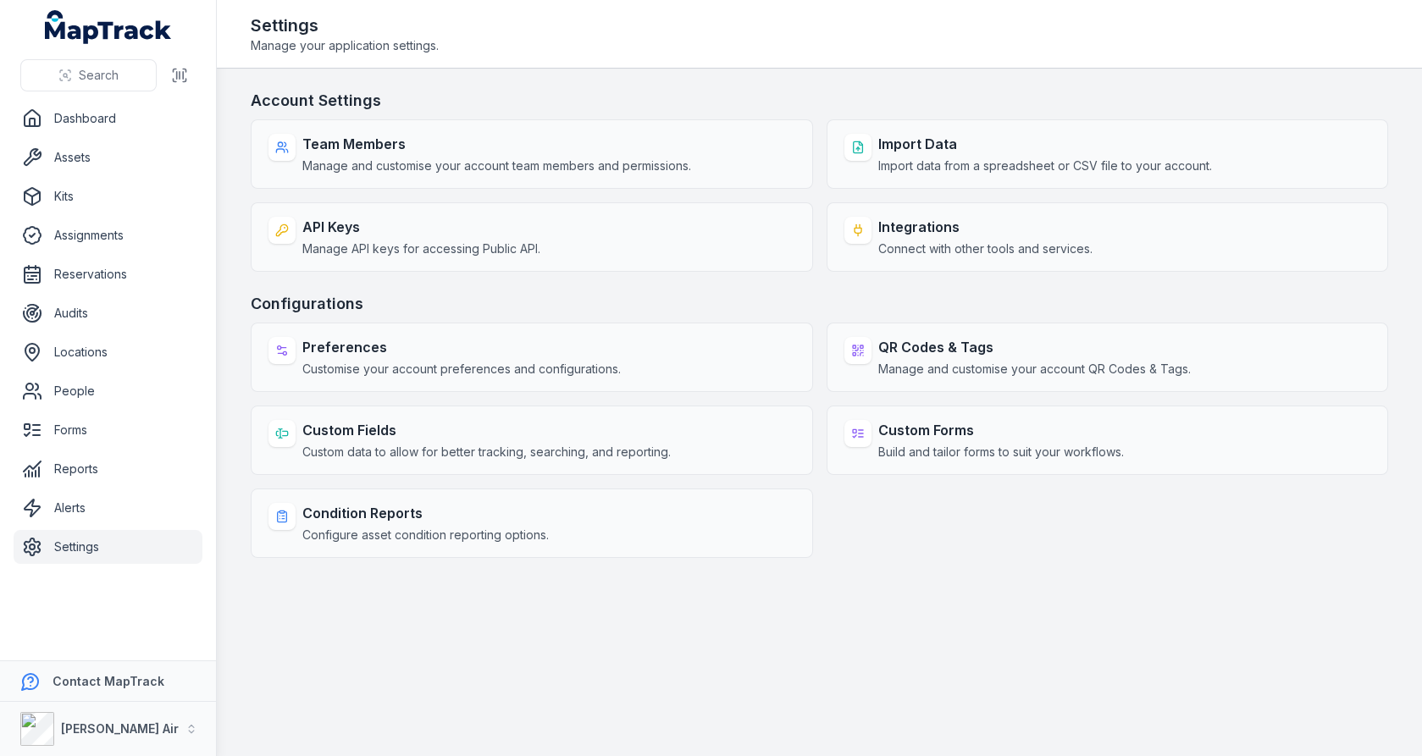
click at [753, 292] on h3 "Configurations" at bounding box center [819, 304] width 1137 height 24
click at [719, 287] on div "Account Settings Team Members Manage and customise your account team members an…" at bounding box center [819, 323] width 1137 height 469
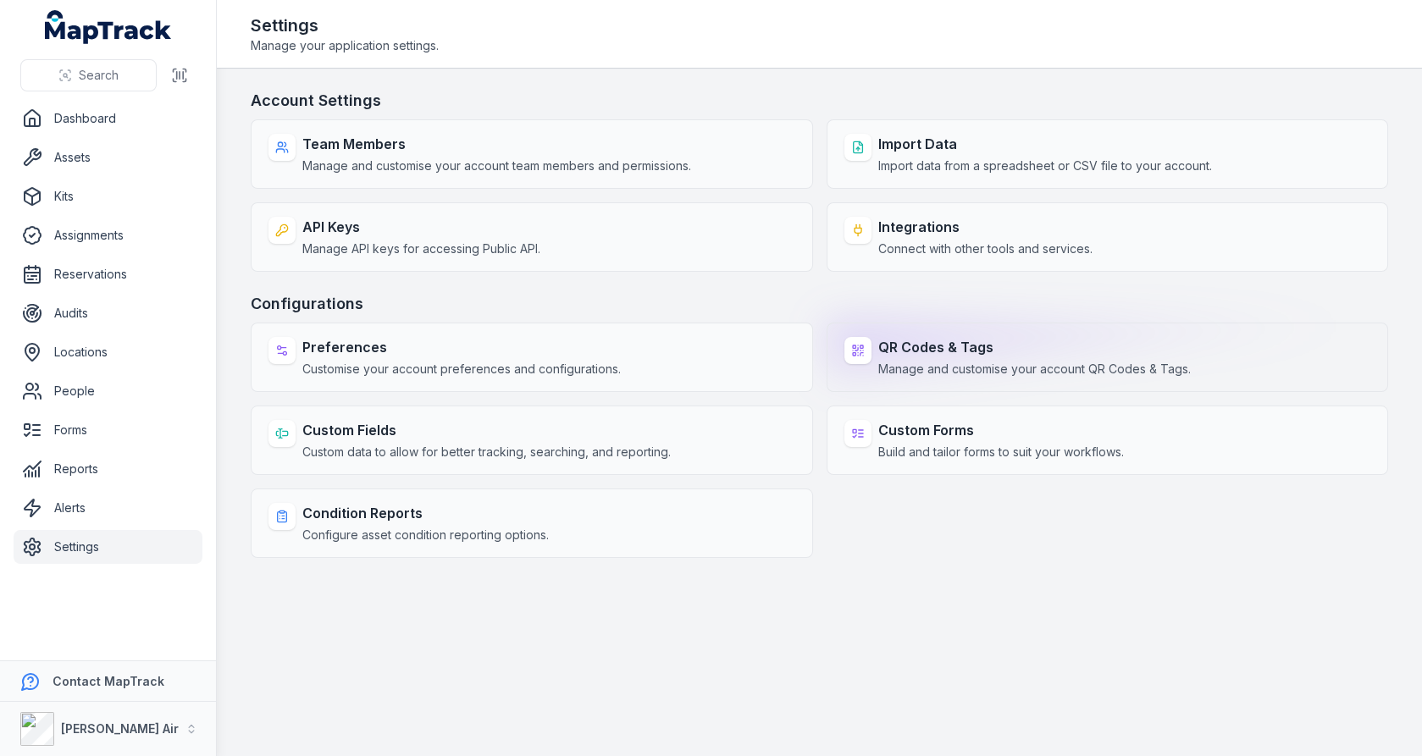
click at [879, 343] on strong "QR Codes & Tags" at bounding box center [1034, 347] width 312 height 20
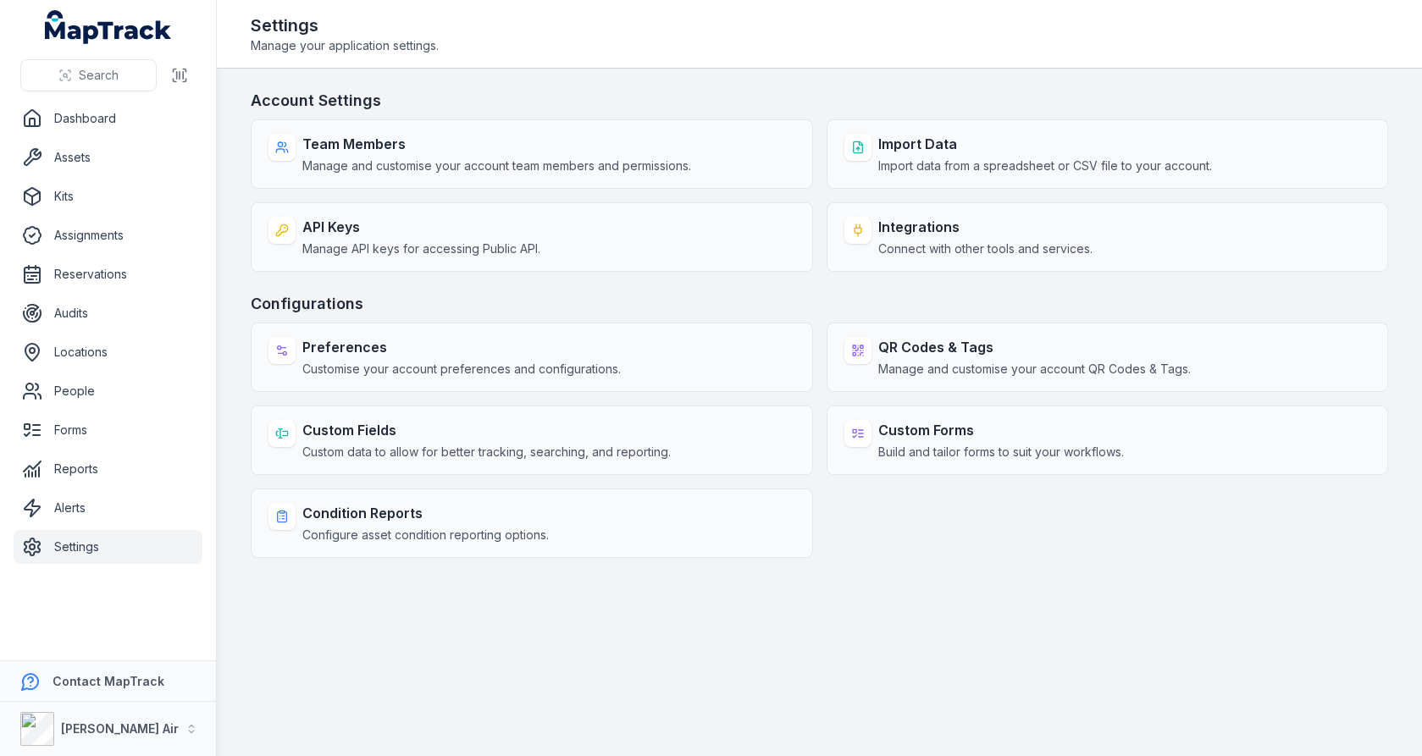
click at [895, 288] on div "Account Settings Team Members Manage and customise your account team members an…" at bounding box center [819, 323] width 1137 height 469
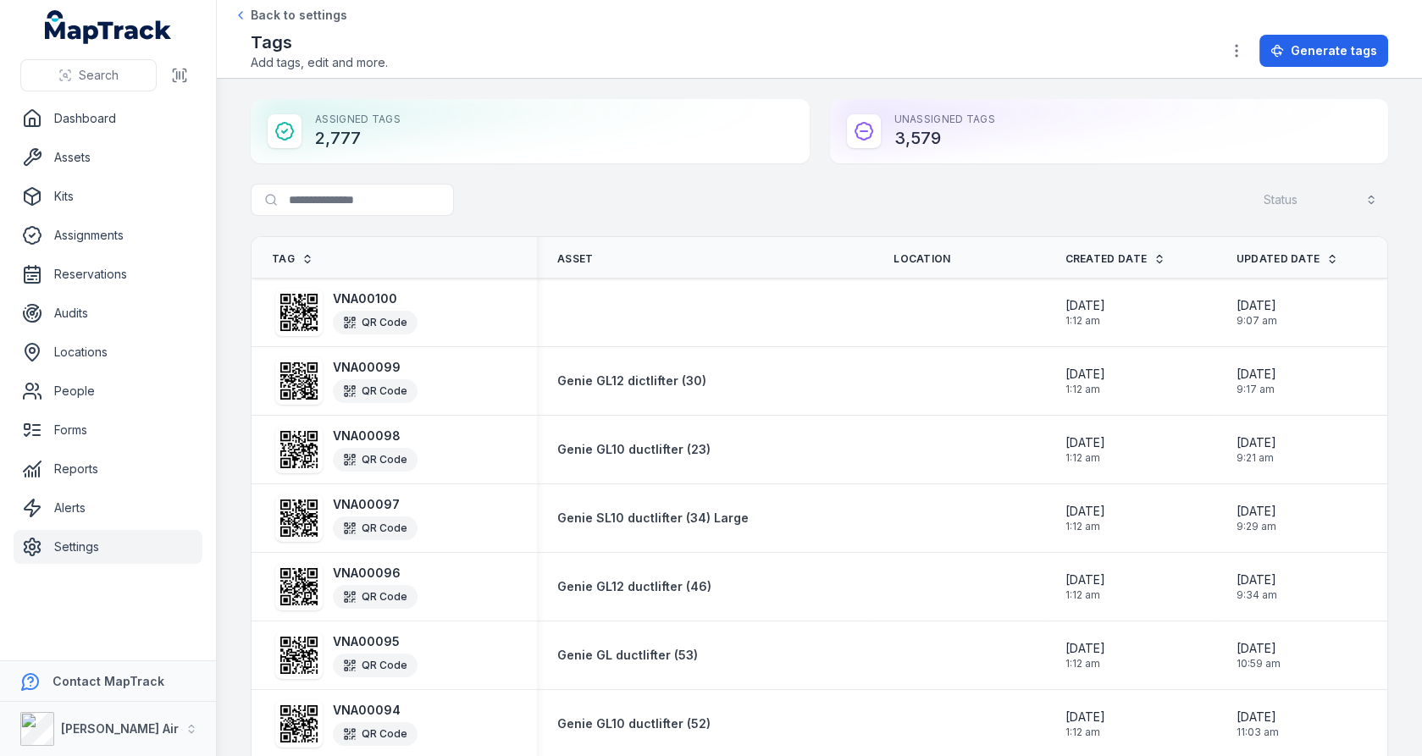
click at [821, 191] on div "Search for tags Status" at bounding box center [819, 203] width 1137 height 39
click at [130, 706] on button "[PERSON_NAME] Air" at bounding box center [108, 729] width 216 height 54
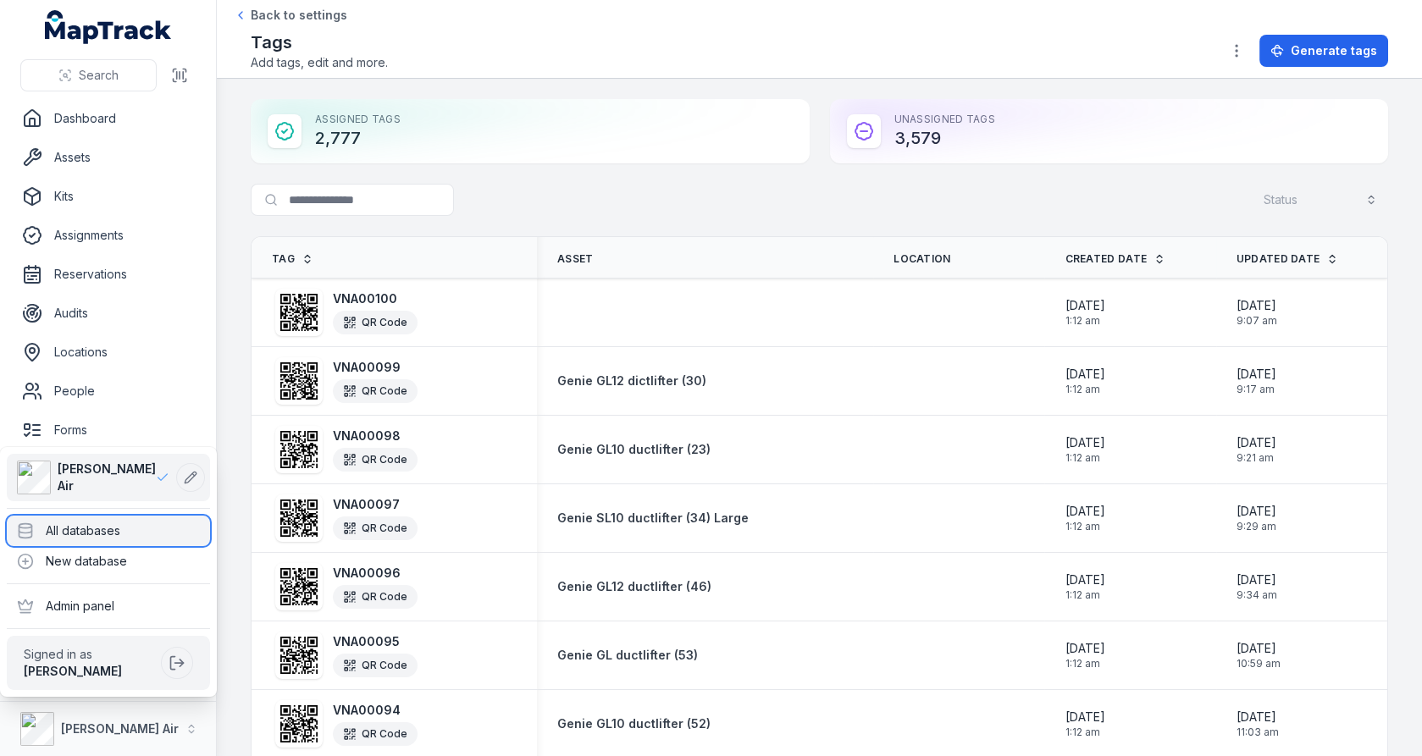
click at [156, 535] on div "All databases" at bounding box center [108, 531] width 203 height 30
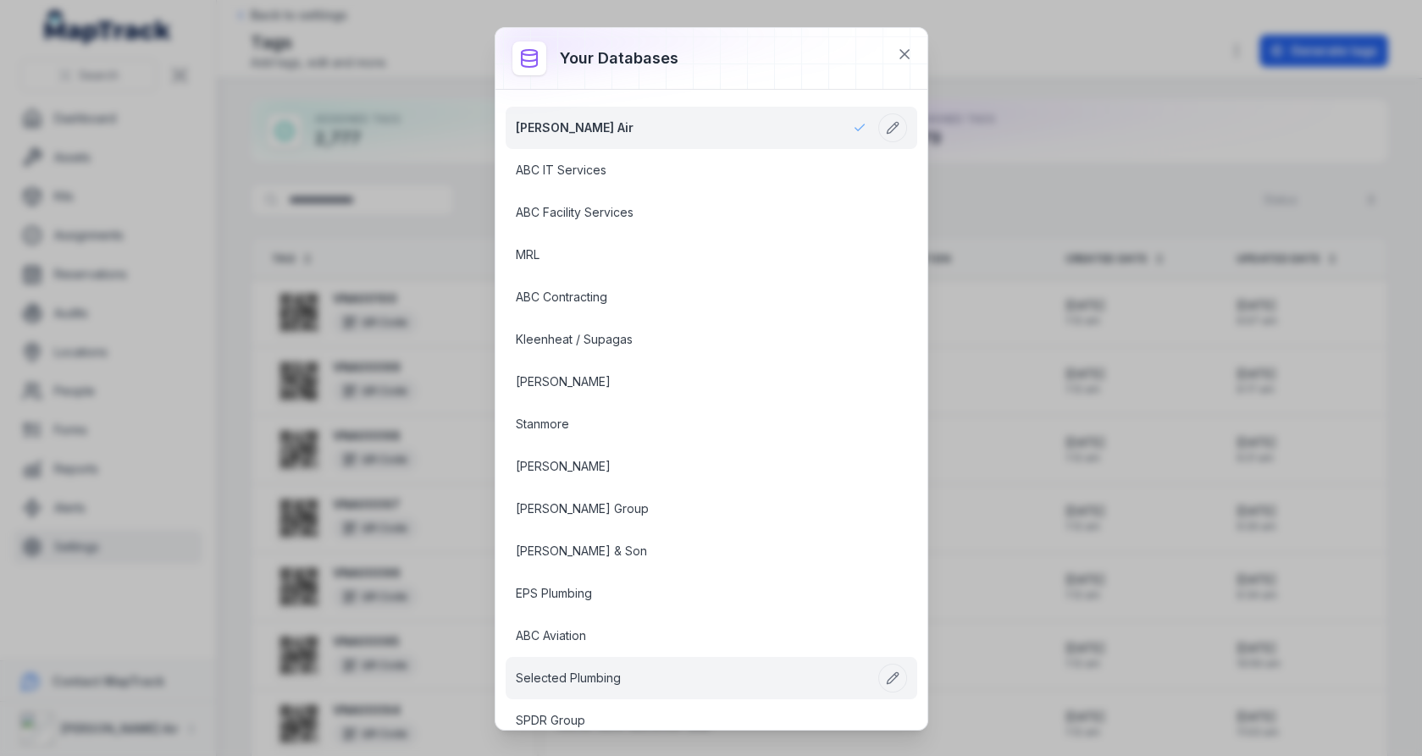
click at [612, 670] on link "Selected Plumbing" at bounding box center [691, 678] width 351 height 17
